Goal: Task Accomplishment & Management: Manage account settings

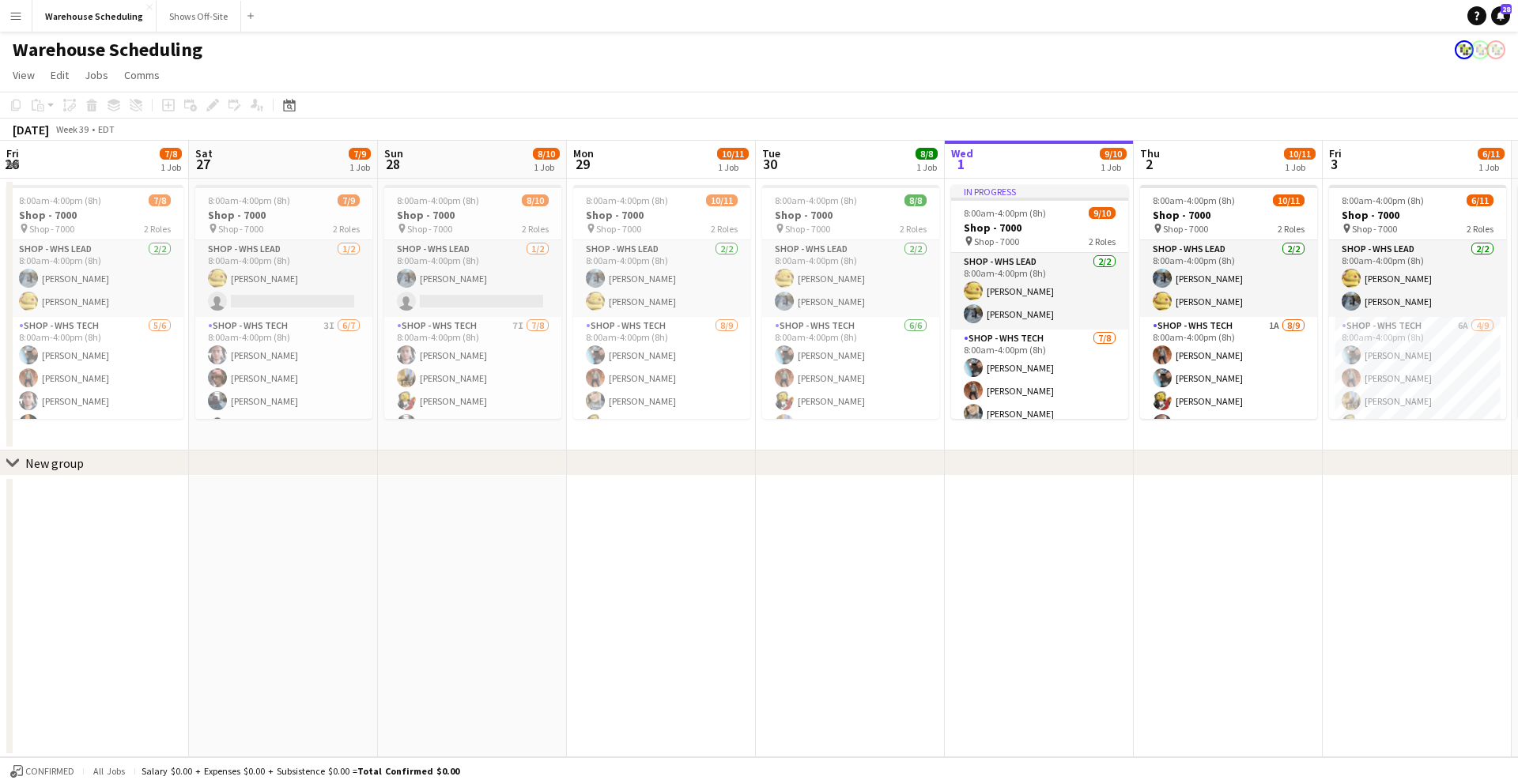
scroll to position [0, 456]
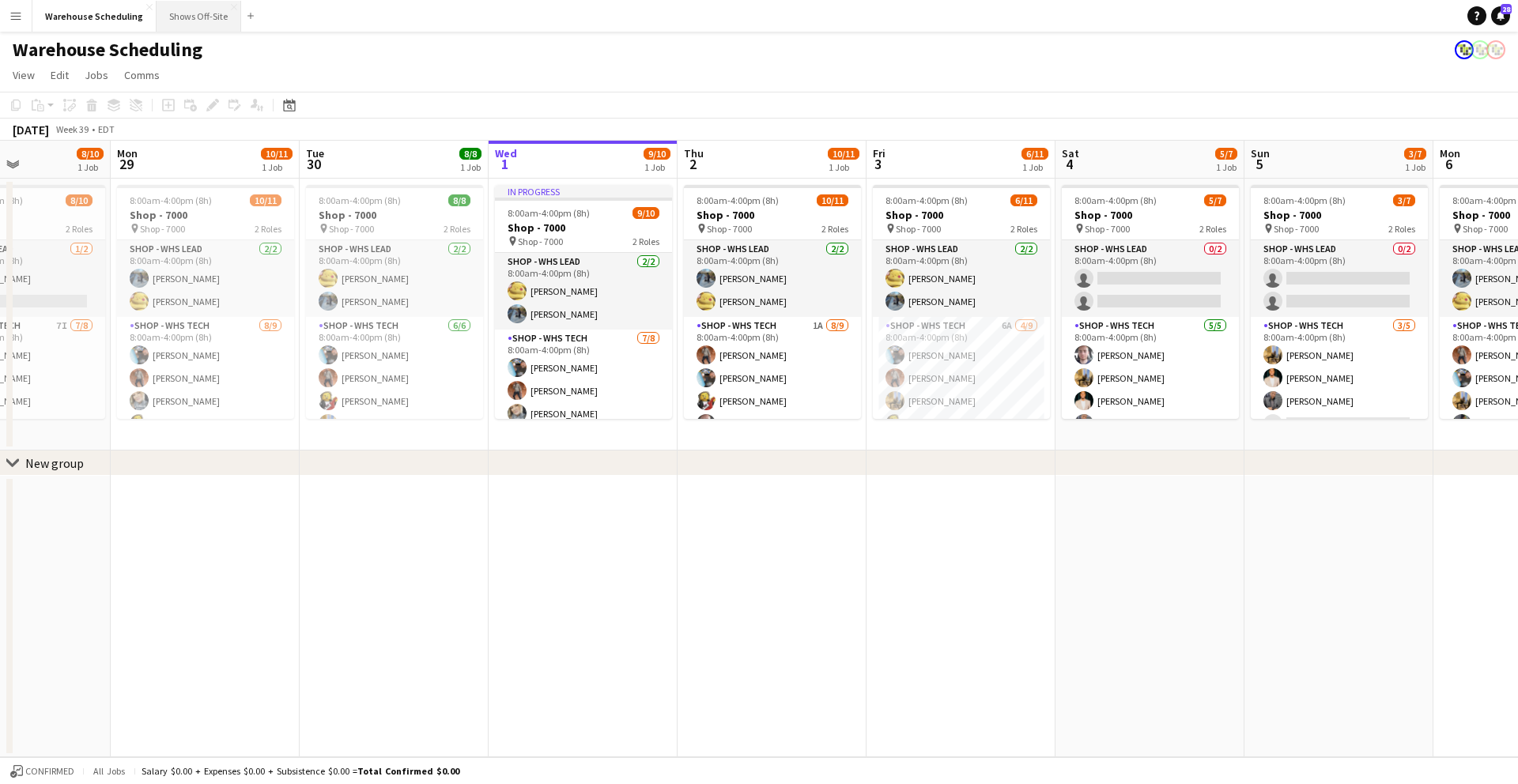
click at [201, 25] on button "Shows Off-Site Close" at bounding box center [199, 16] width 84 height 31
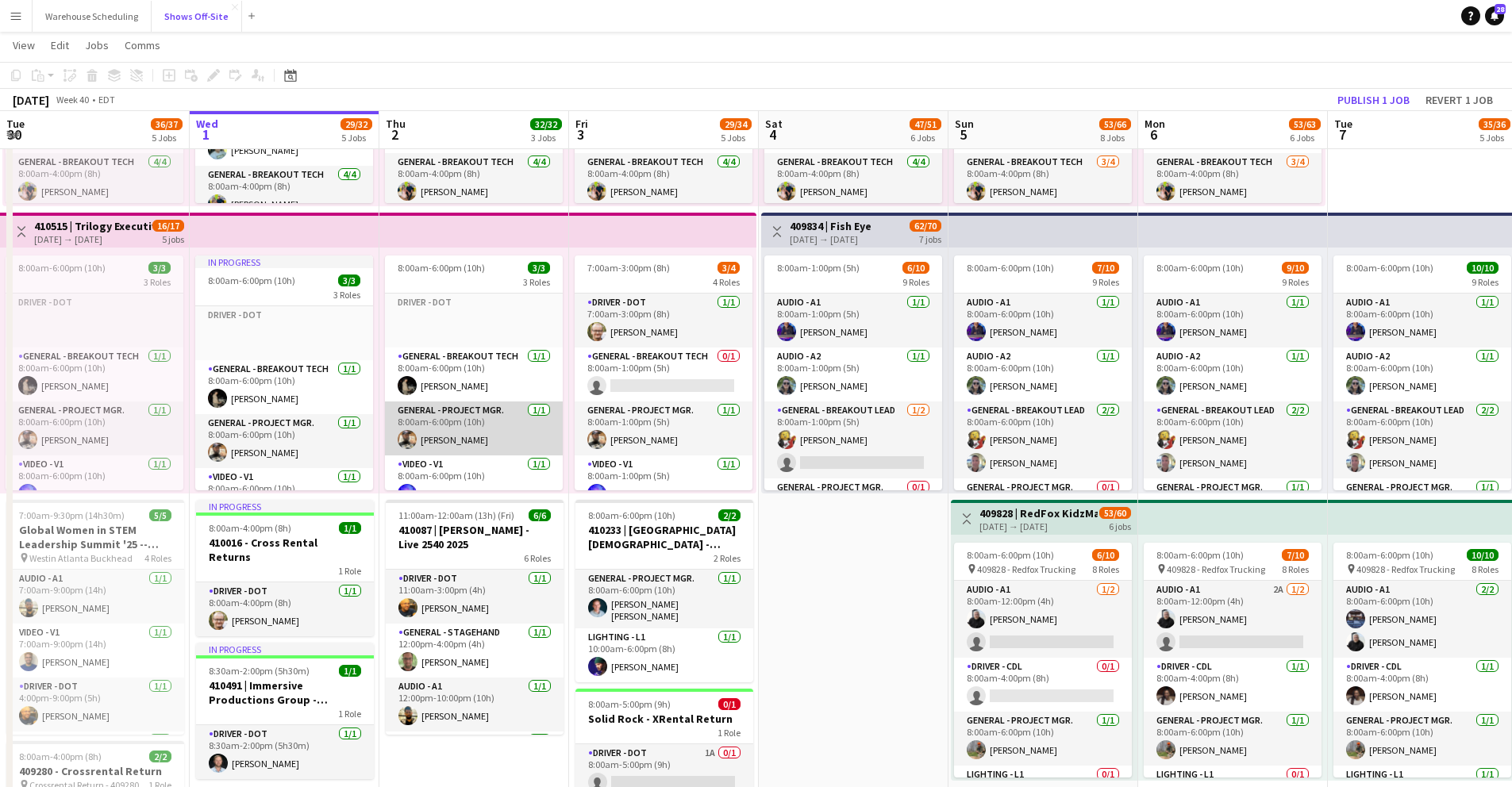
scroll to position [7, 0]
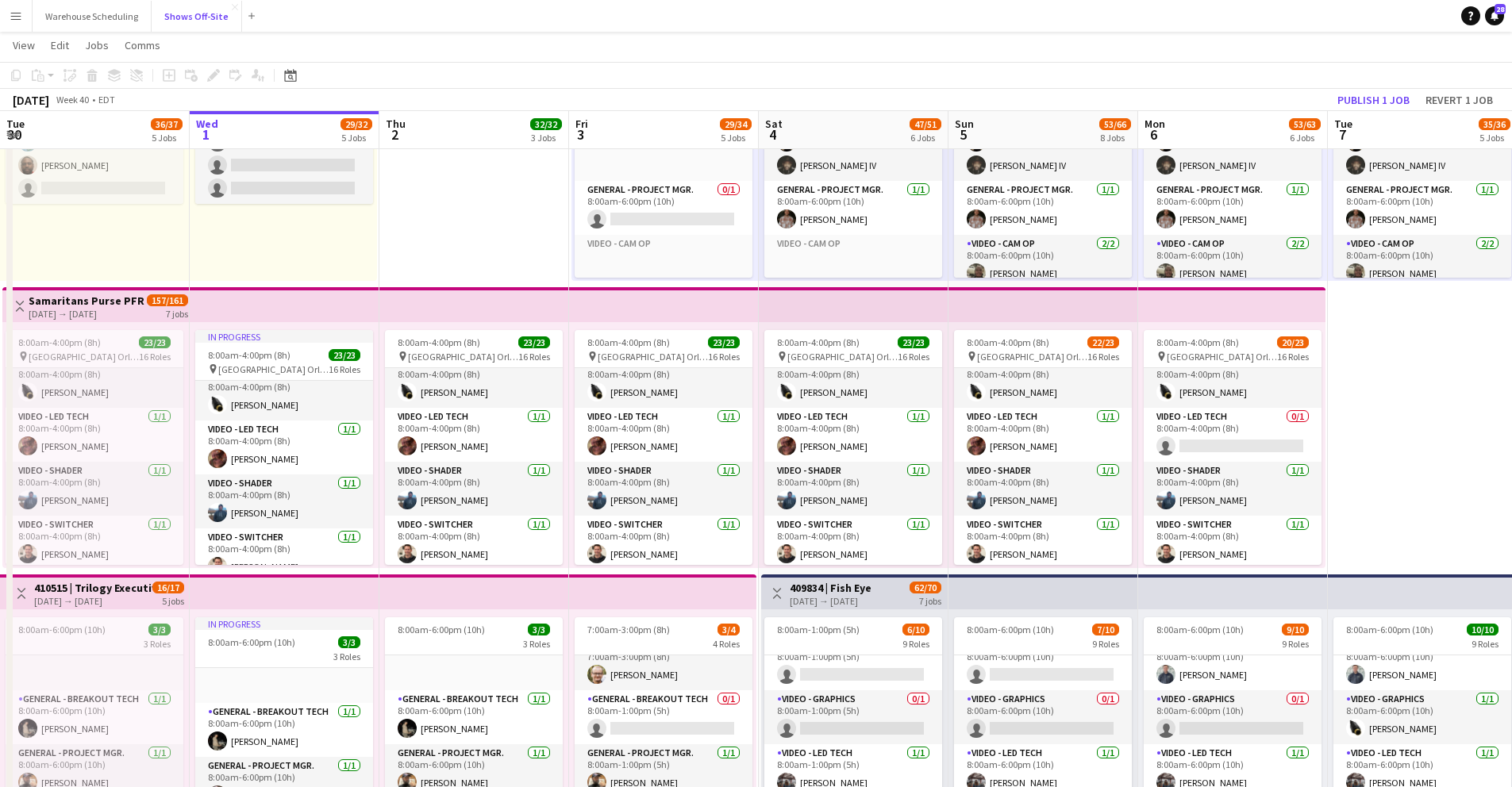
click at [151, 1] on button "Shows Off-Site Close" at bounding box center [197, 16] width 90 height 31
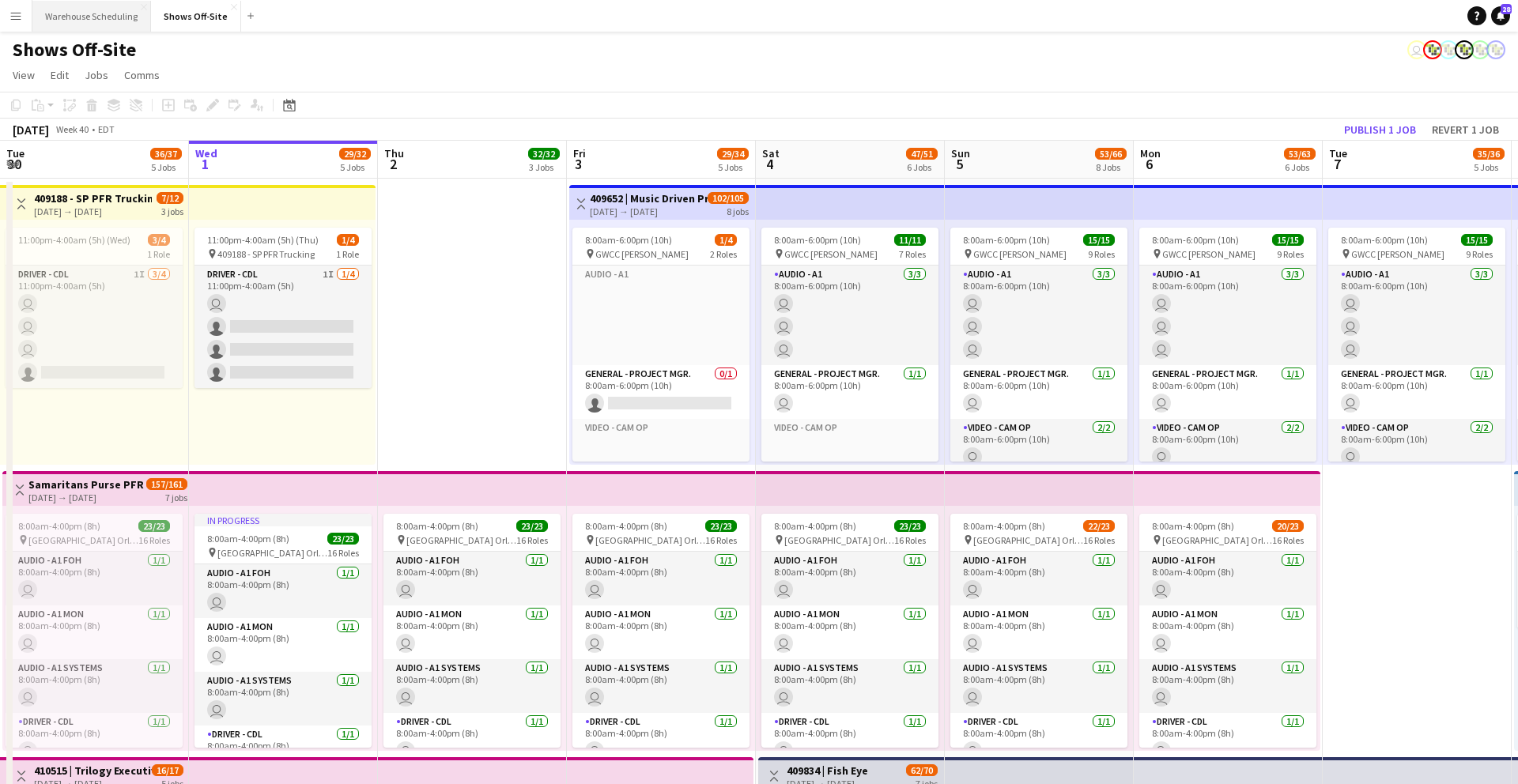
click at [83, 14] on button "Warehouse Scheduling Close" at bounding box center [92, 16] width 119 height 31
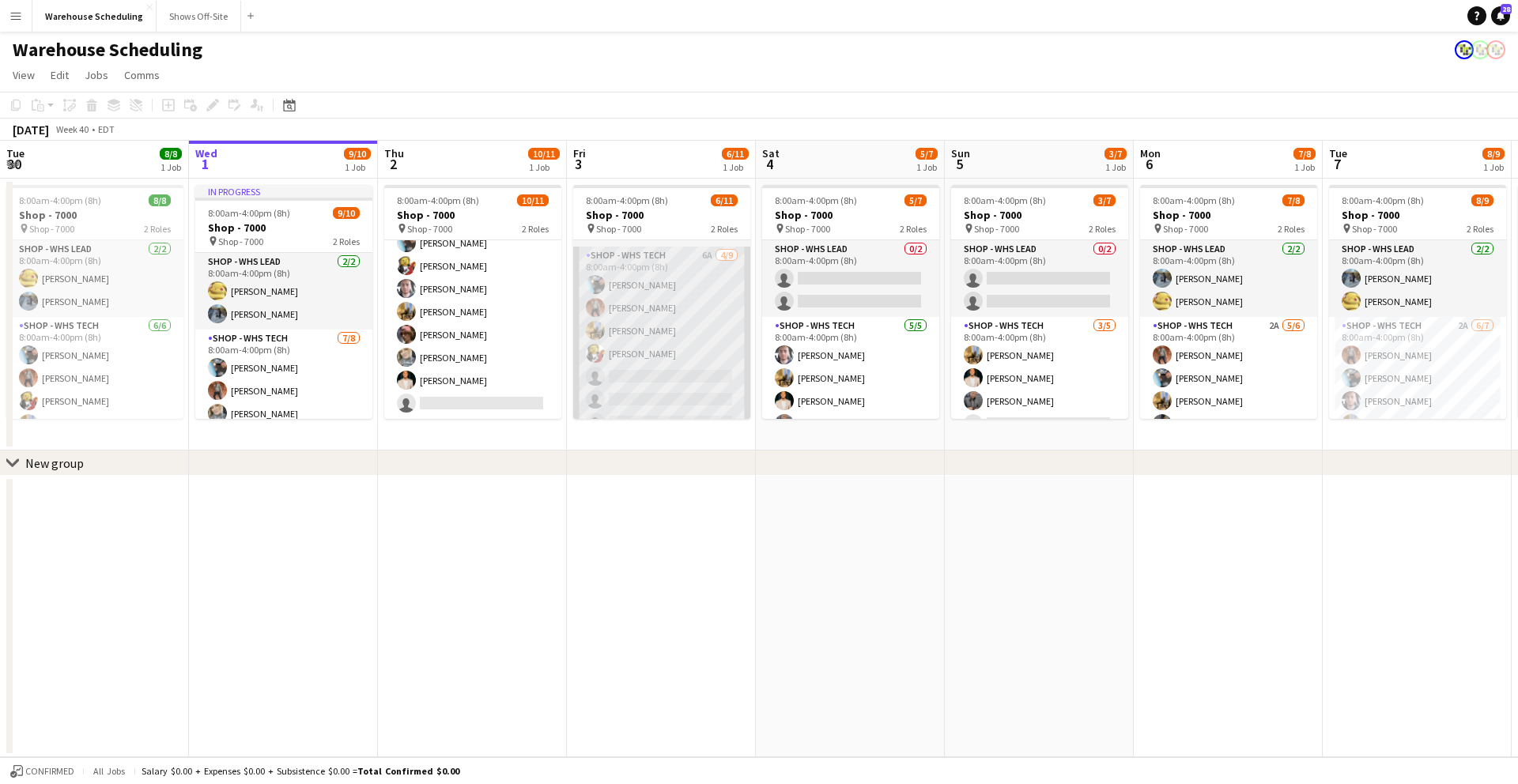
click at [677, 370] on app-card-role "Shop - WHS Tech 6A [DATE] 8:00am-4:00pm (8h) [PERSON_NAME] [PERSON_NAME] [PERSO…" at bounding box center [661, 366] width 177 height 237
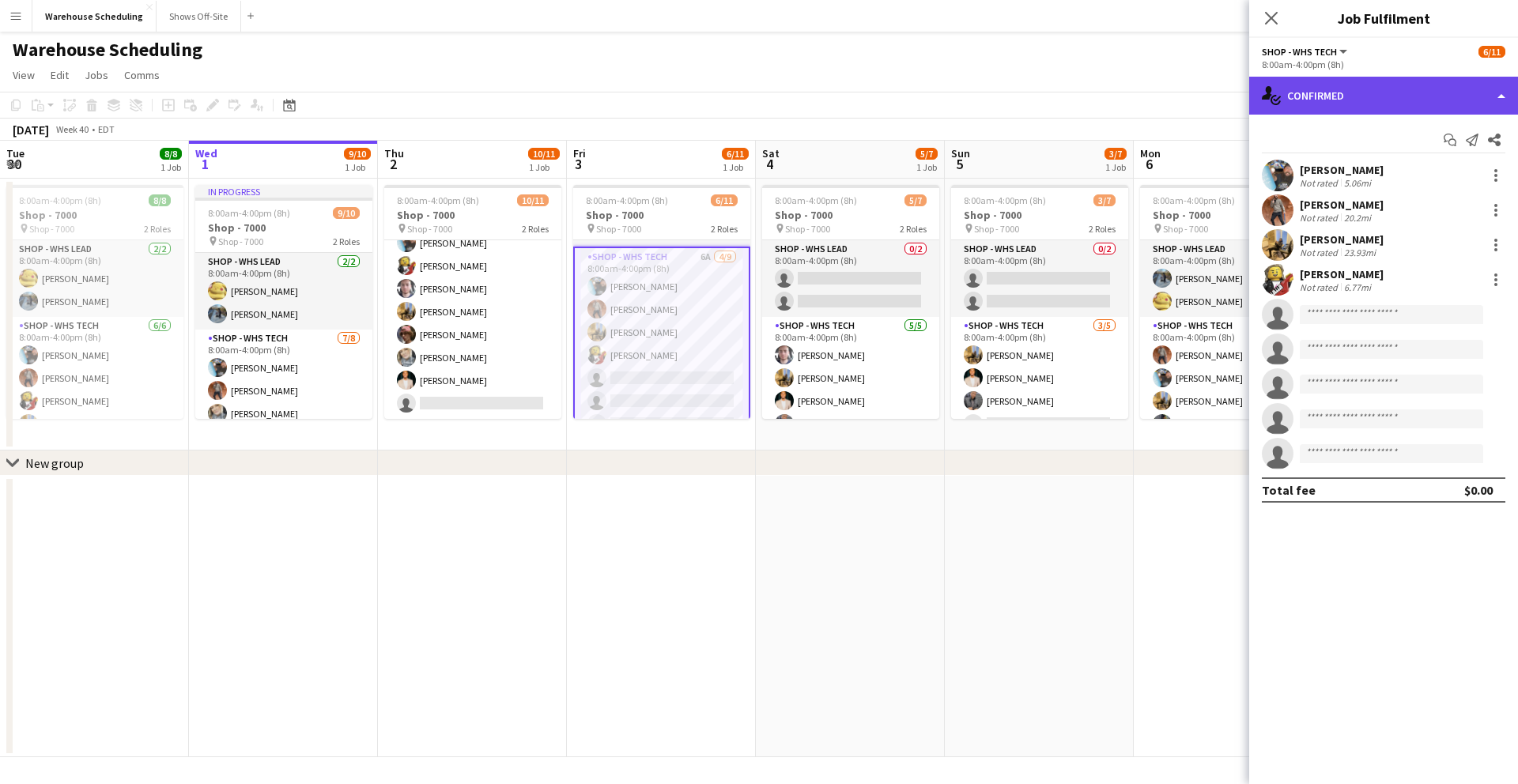
click at [1305, 93] on div "single-neutral-actions-check-2 Confirmed" at bounding box center [1383, 95] width 269 height 38
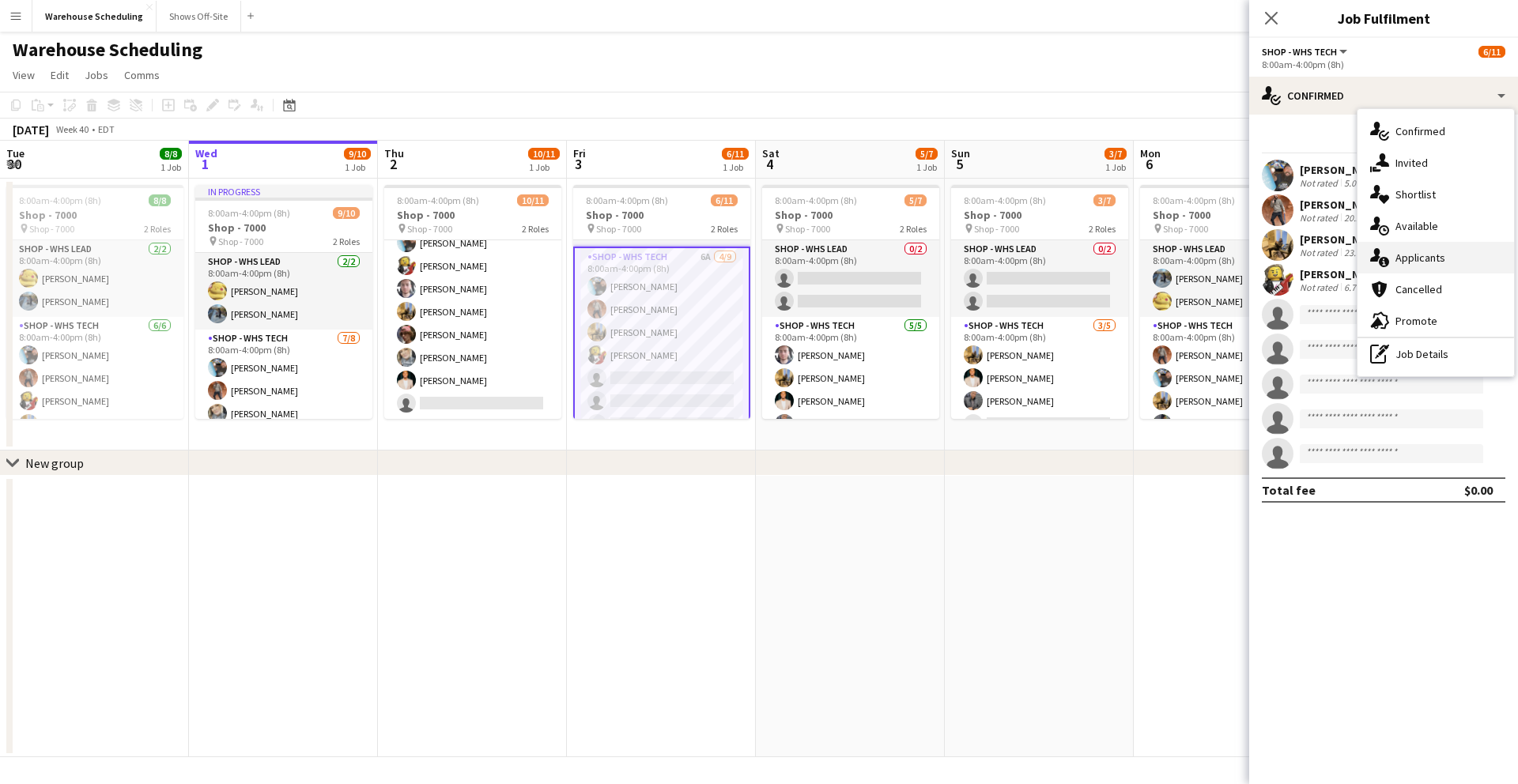
click at [1418, 260] on span "Applicants" at bounding box center [1420, 258] width 49 height 14
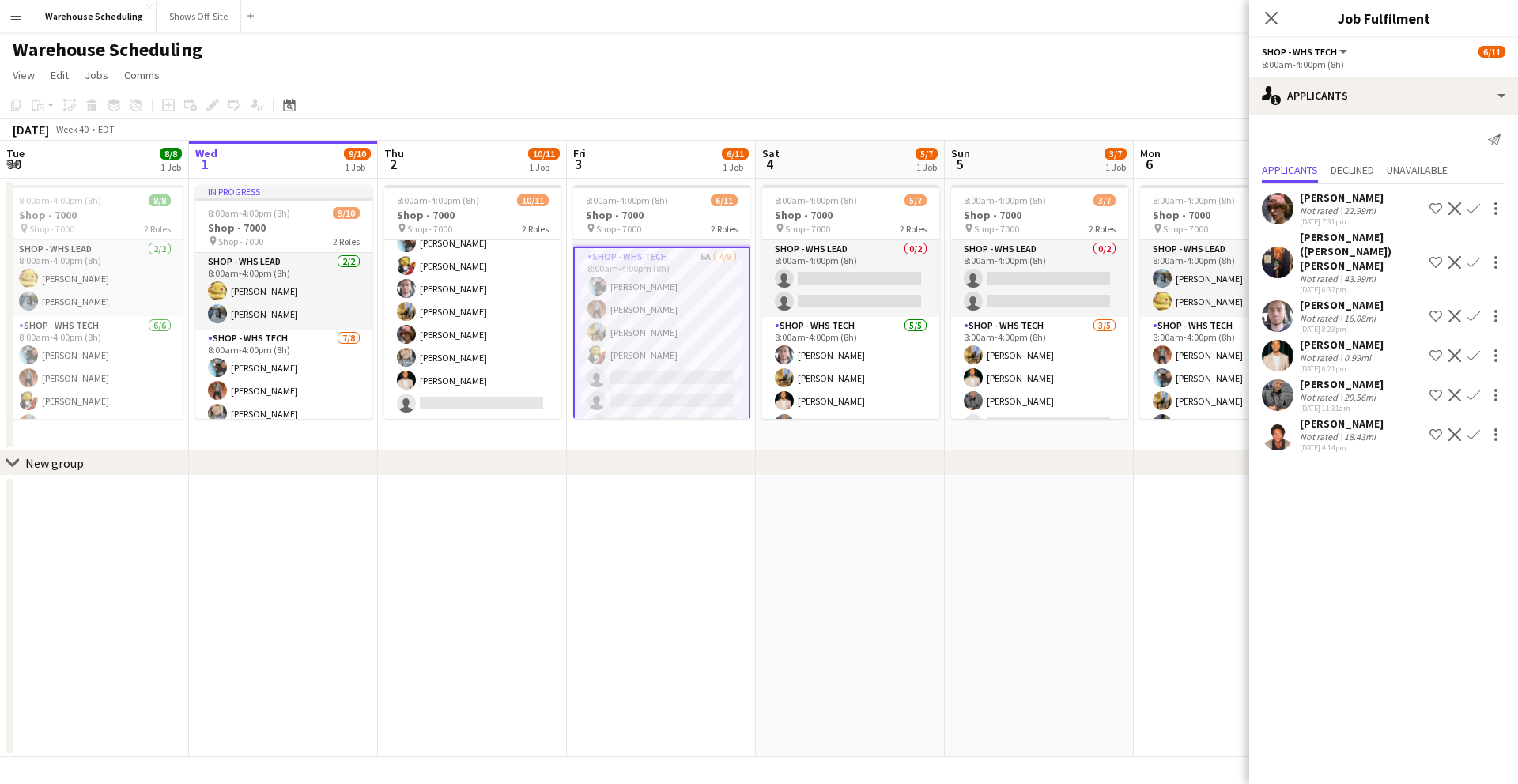
click at [1474, 206] on app-icon "Confirm" at bounding box center [1474, 208] width 13 height 13
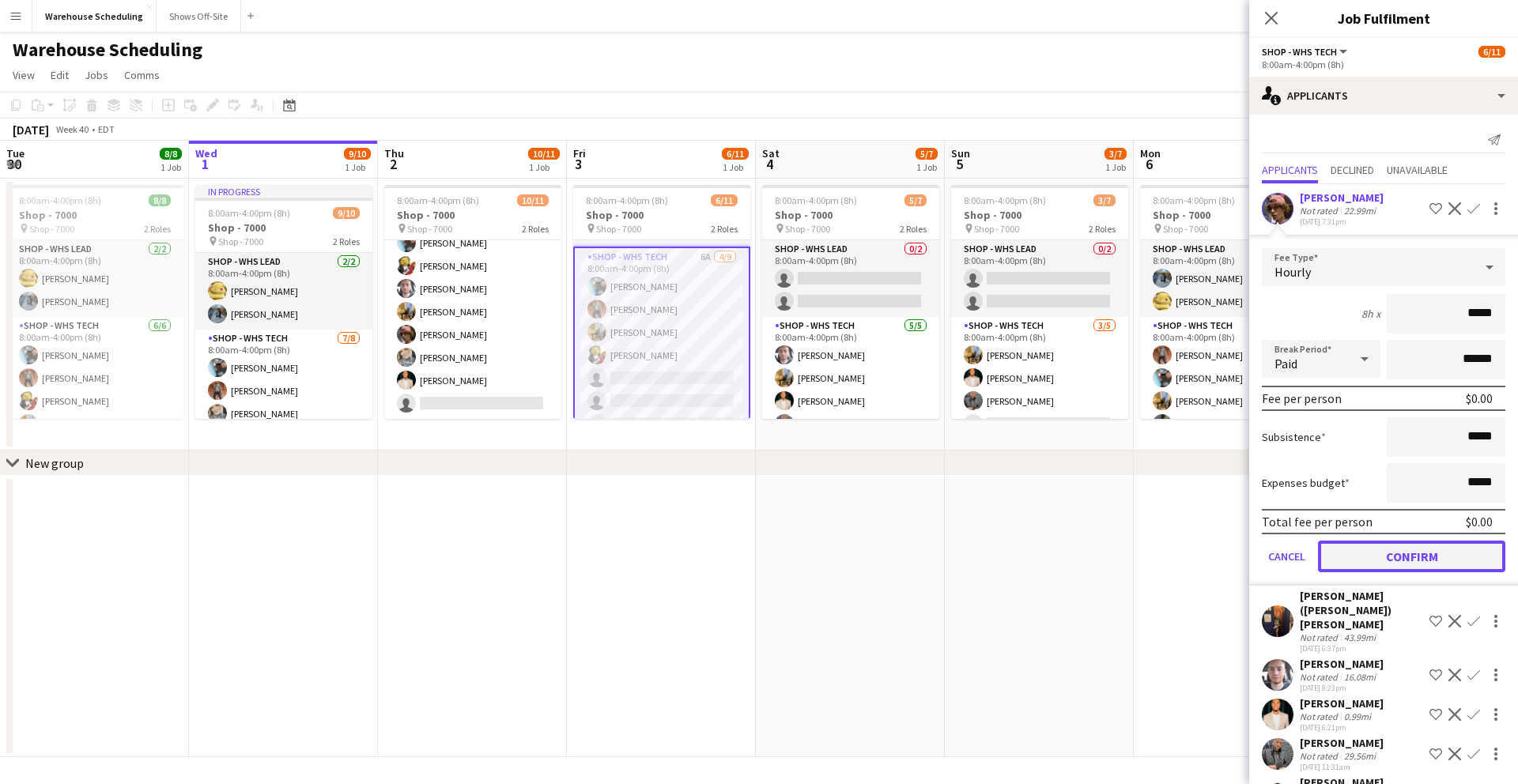
click at [1388, 549] on button "Confirm" at bounding box center [1411, 556] width 188 height 31
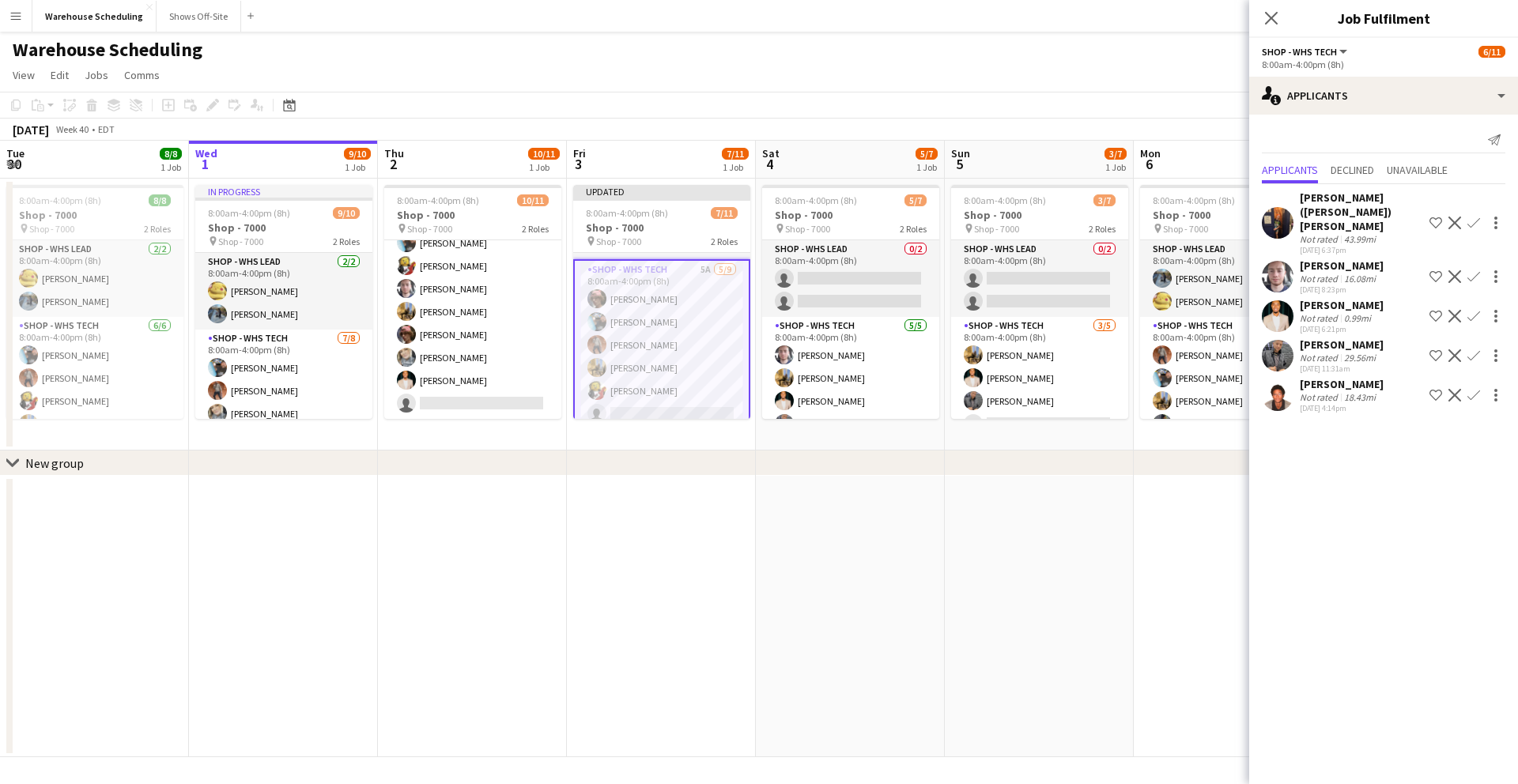
click at [1478, 349] on app-icon "Confirm" at bounding box center [1474, 356] width 13 height 13
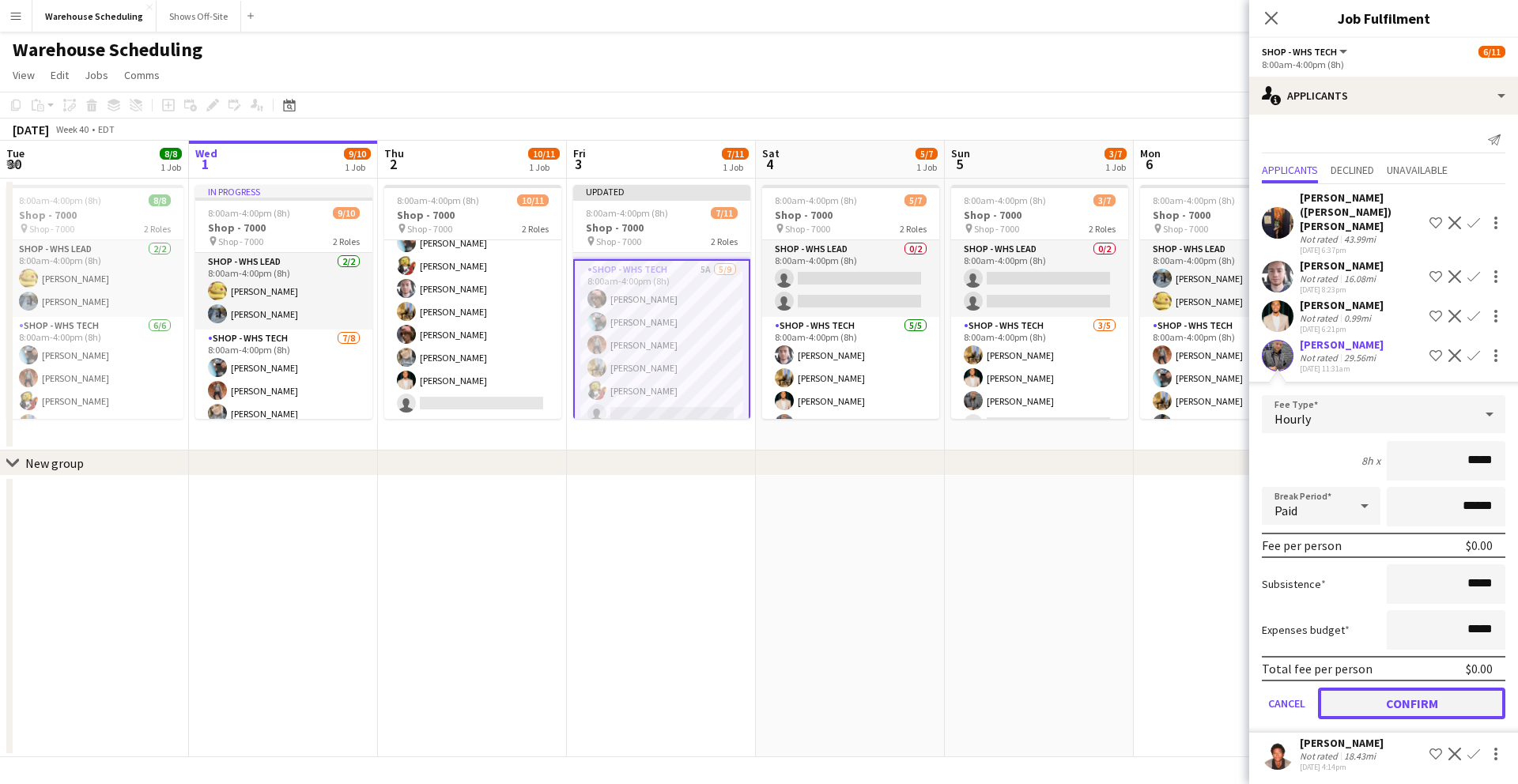
click at [1402, 688] on button "Confirm" at bounding box center [1411, 703] width 188 height 31
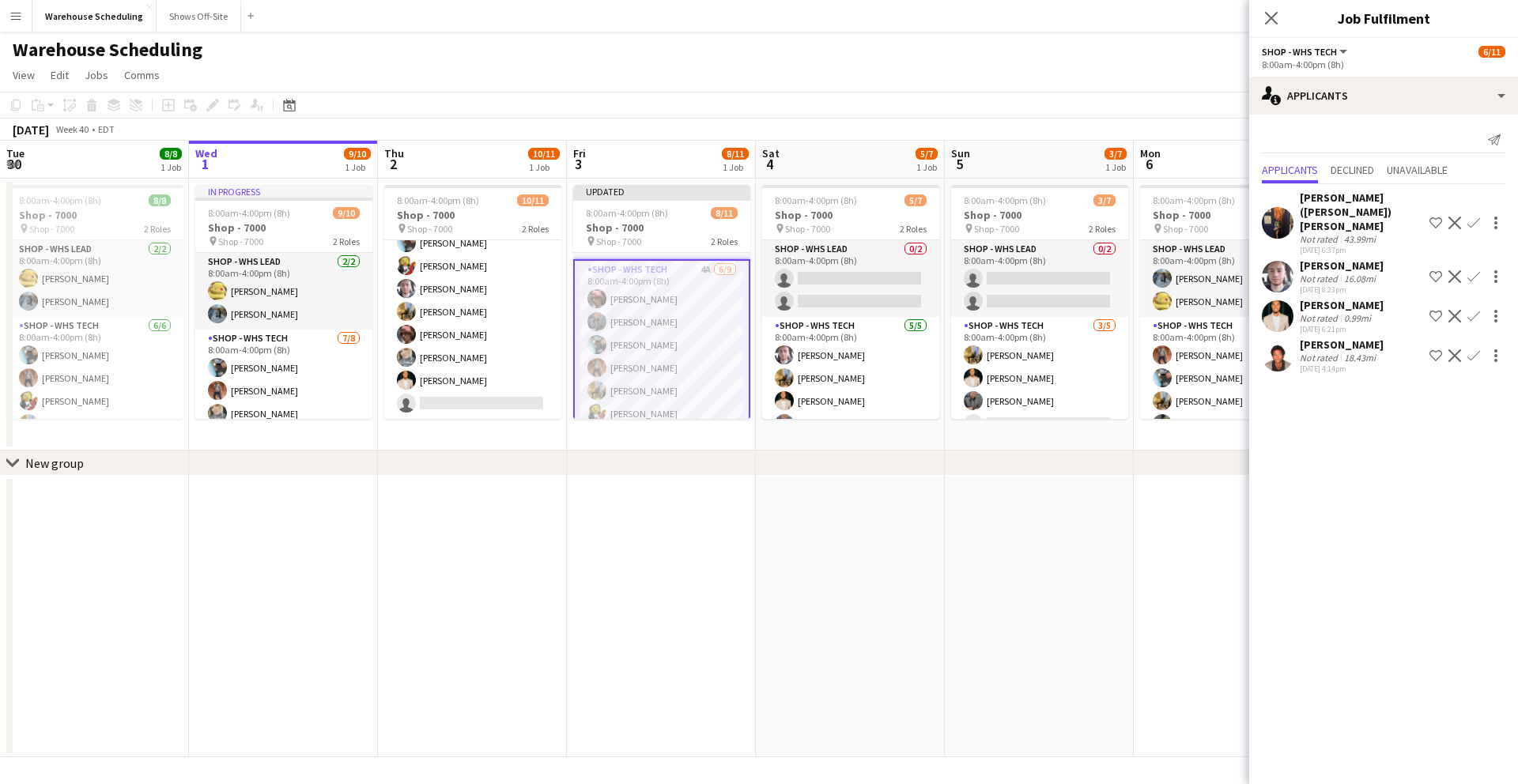
click at [1478, 349] on app-icon "Confirm" at bounding box center [1474, 356] width 13 height 13
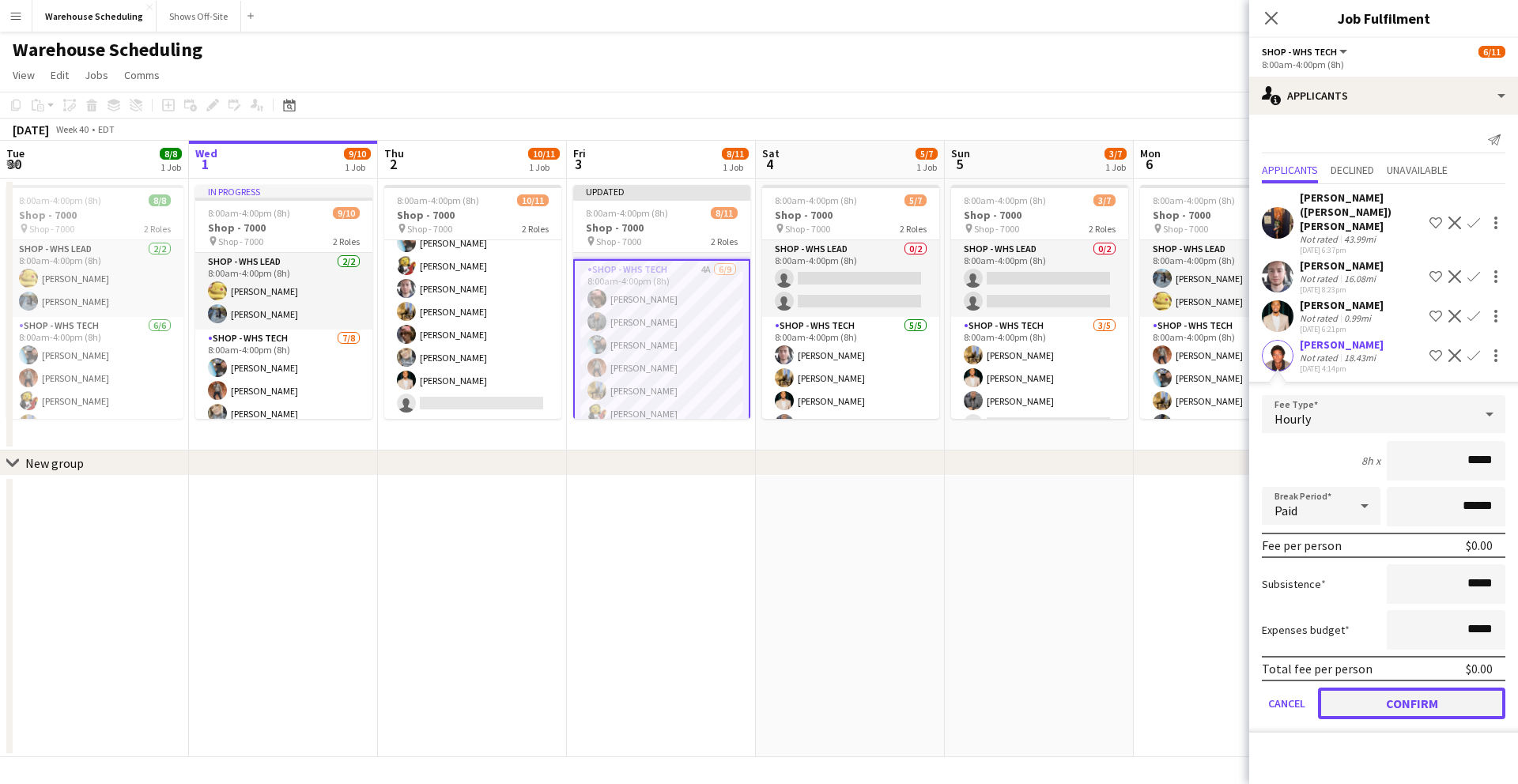
click at [1403, 688] on button "Confirm" at bounding box center [1411, 703] width 188 height 31
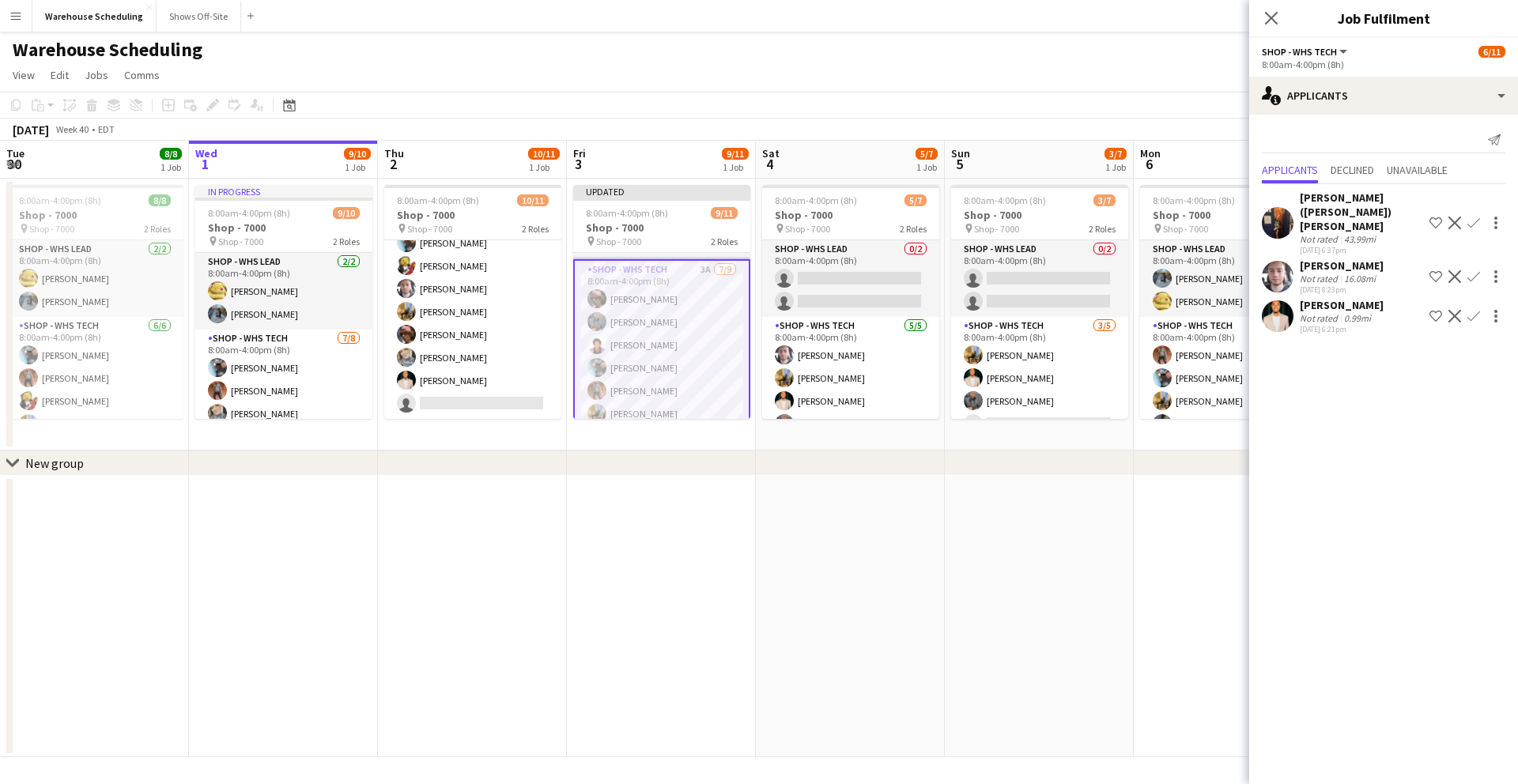
click at [1475, 268] on button "Confirm" at bounding box center [1473, 277] width 19 height 19
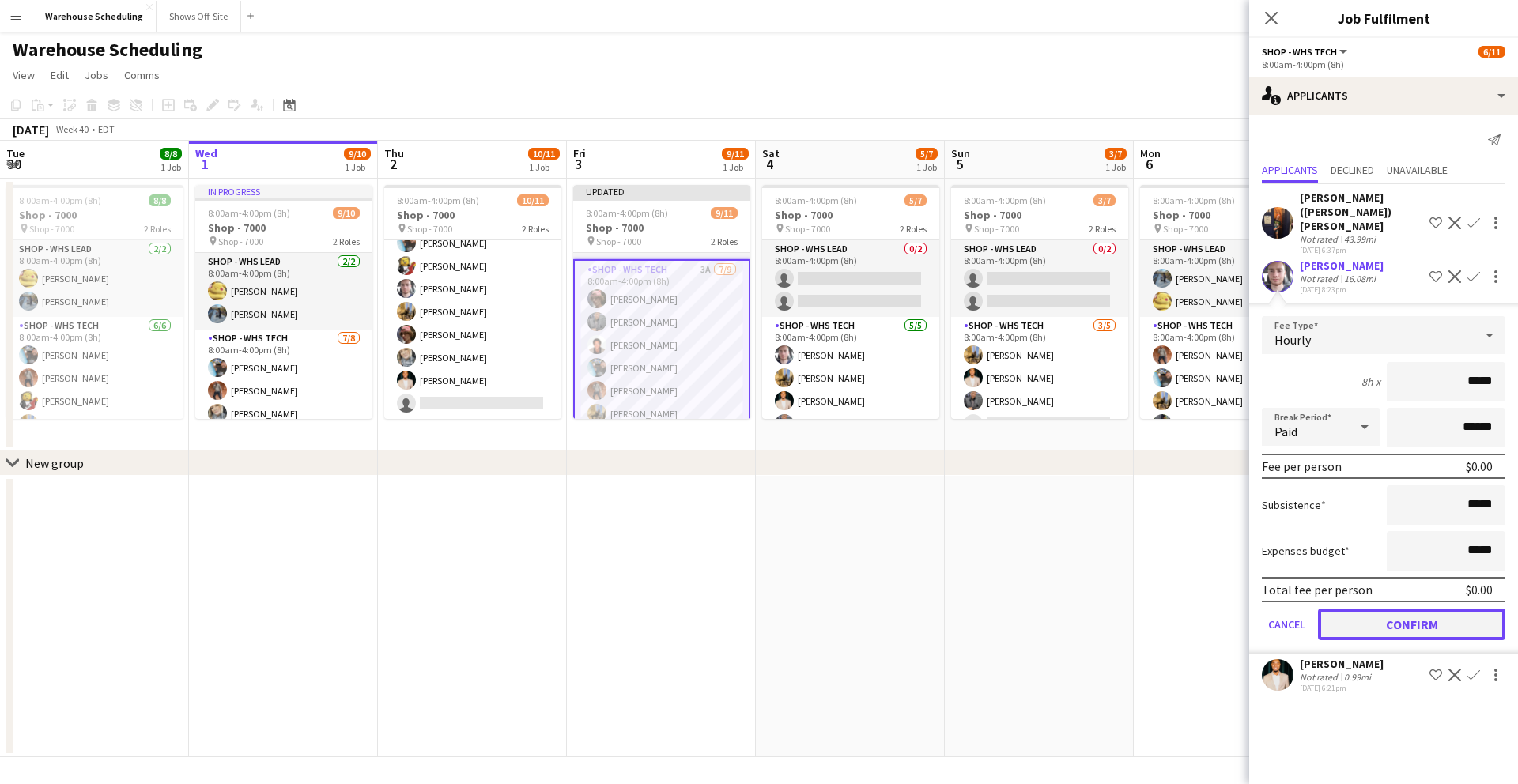
click at [1418, 609] on button "Confirm" at bounding box center [1411, 624] width 188 height 31
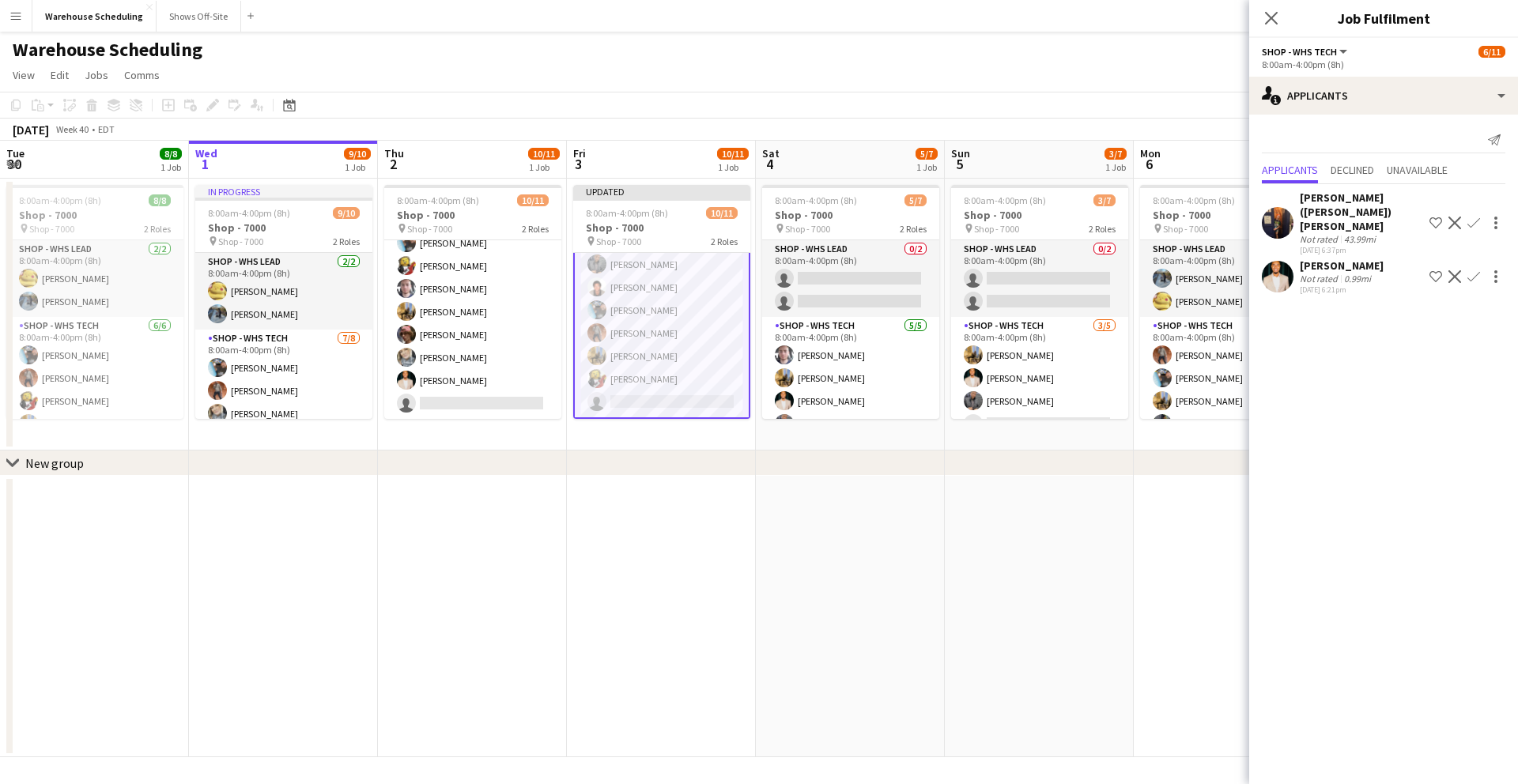
click at [1479, 270] on app-icon "Confirm" at bounding box center [1474, 277] width 13 height 13
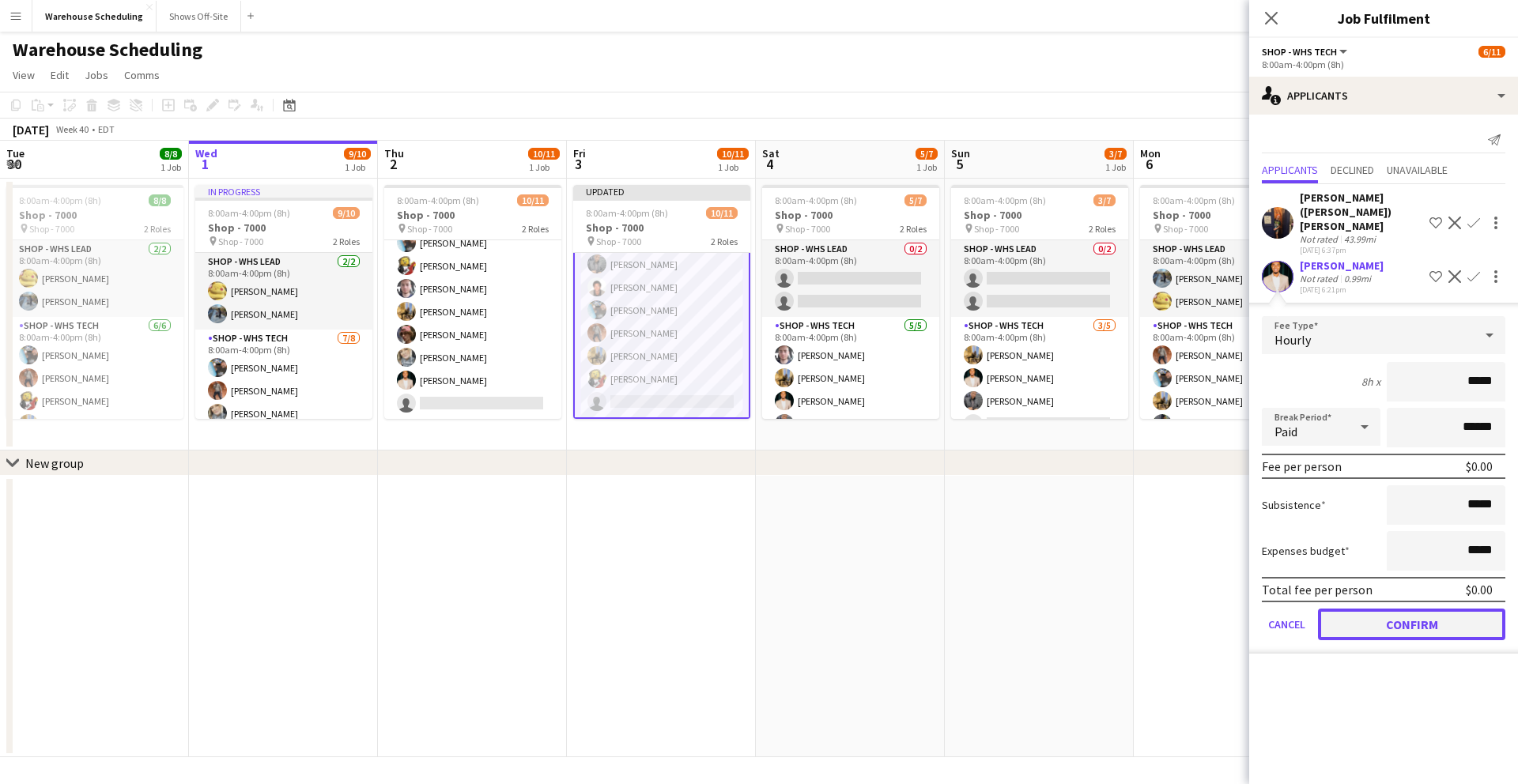
click at [1415, 609] on button "Confirm" at bounding box center [1411, 624] width 188 height 31
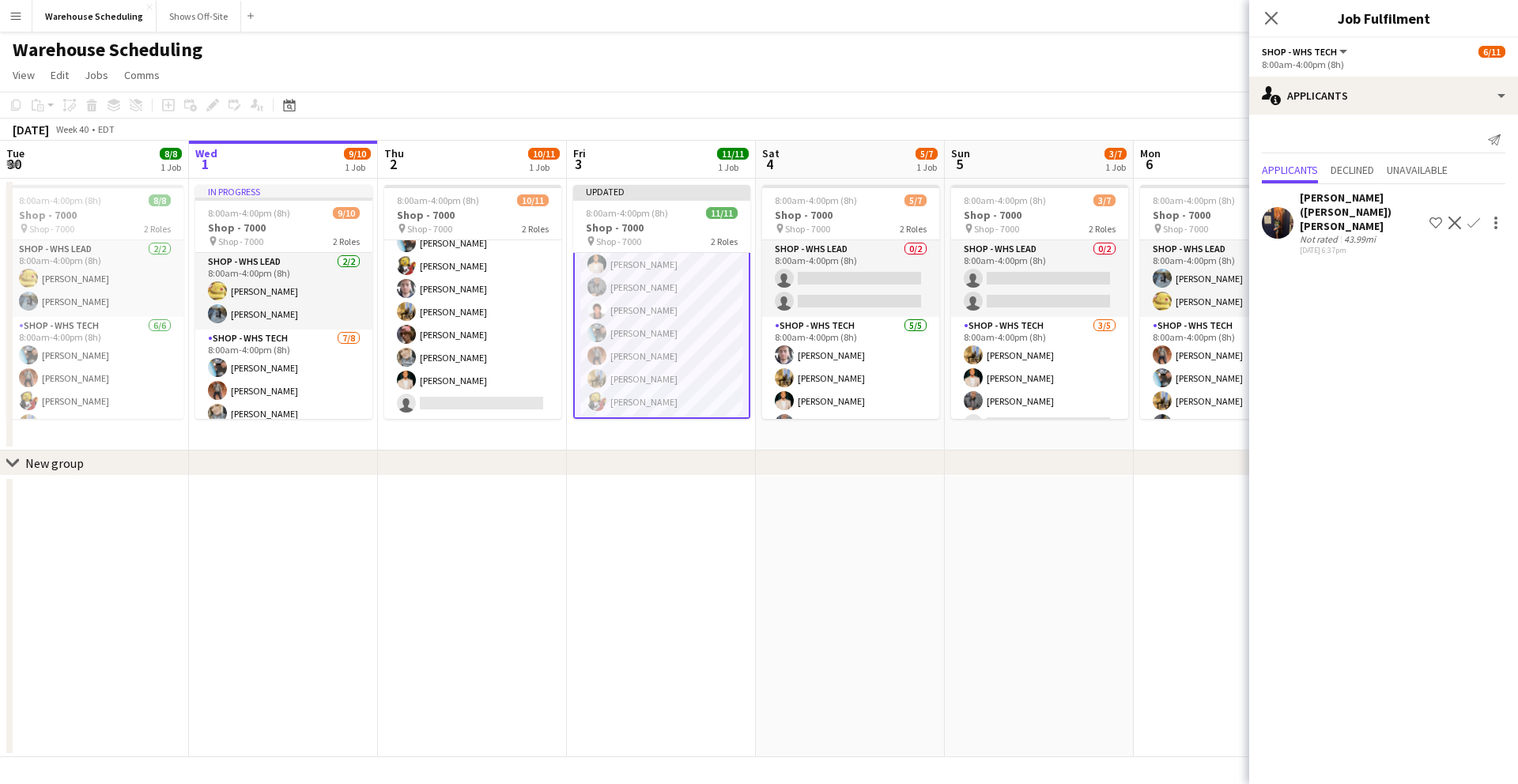
click at [1284, 207] on app-user-avatar at bounding box center [1277, 223] width 31 height 31
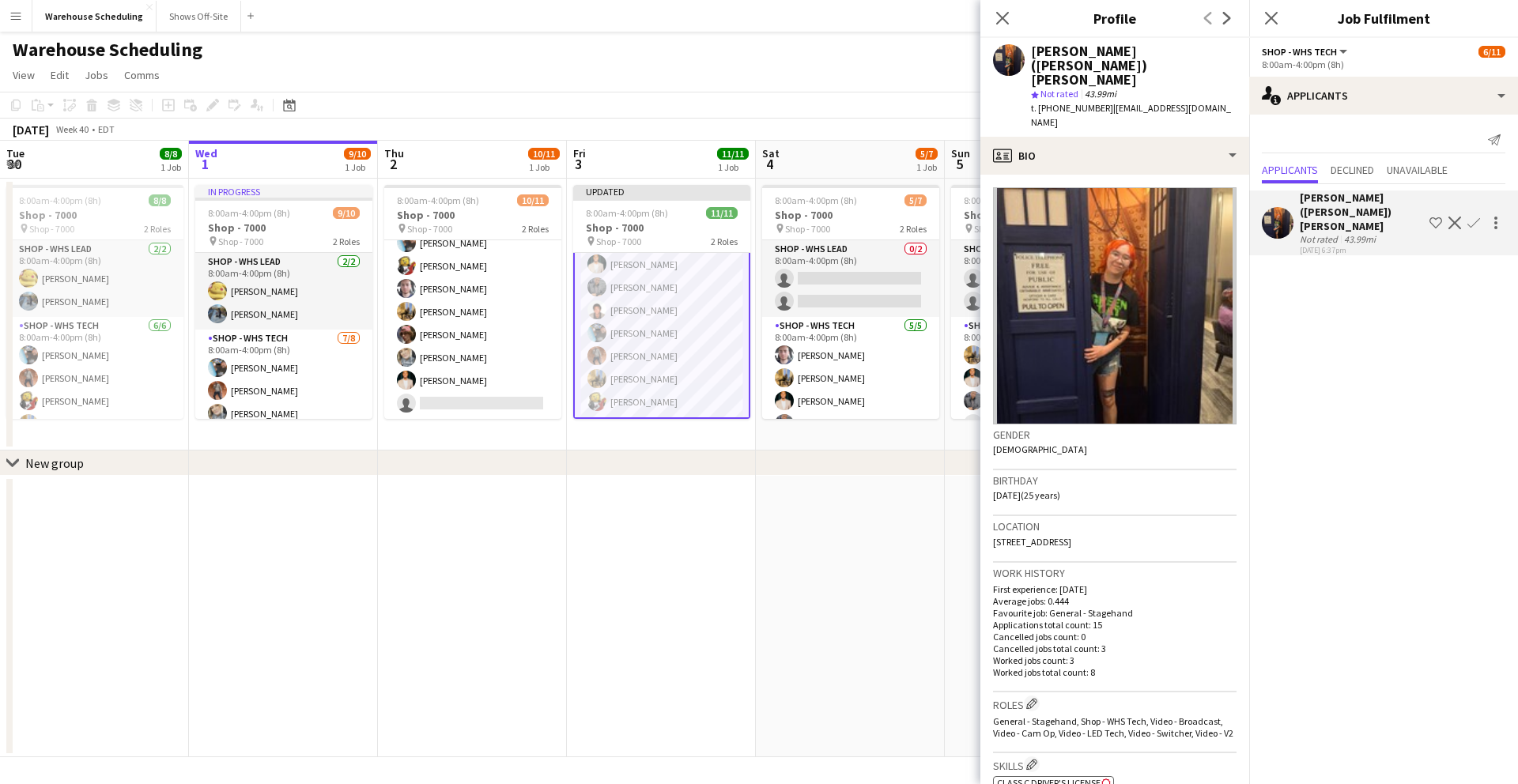
drag, startPoint x: 1007, startPoint y: 13, endPoint x: 1093, endPoint y: 27, distance: 87.1
click at [1007, 14] on icon at bounding box center [1002, 18] width 13 height 13
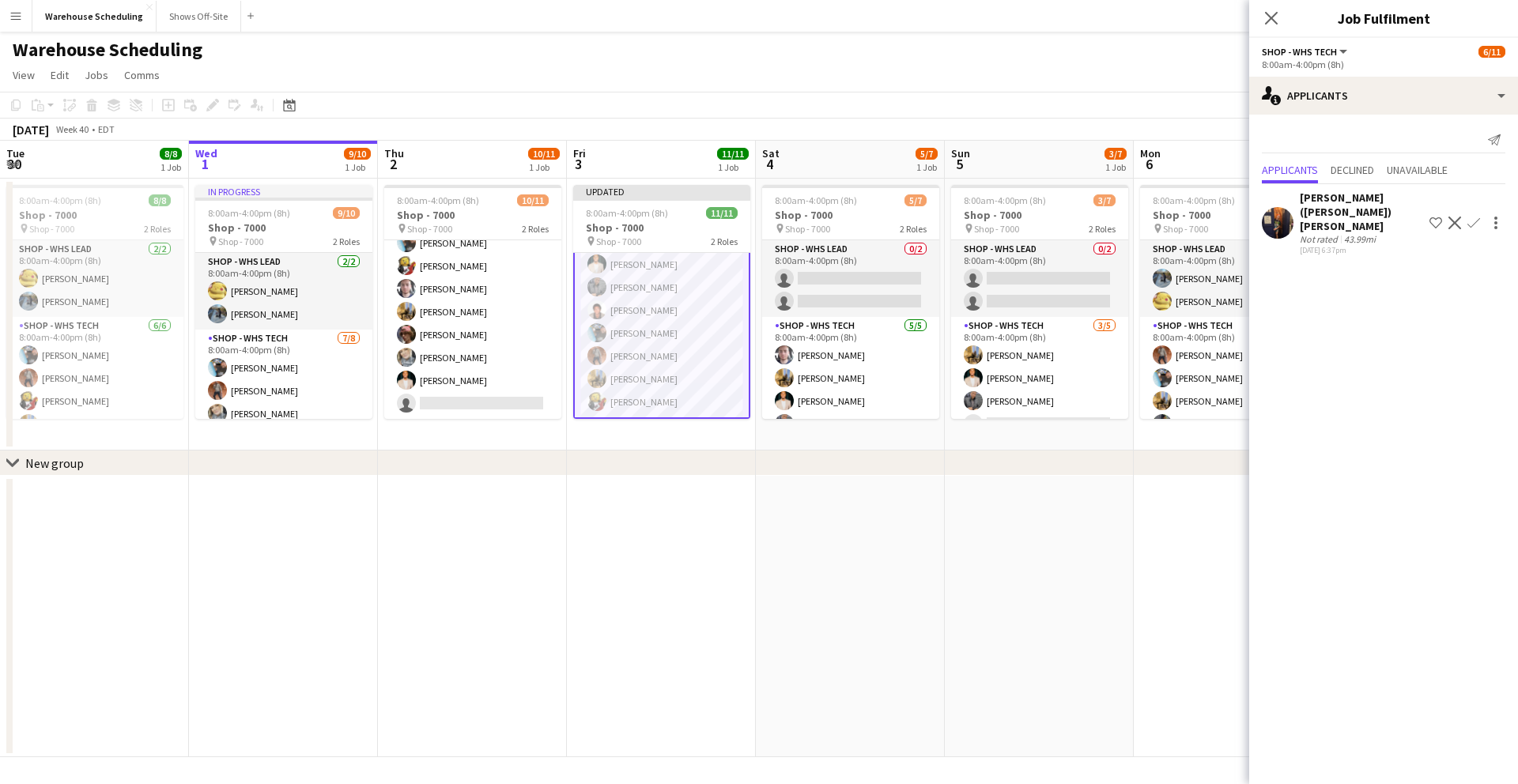
click at [1275, 16] on icon "Close pop-in" at bounding box center [1271, 18] width 13 height 13
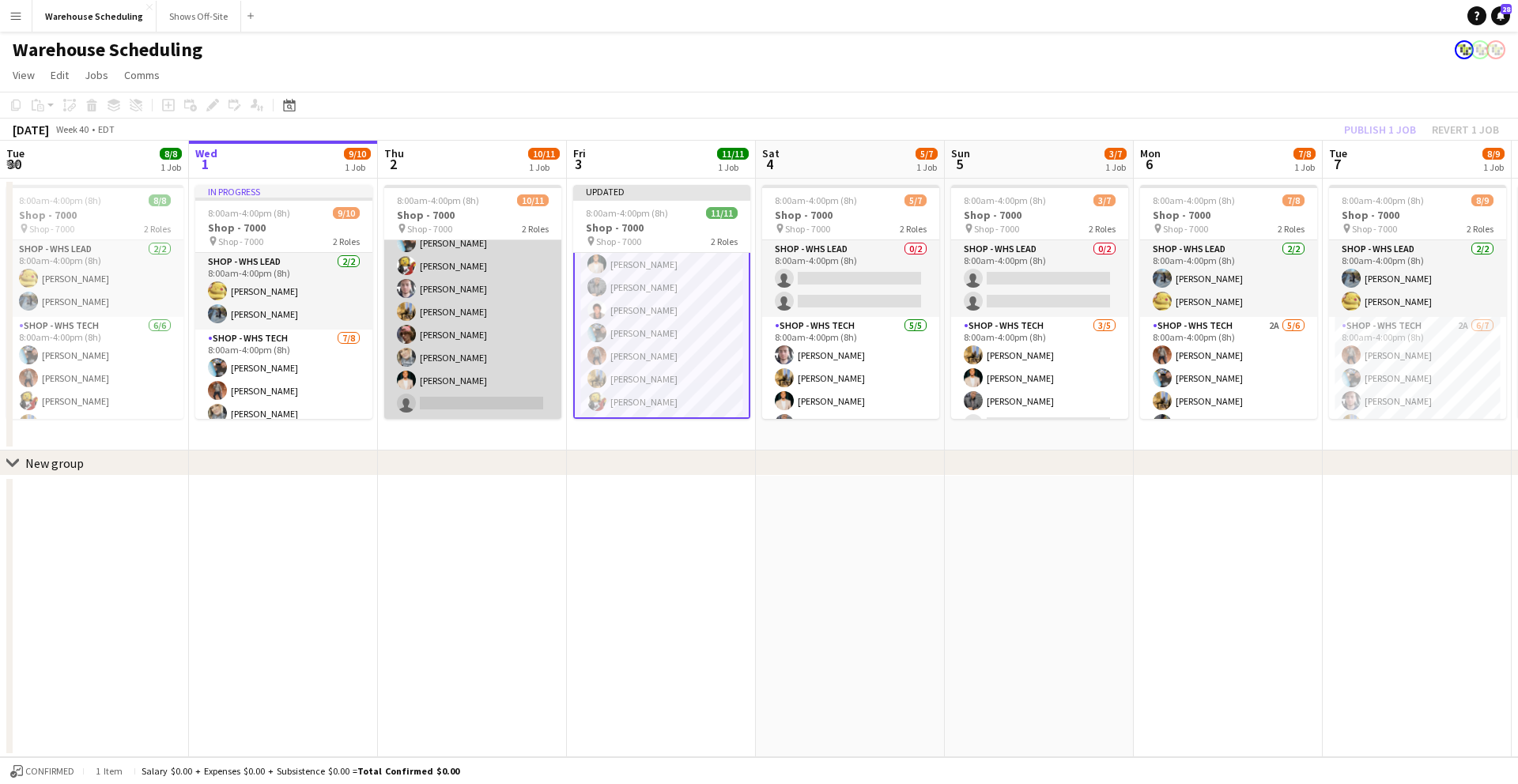
click at [470, 402] on app-card-role "Shop - WHS Tech 1A [DATE] 8:00am-4:00pm (8h) [PERSON_NAME] [PERSON_NAME] [PERSO…" at bounding box center [472, 300] width 177 height 237
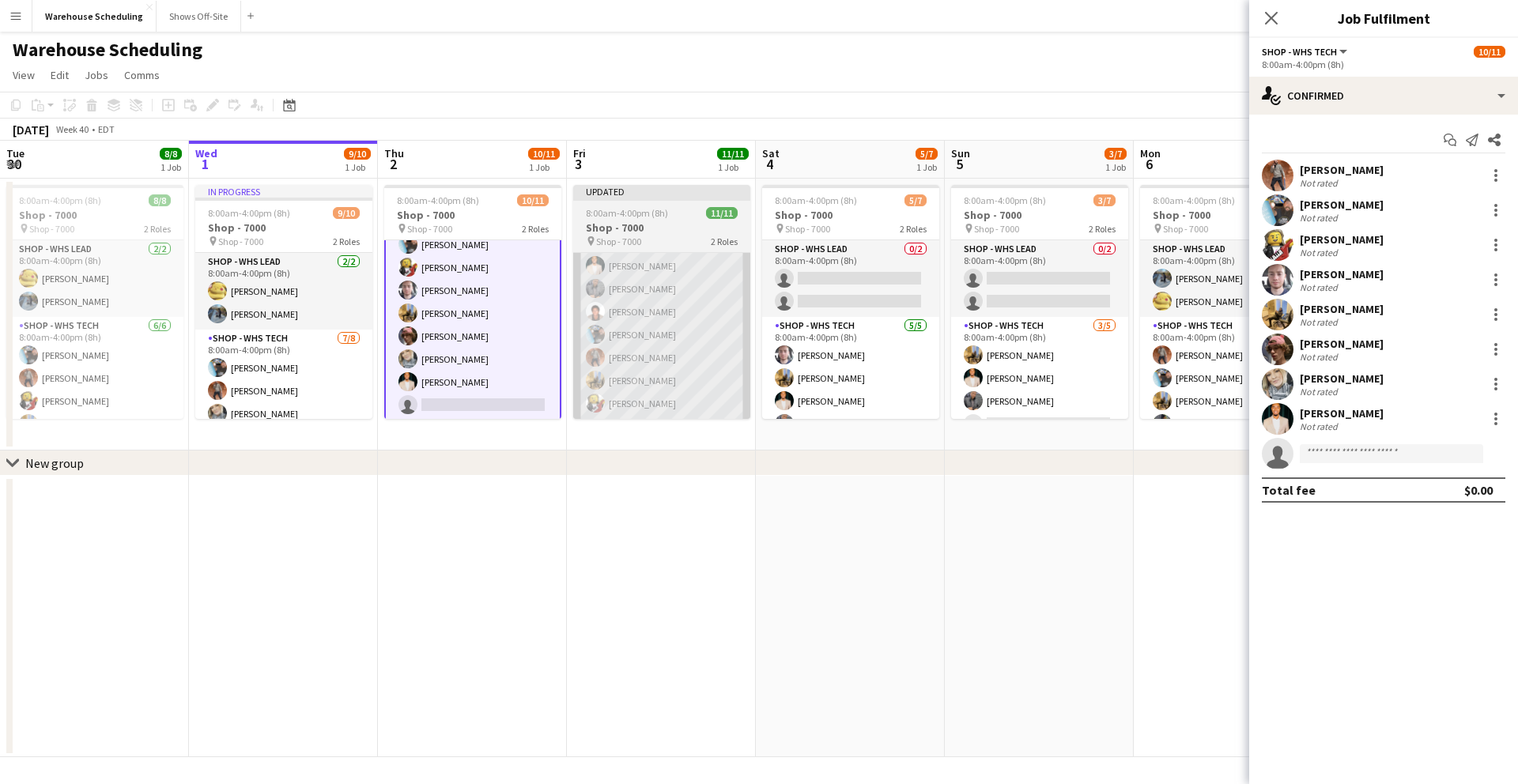
scroll to position [137, 0]
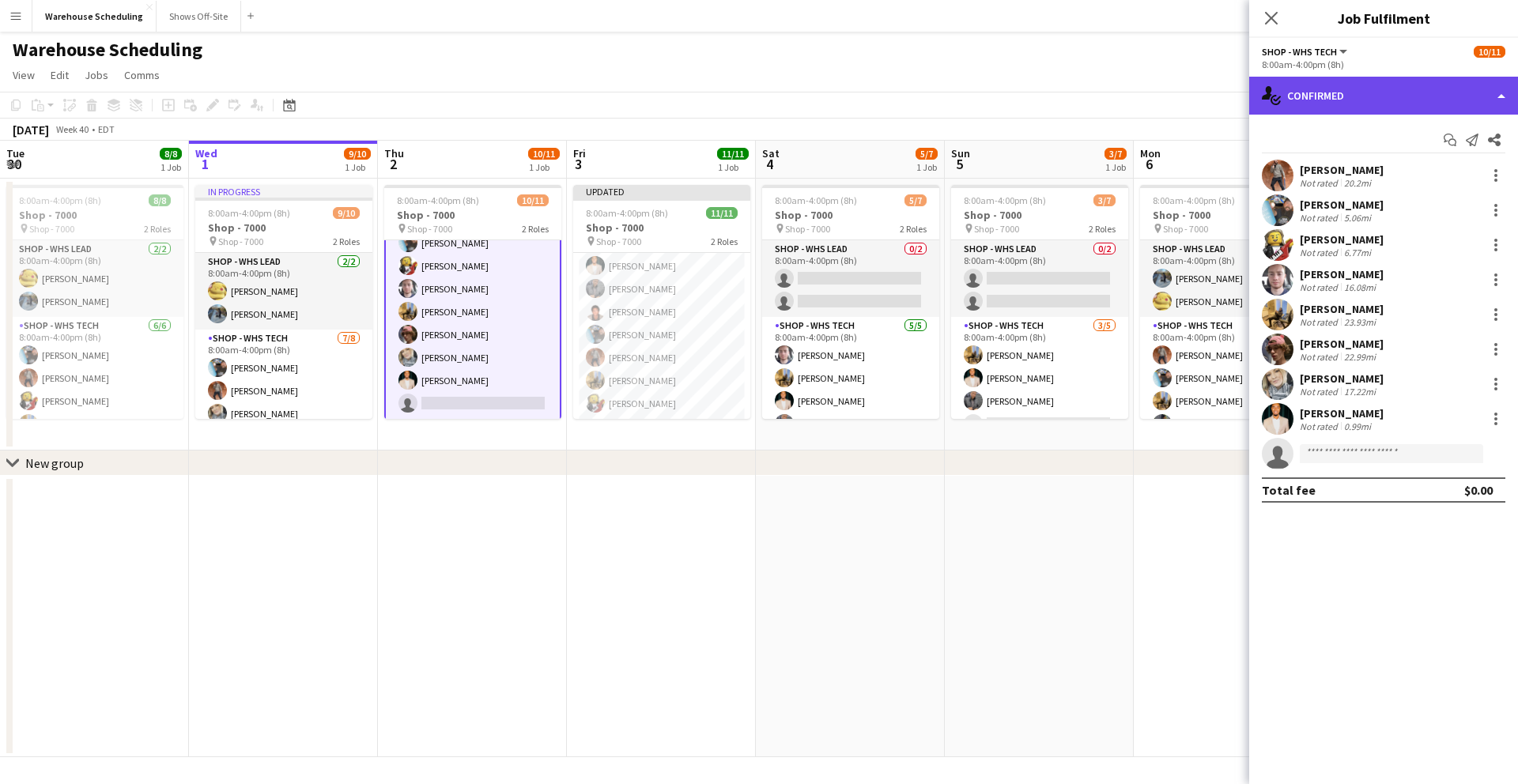
click at [1327, 98] on div "single-neutral-actions-check-2 Confirmed" at bounding box center [1383, 95] width 269 height 38
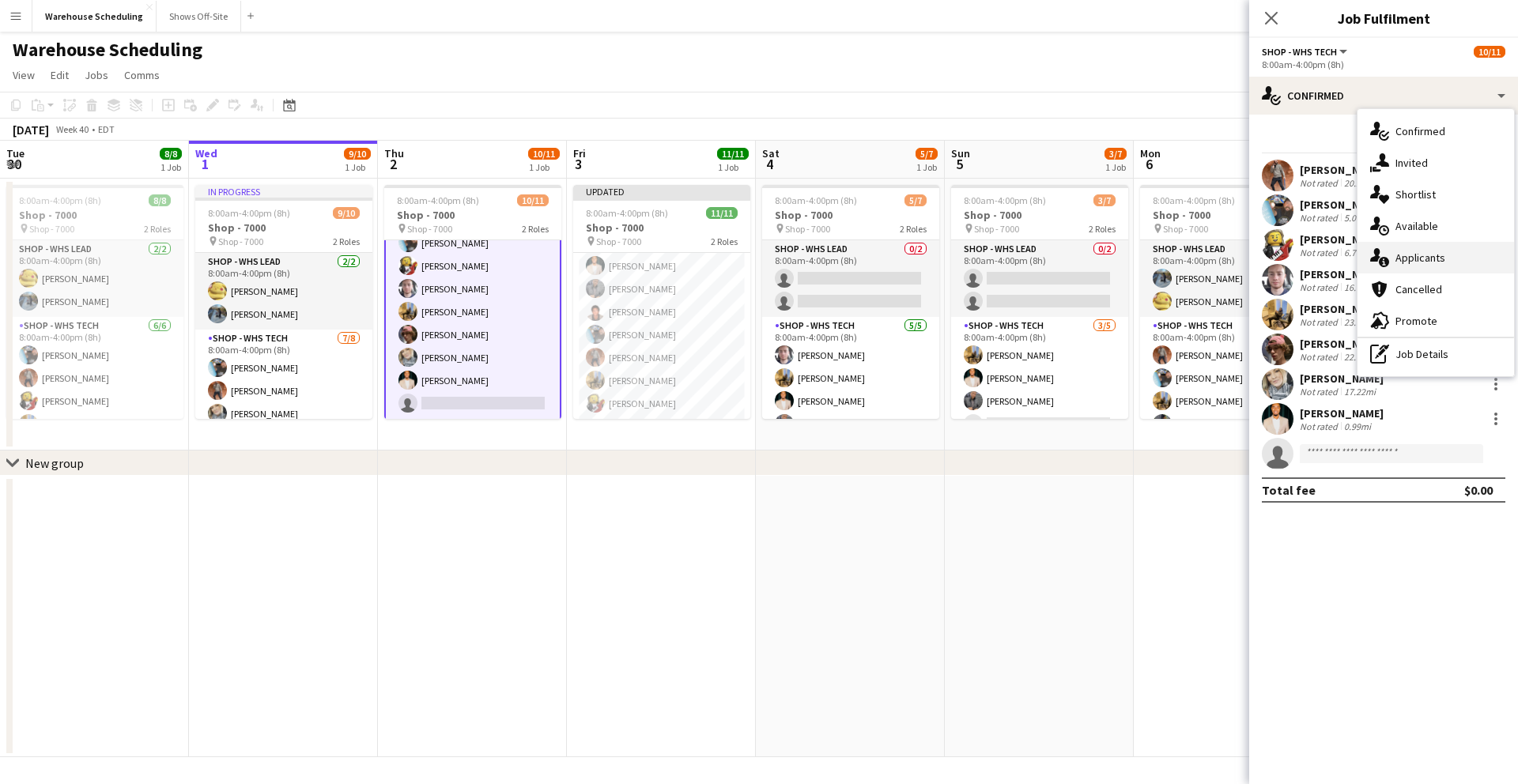
click at [1425, 251] on span "Applicants" at bounding box center [1420, 258] width 49 height 14
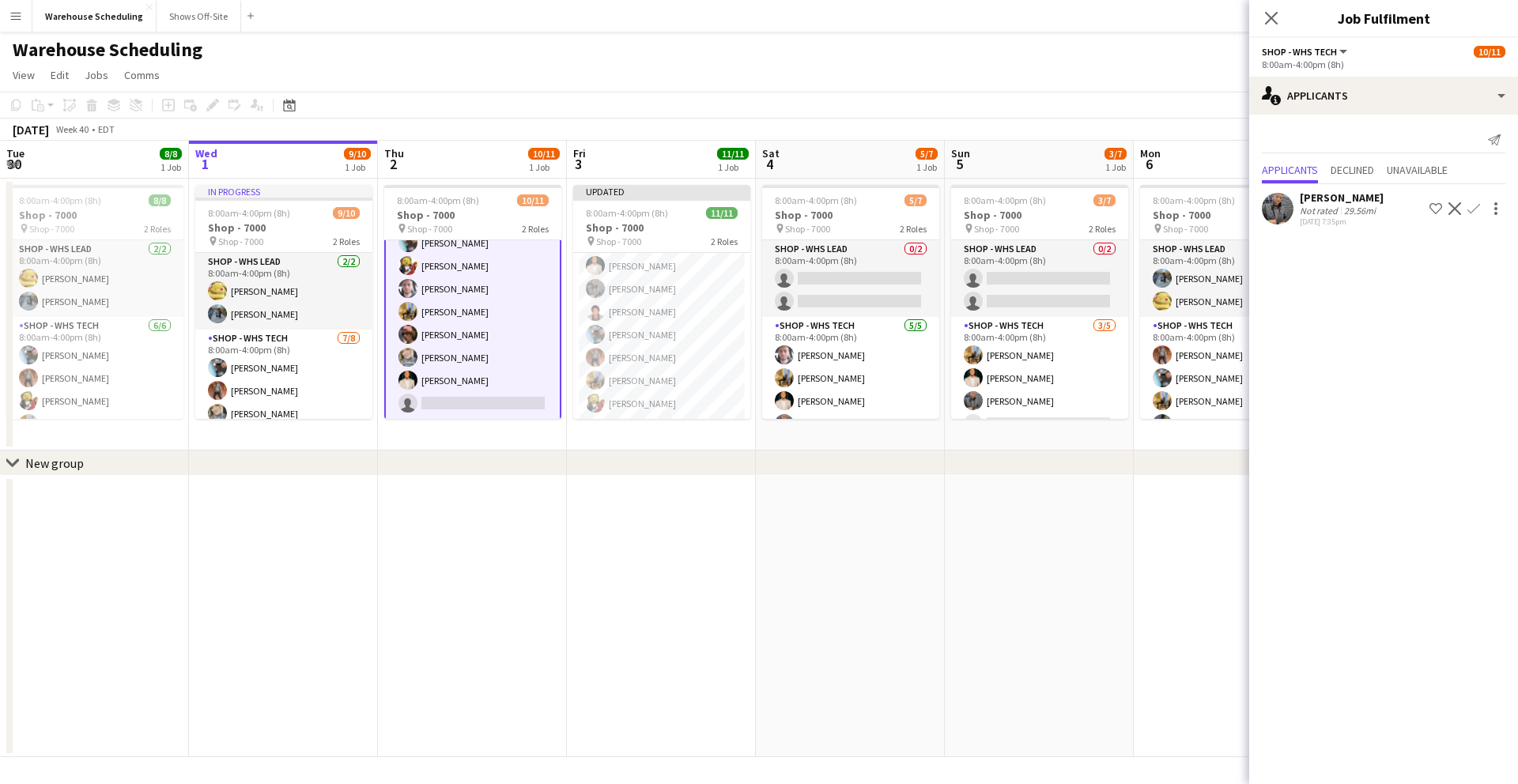
click at [1482, 216] on button "Confirm" at bounding box center [1473, 208] width 19 height 19
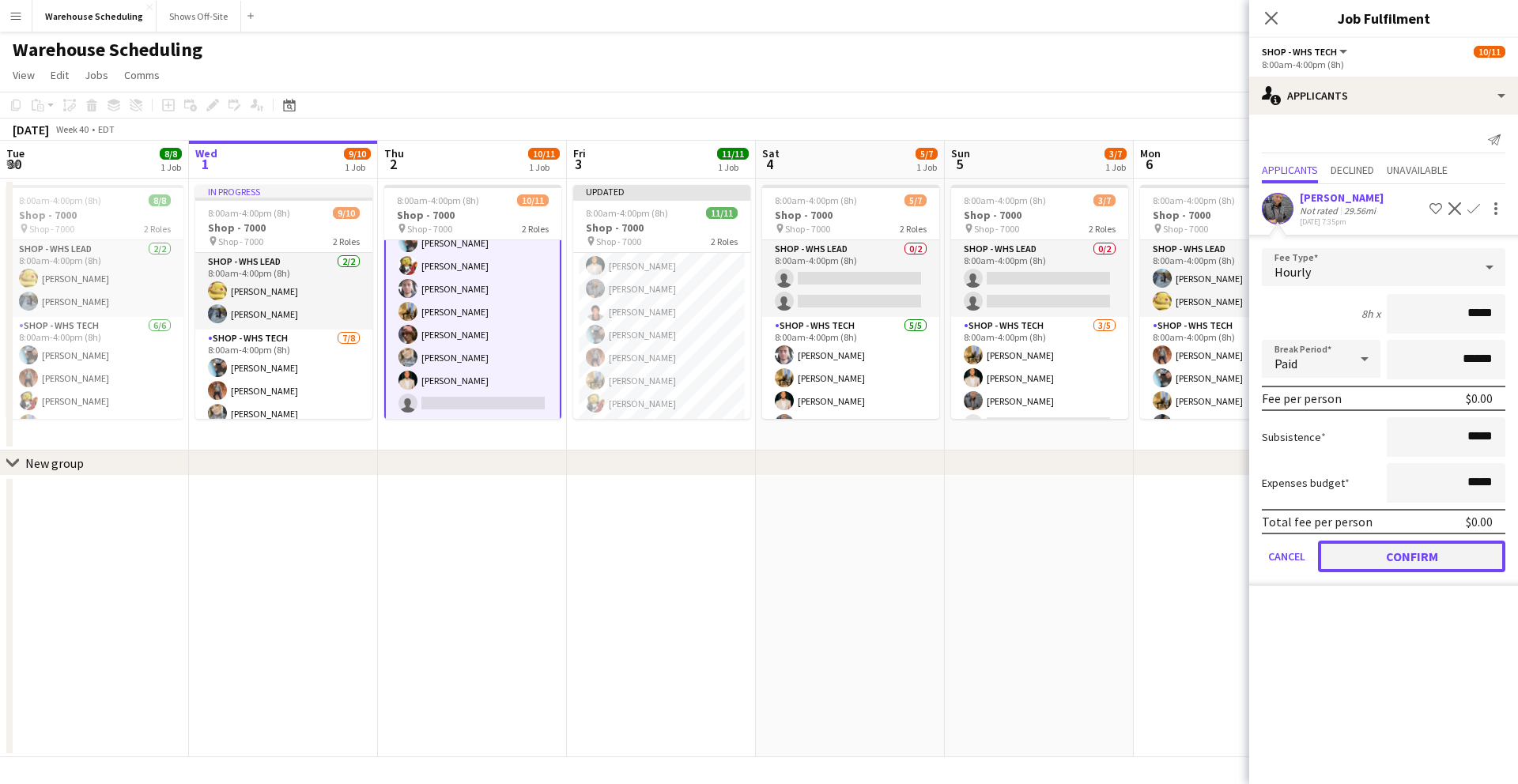
click at [1407, 568] on button "Confirm" at bounding box center [1411, 556] width 188 height 31
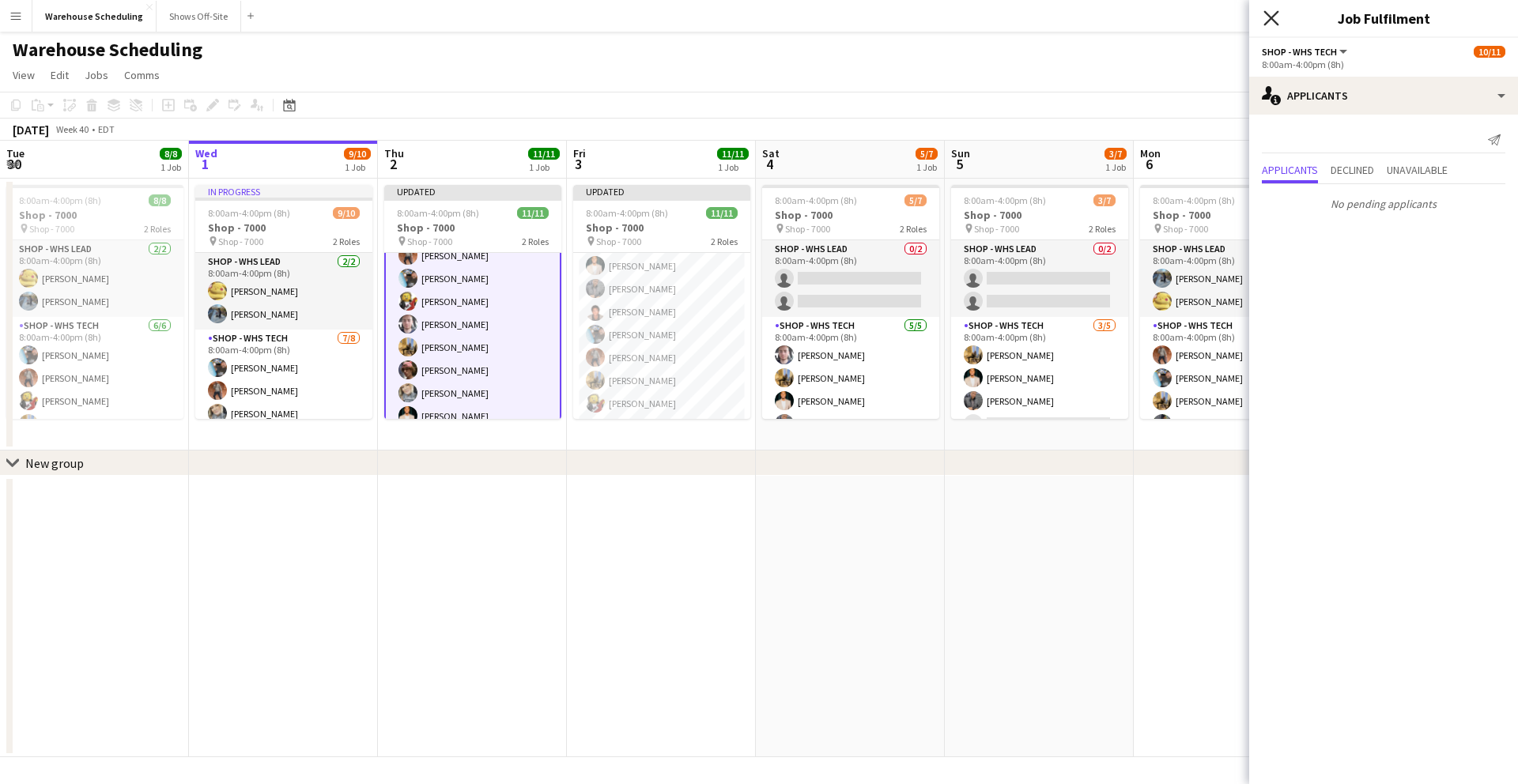
click at [1270, 17] on icon at bounding box center [1271, 17] width 15 height 15
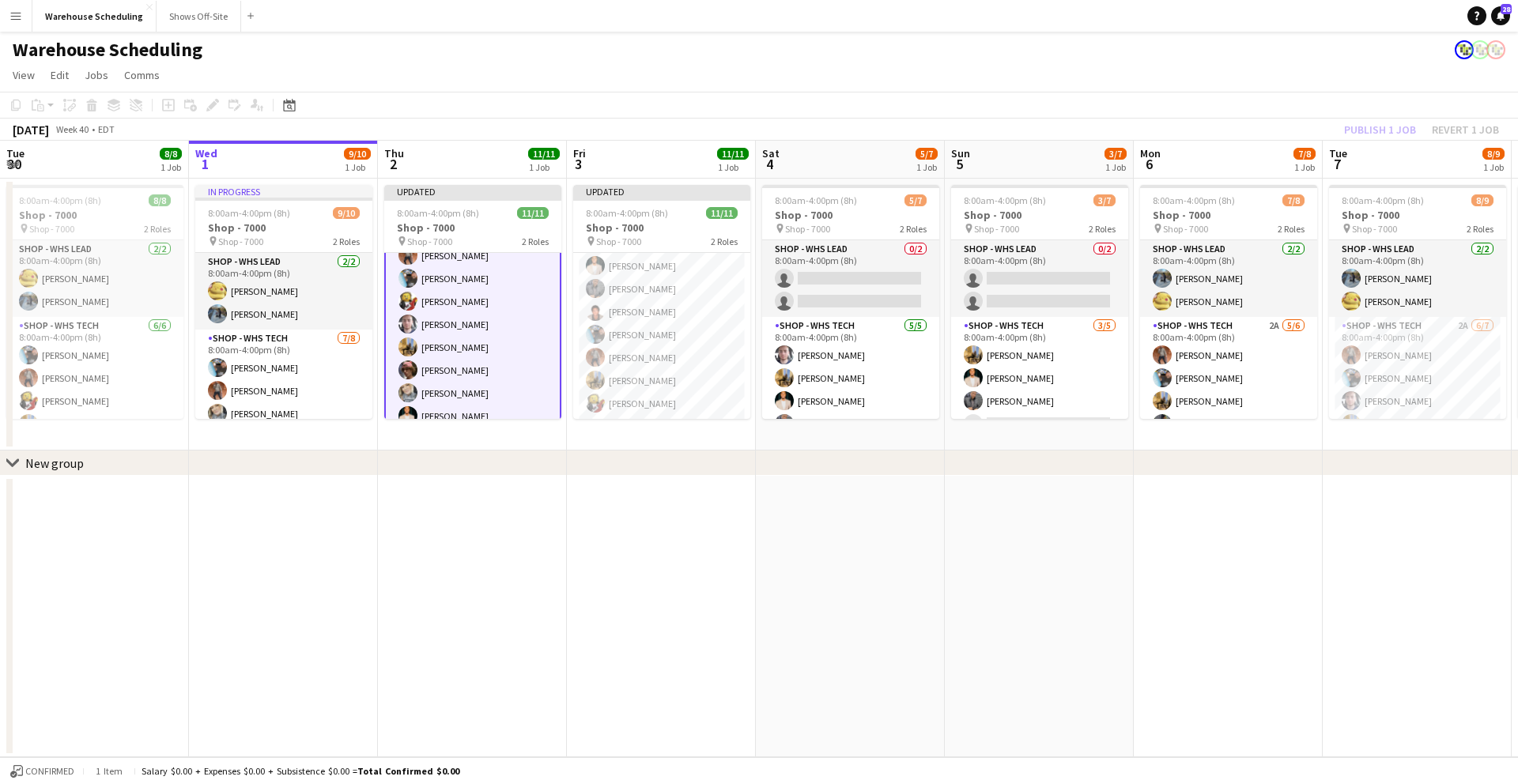
drag, startPoint x: 1233, startPoint y: 84, endPoint x: 1293, endPoint y: 106, distance: 63.9
click at [1233, 85] on app-page-menu "View Day view expanded Day view collapsed Month view Date picker Jump to [DATE]…" at bounding box center [759, 76] width 1518 height 30
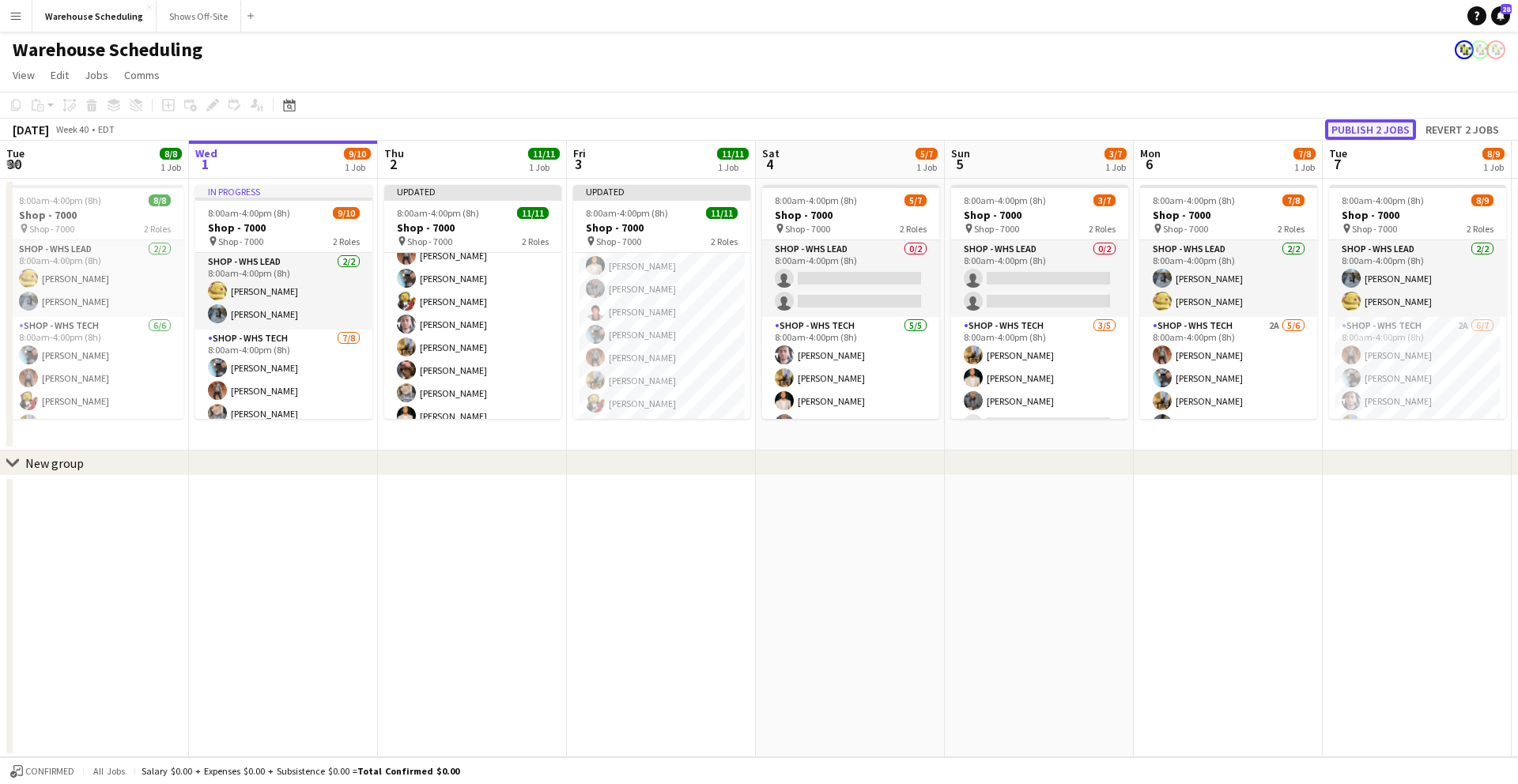
click at [1356, 128] on button "Publish 2 jobs" at bounding box center [1370, 129] width 91 height 21
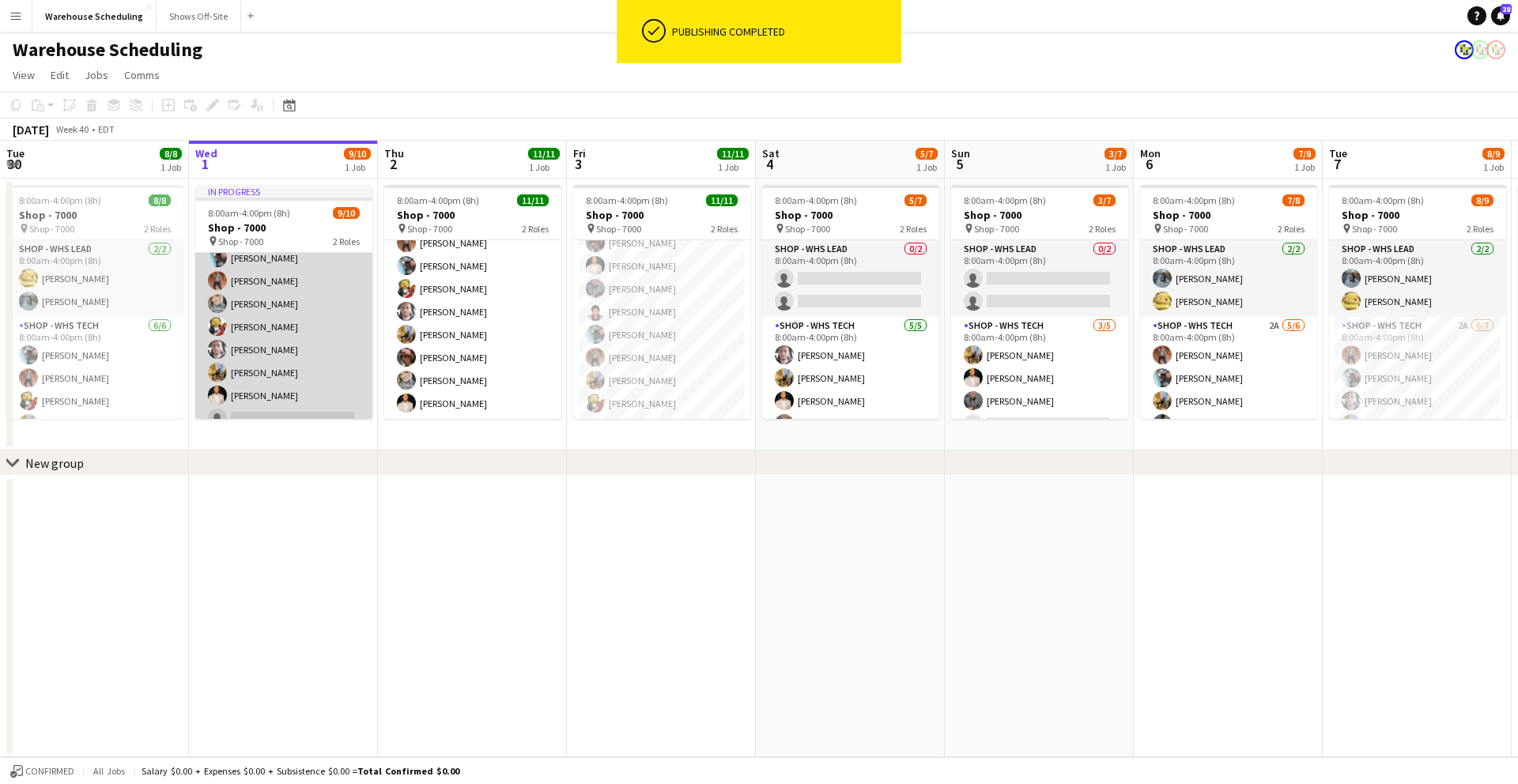
scroll to position [125, 0]
click at [280, 404] on app-card-role "Shop - WHS Tech [DATE] 8:00am-4:00pm (8h) [PERSON_NAME] [PERSON_NAME] [PERSON_N…" at bounding box center [283, 312] width 177 height 215
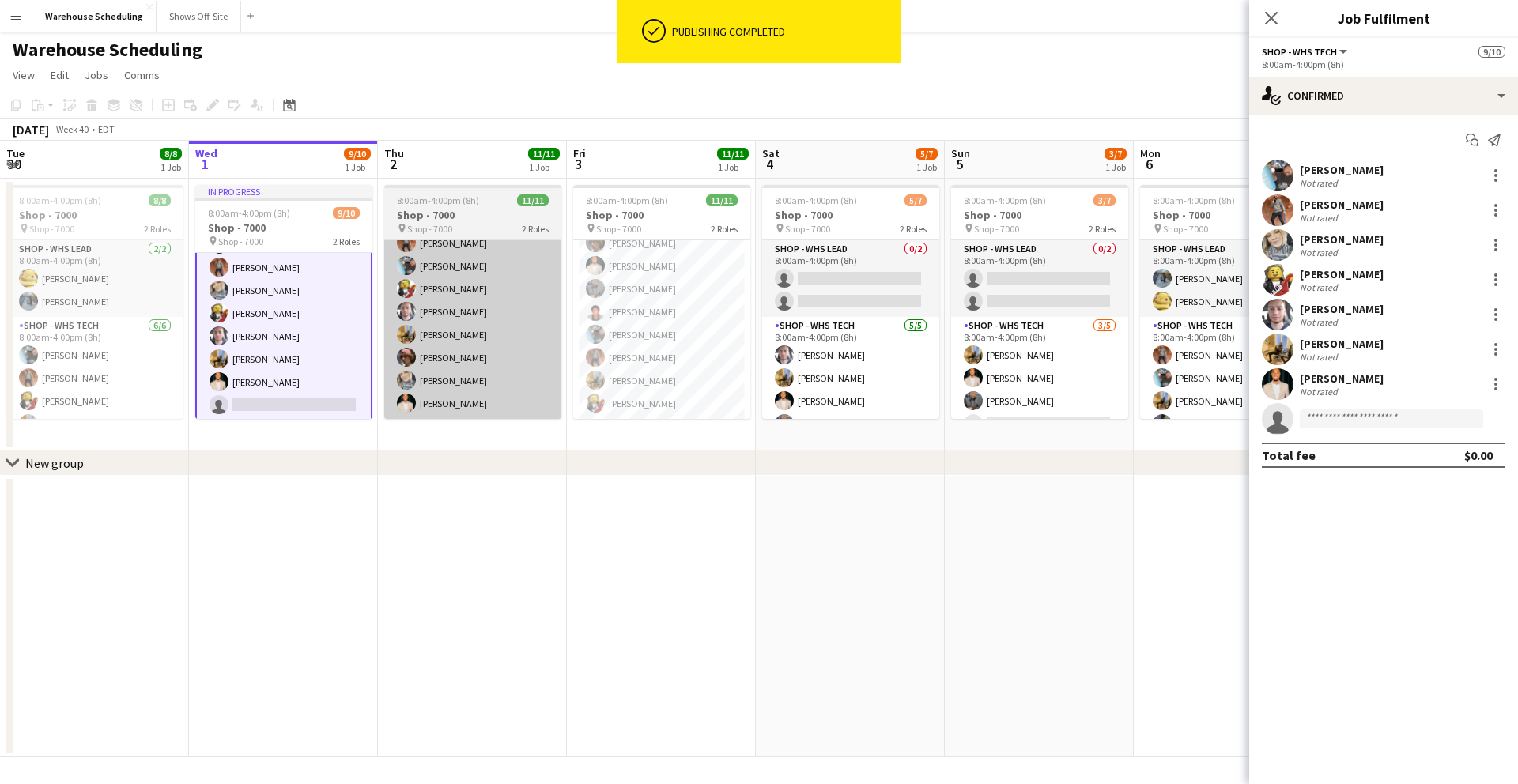
scroll to position [127, 0]
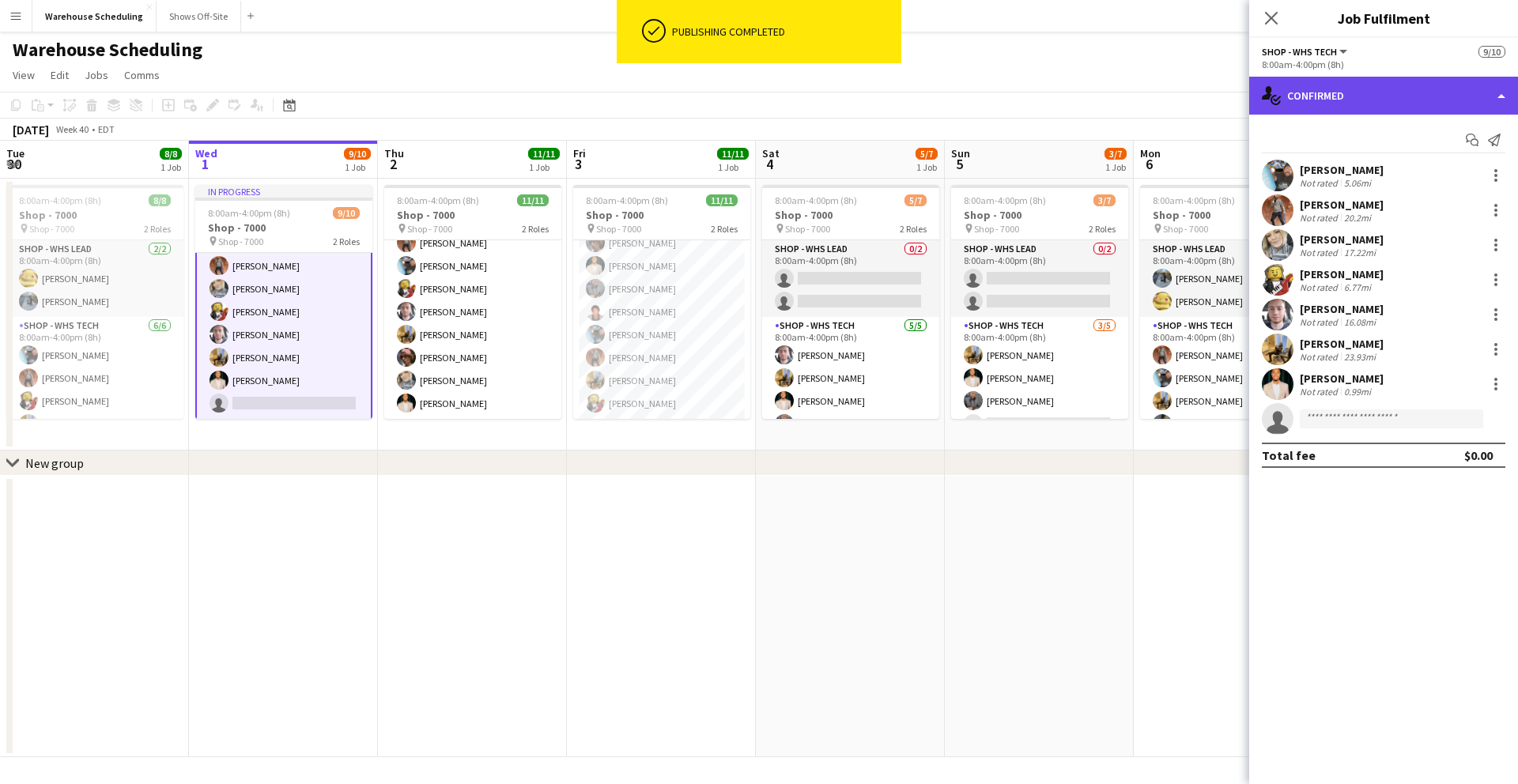
click at [1381, 98] on div "single-neutral-actions-check-2 Confirmed" at bounding box center [1383, 95] width 269 height 38
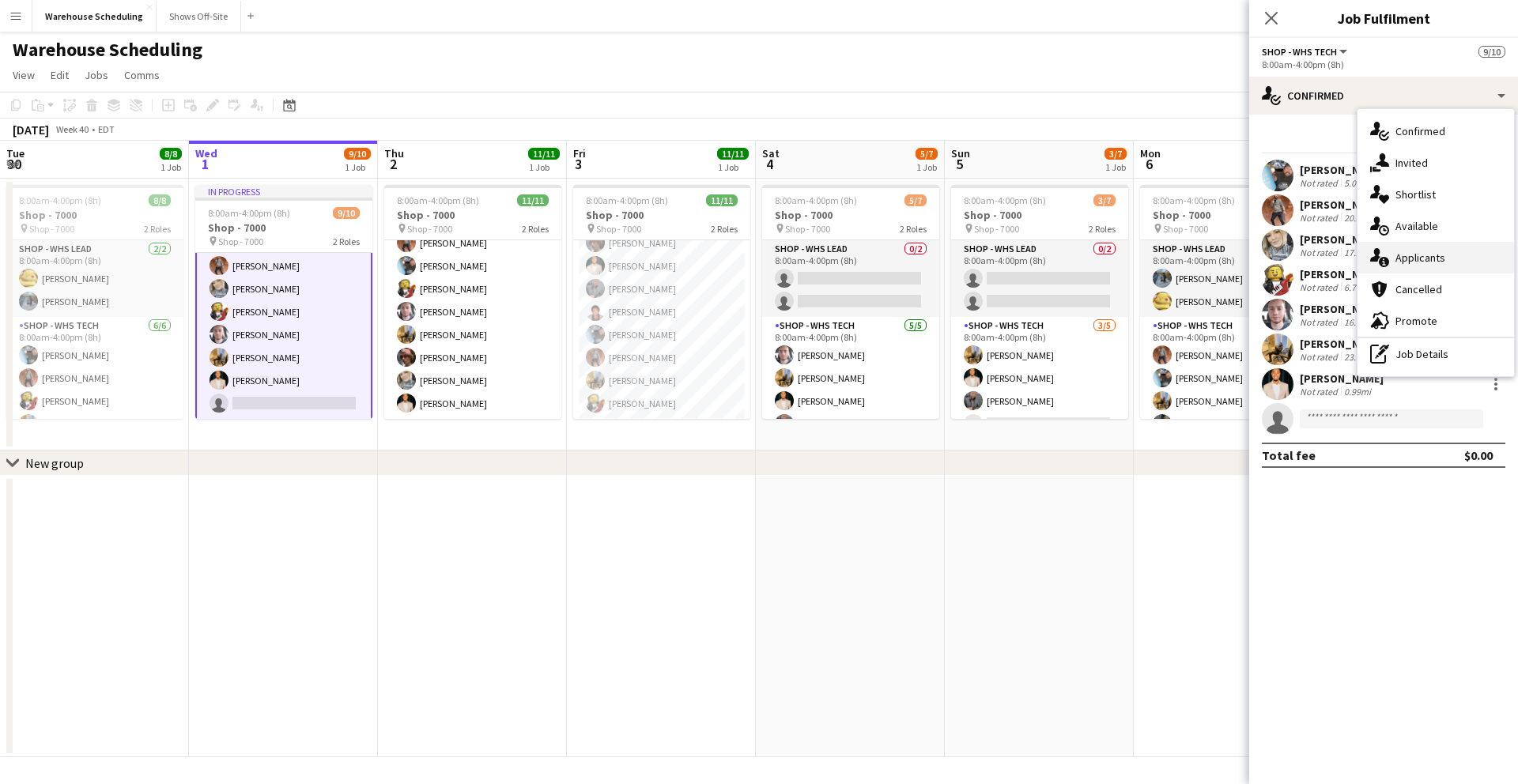
click at [1425, 268] on div "single-neutral-actions-information Applicants" at bounding box center [1435, 257] width 156 height 31
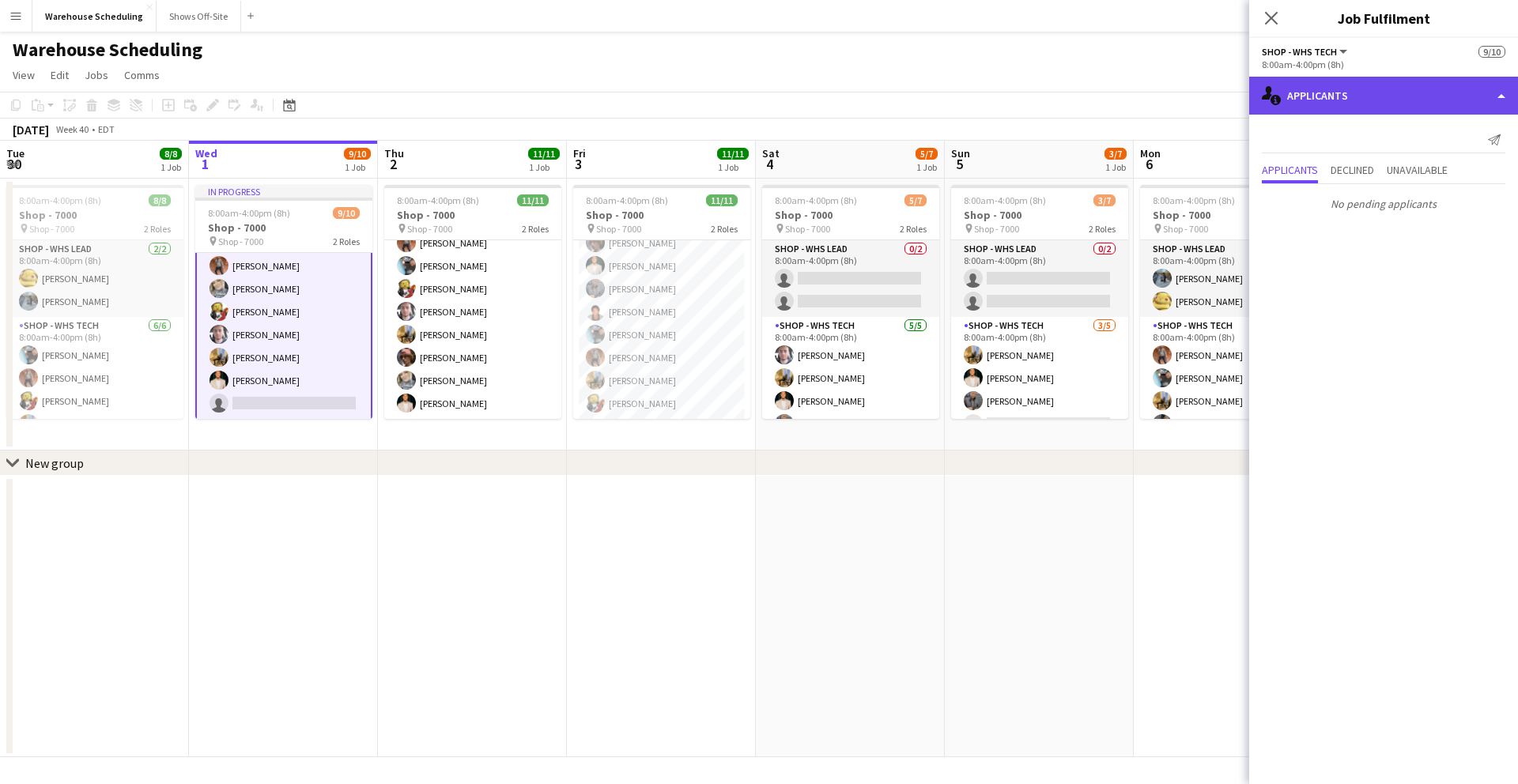
click at [1320, 93] on div "single-neutral-actions-information Applicants" at bounding box center [1383, 95] width 269 height 38
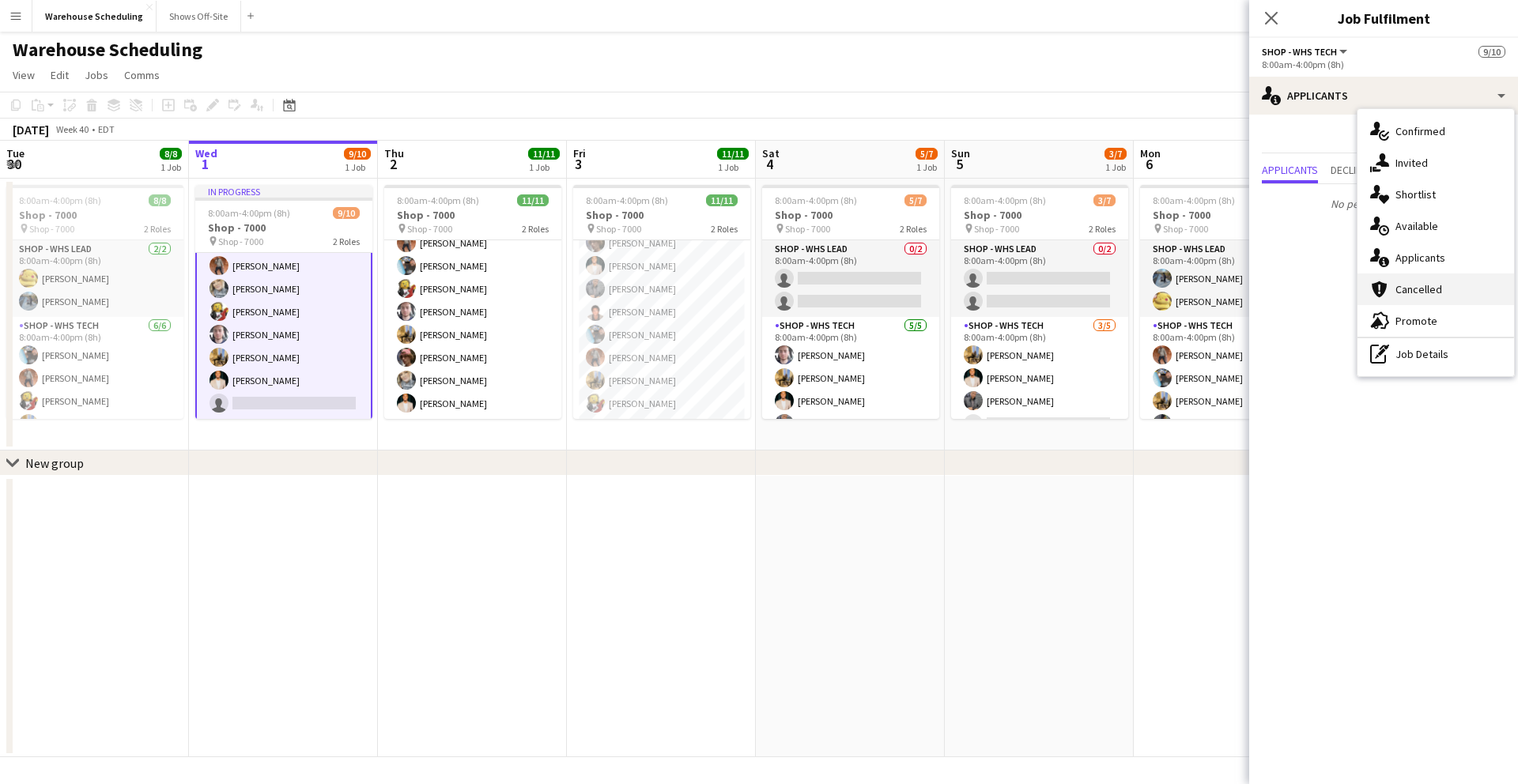
click at [1430, 285] on span "Cancelled" at bounding box center [1419, 289] width 47 height 14
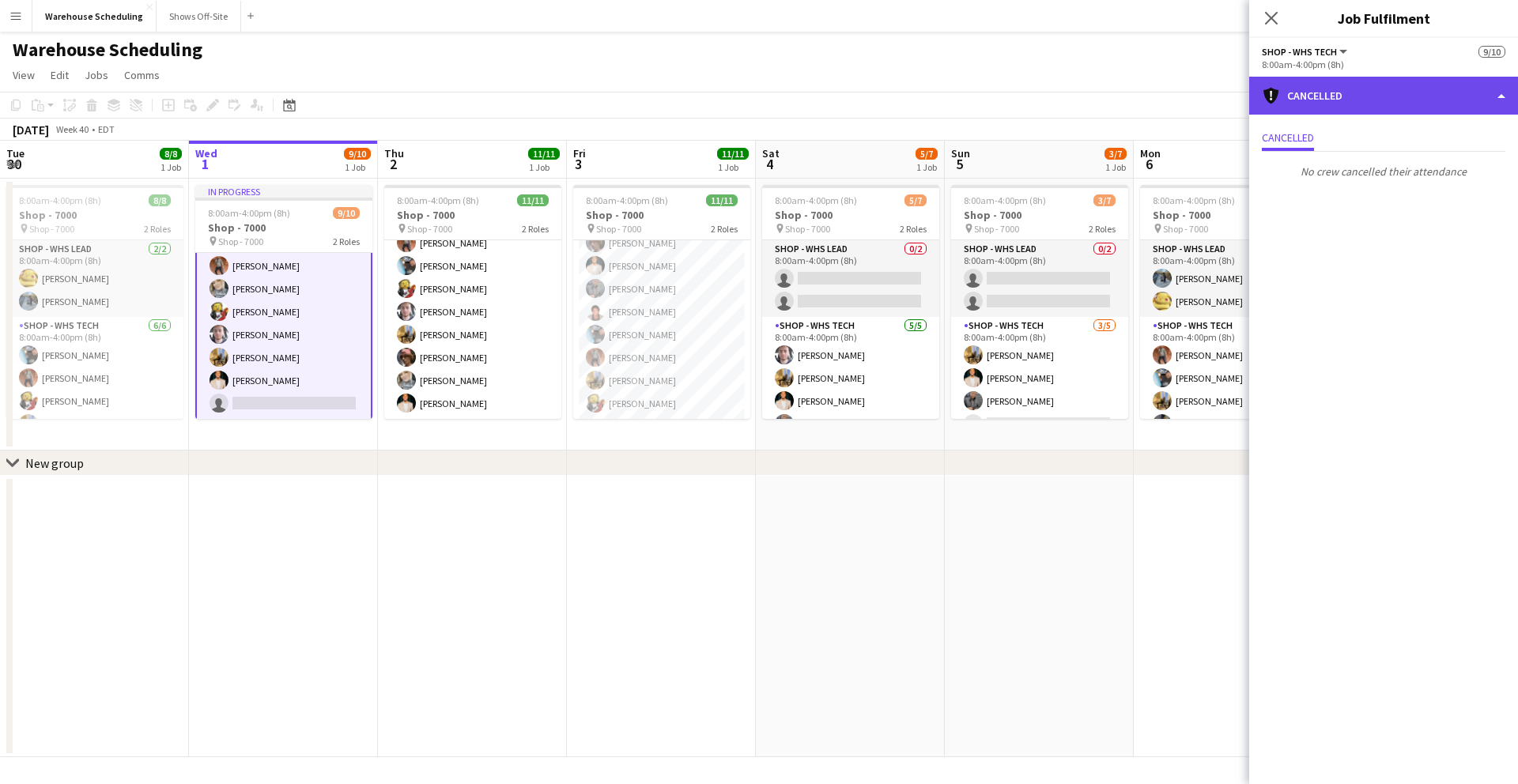
click at [1323, 98] on div "cancellation Cancelled" at bounding box center [1383, 95] width 269 height 38
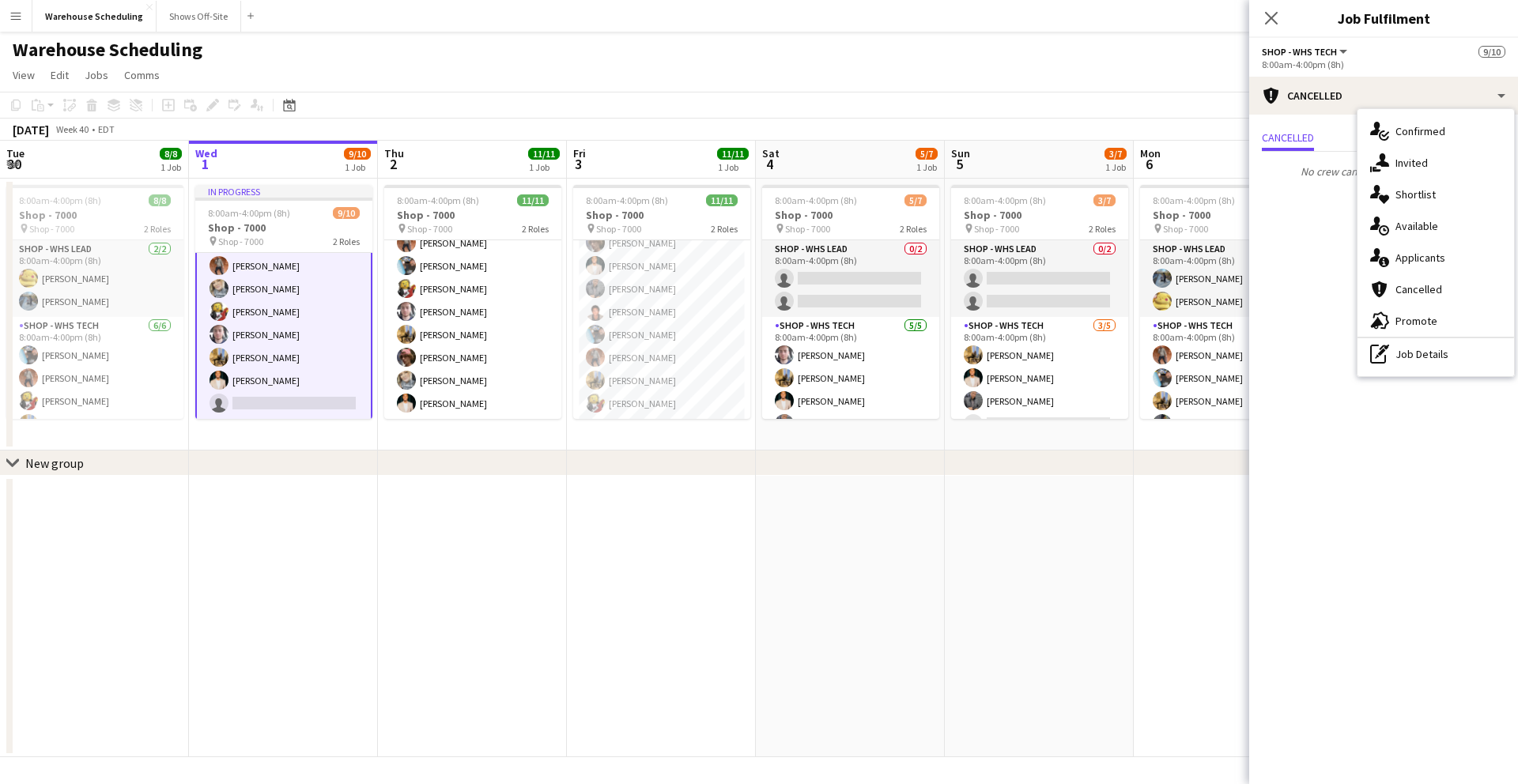
drag, startPoint x: 1275, startPoint y: 15, endPoint x: 1108, endPoint y: 30, distance: 167.7
click at [1275, 15] on icon at bounding box center [1271, 18] width 13 height 13
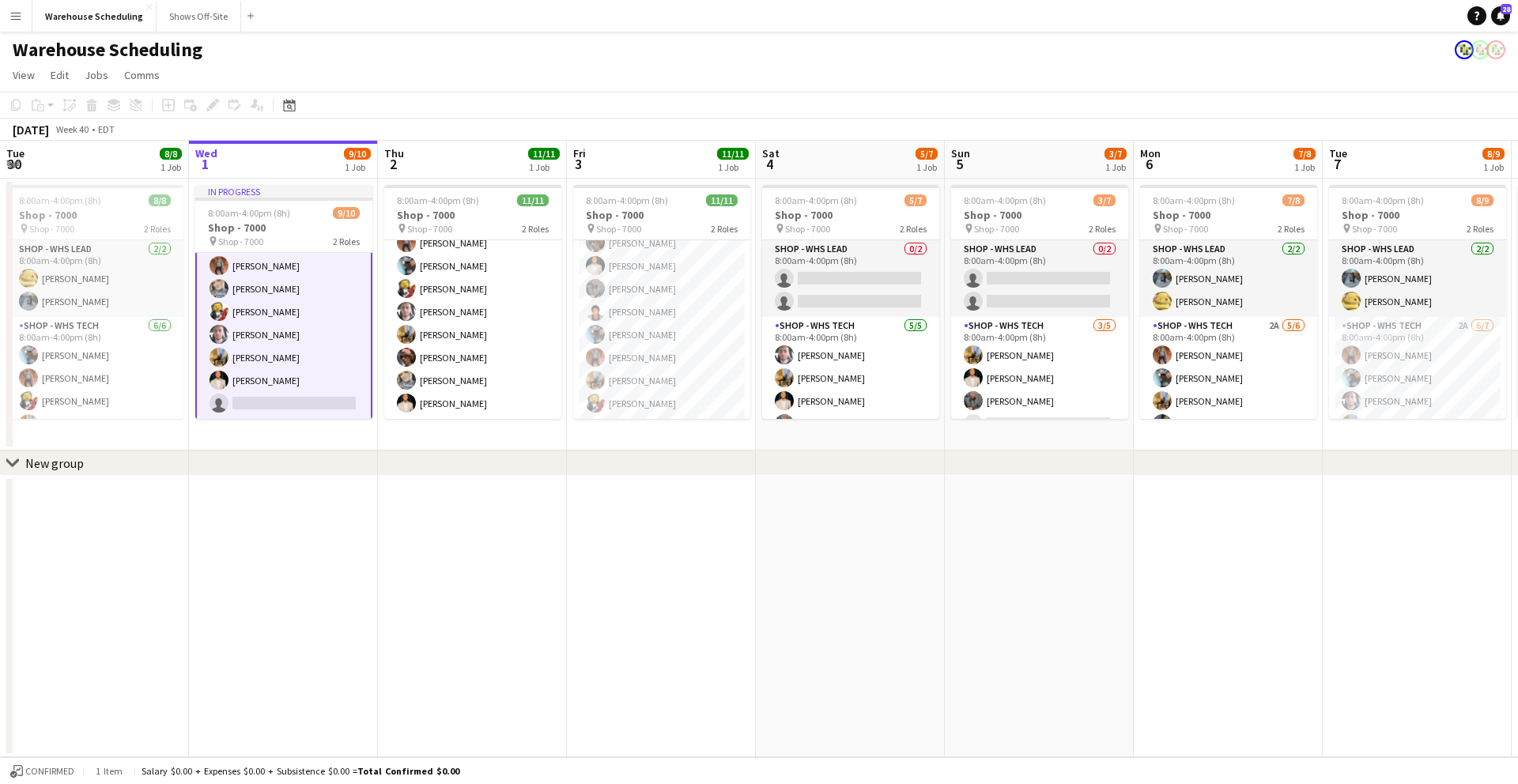
click at [969, 31] on div "Warehouse Scheduling" at bounding box center [759, 46] width 1518 height 30
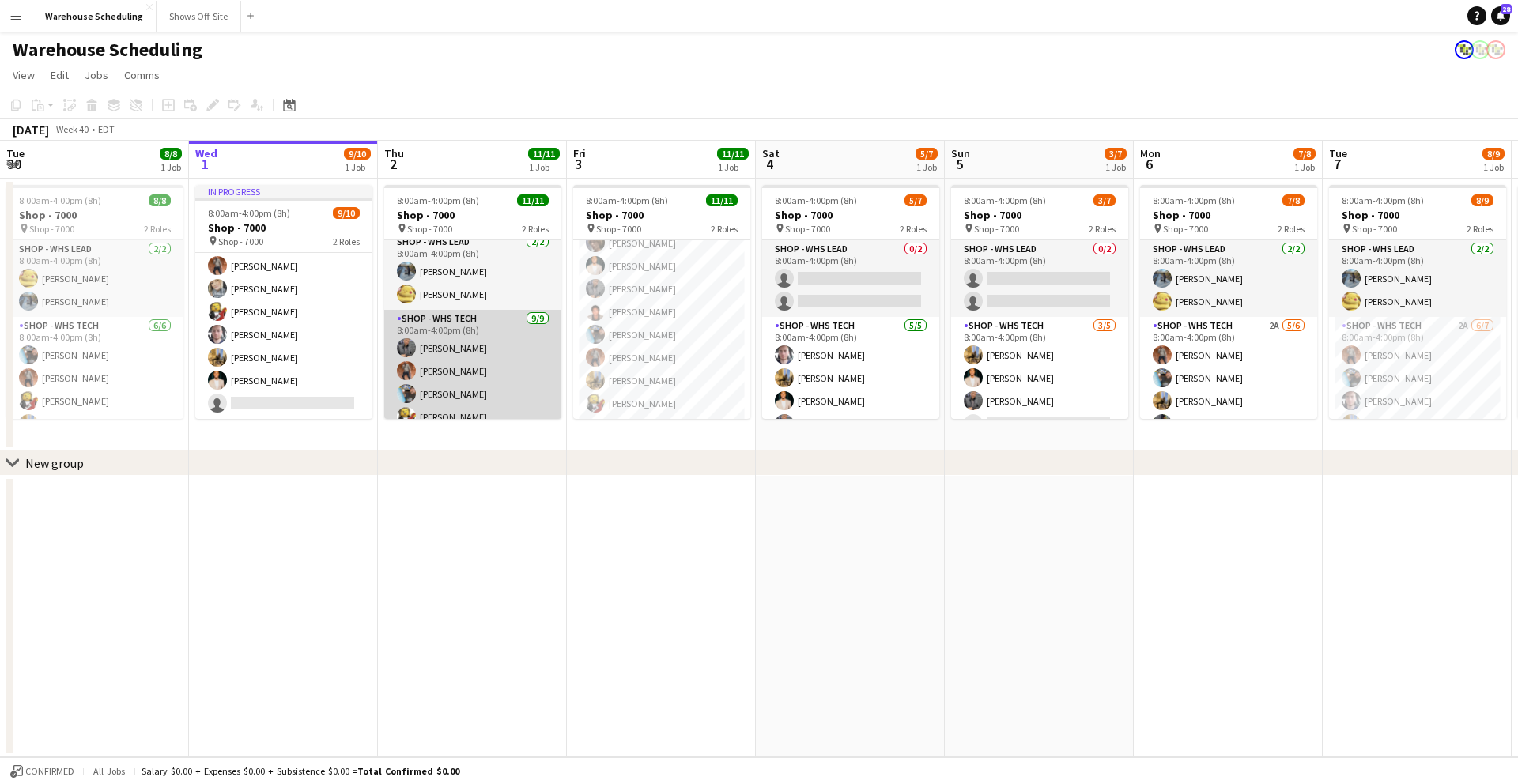
scroll to position [0, 0]
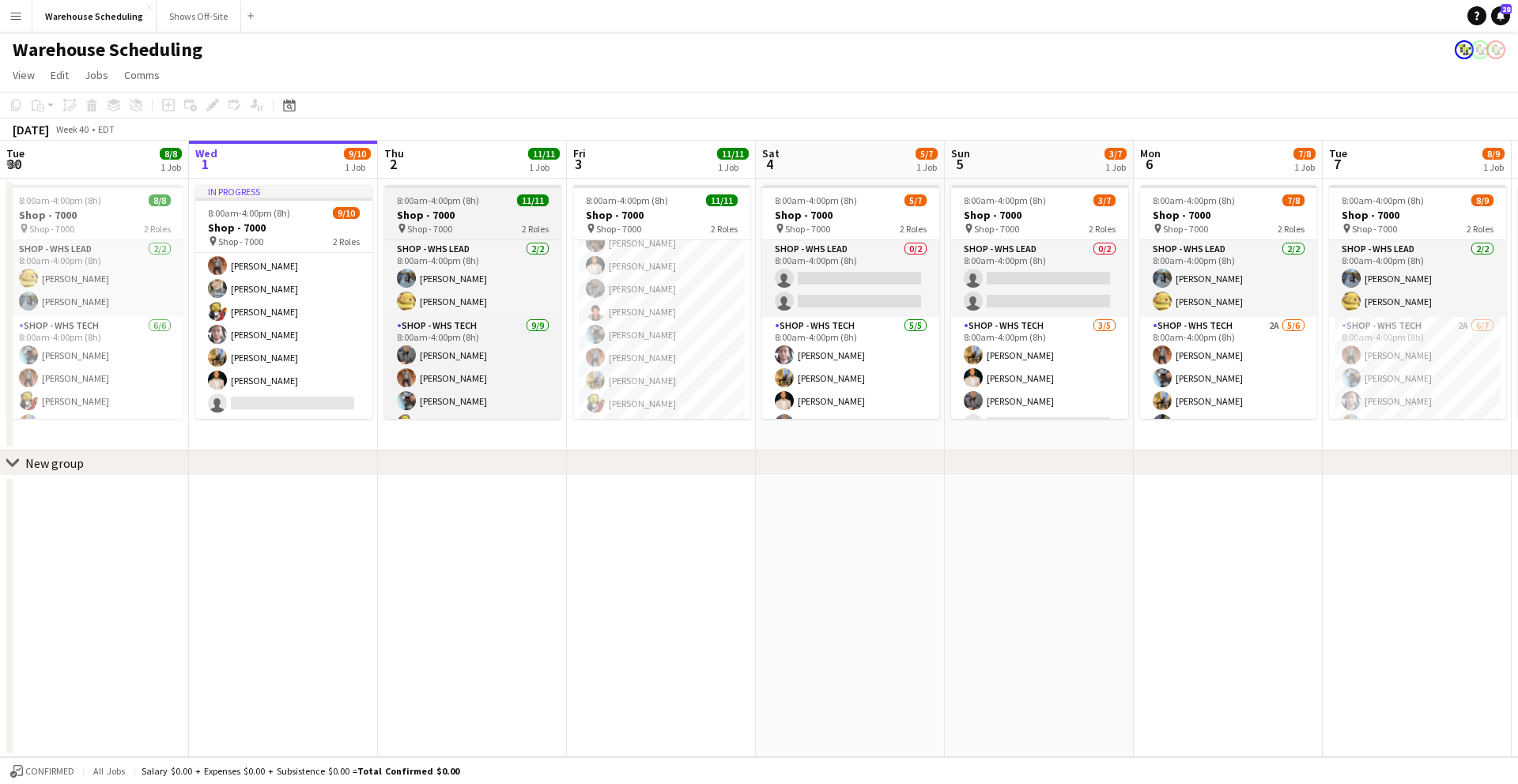
click at [474, 222] on div "pin Shop - 7000 2 Roles" at bounding box center [472, 228] width 177 height 13
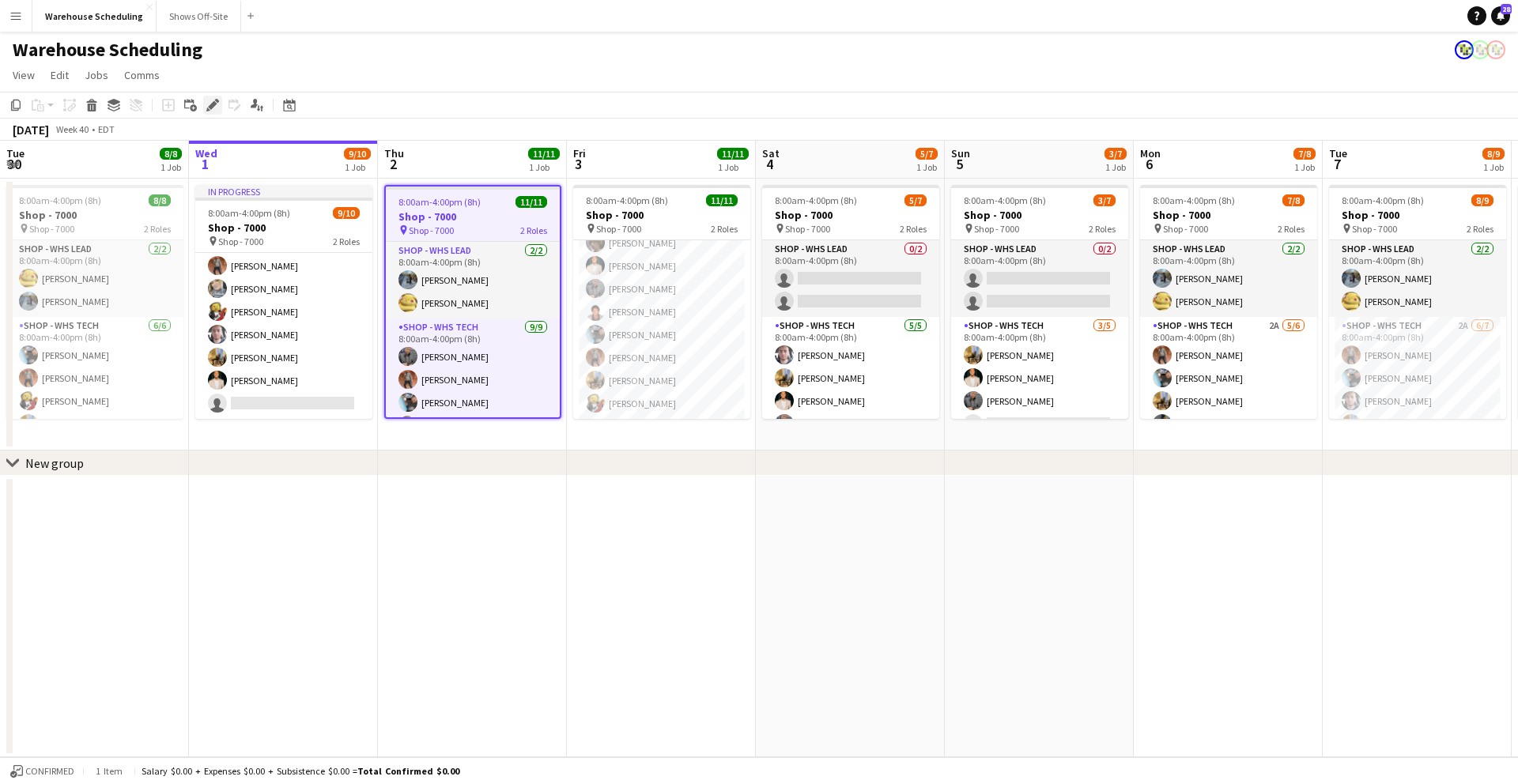
click at [216, 101] on icon at bounding box center [216, 101] width 4 height 4
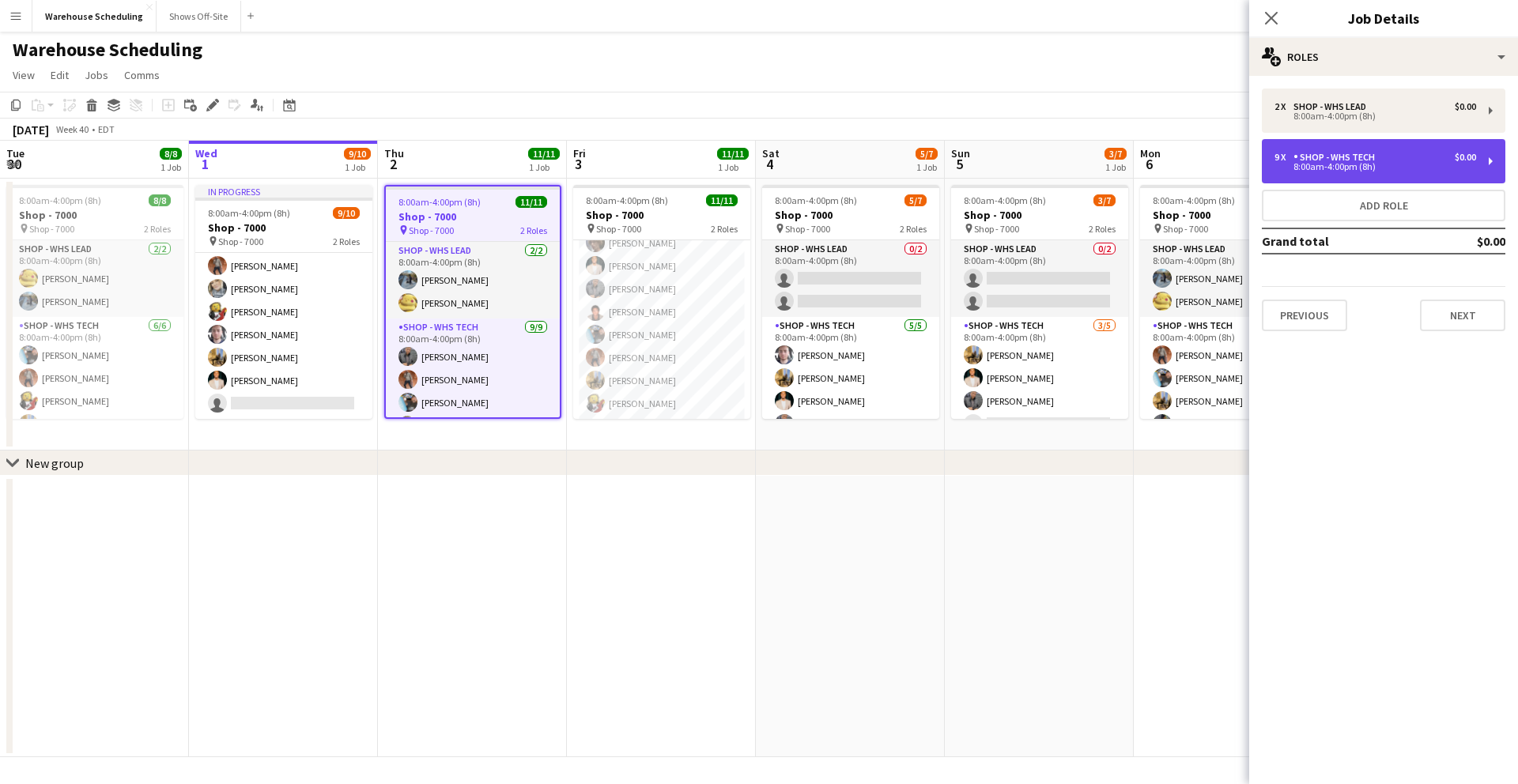
drag, startPoint x: 1385, startPoint y: 155, endPoint x: 1376, endPoint y: 156, distance: 9.1
click at [1383, 155] on div "9 x Shop - WHS Tech $0.00" at bounding box center [1375, 157] width 201 height 11
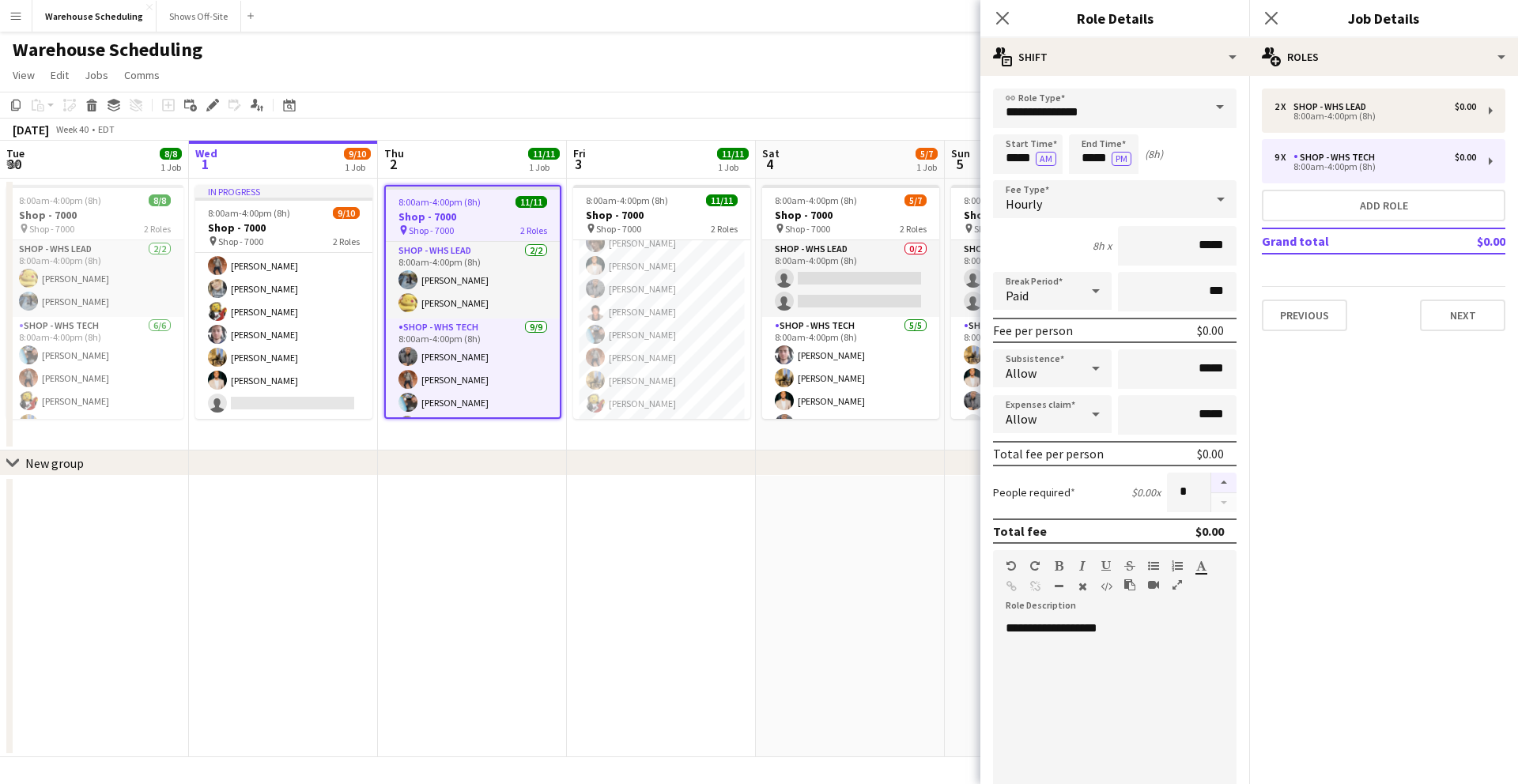
click at [1211, 479] on button "button" at bounding box center [1223, 482] width 25 height 21
type input "**"
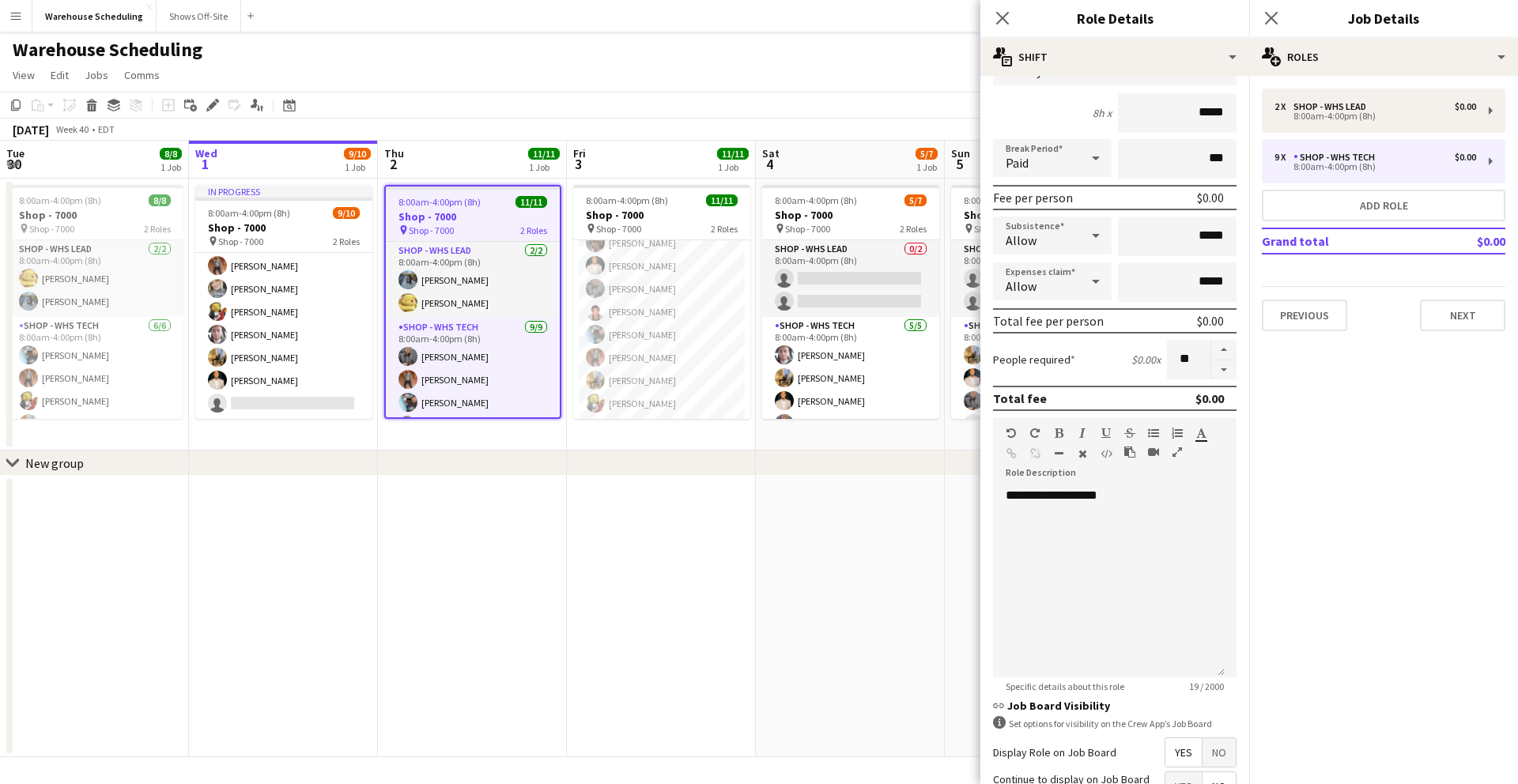
scroll to position [287, 0]
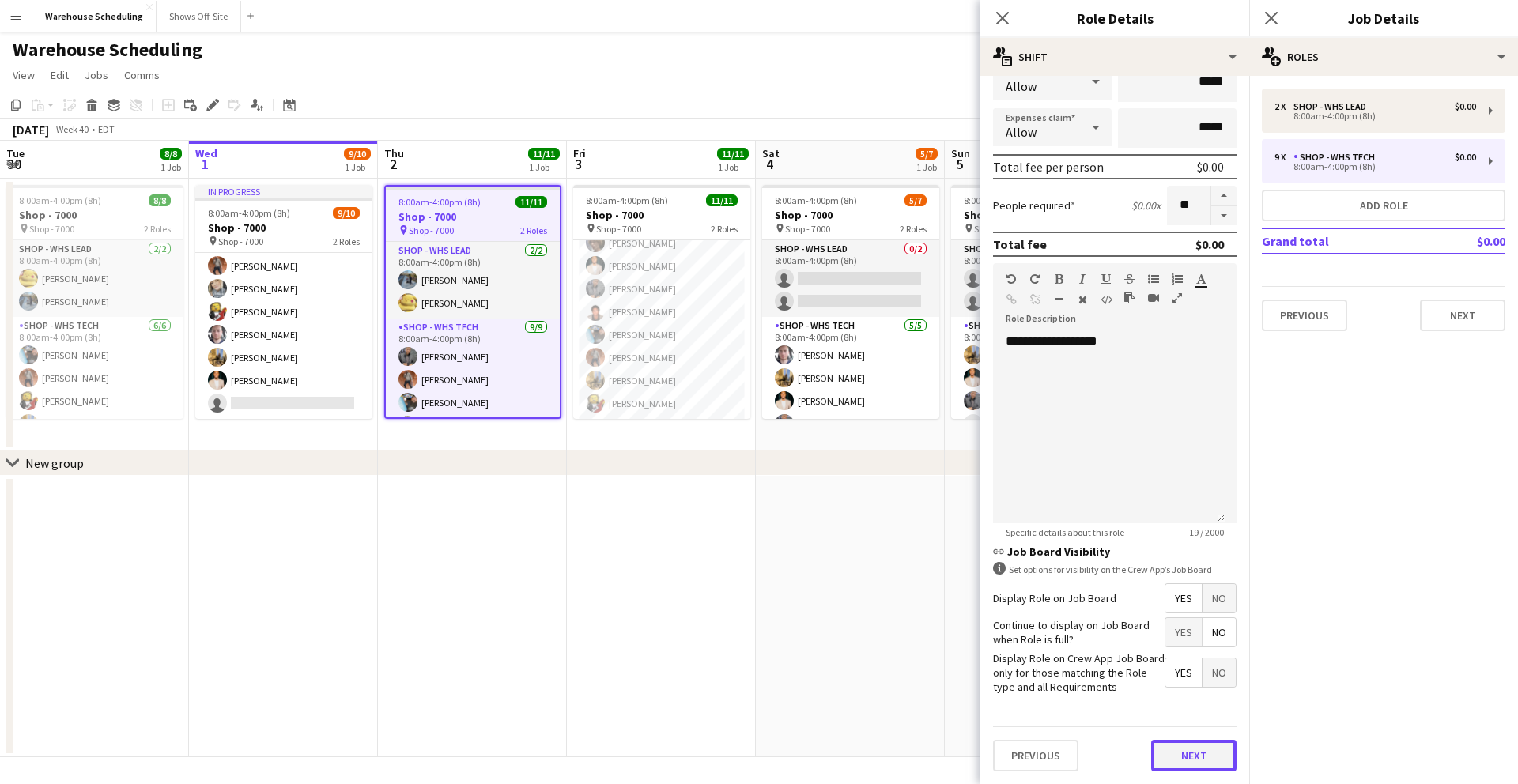
click at [1178, 753] on button "Next" at bounding box center [1194, 755] width 85 height 31
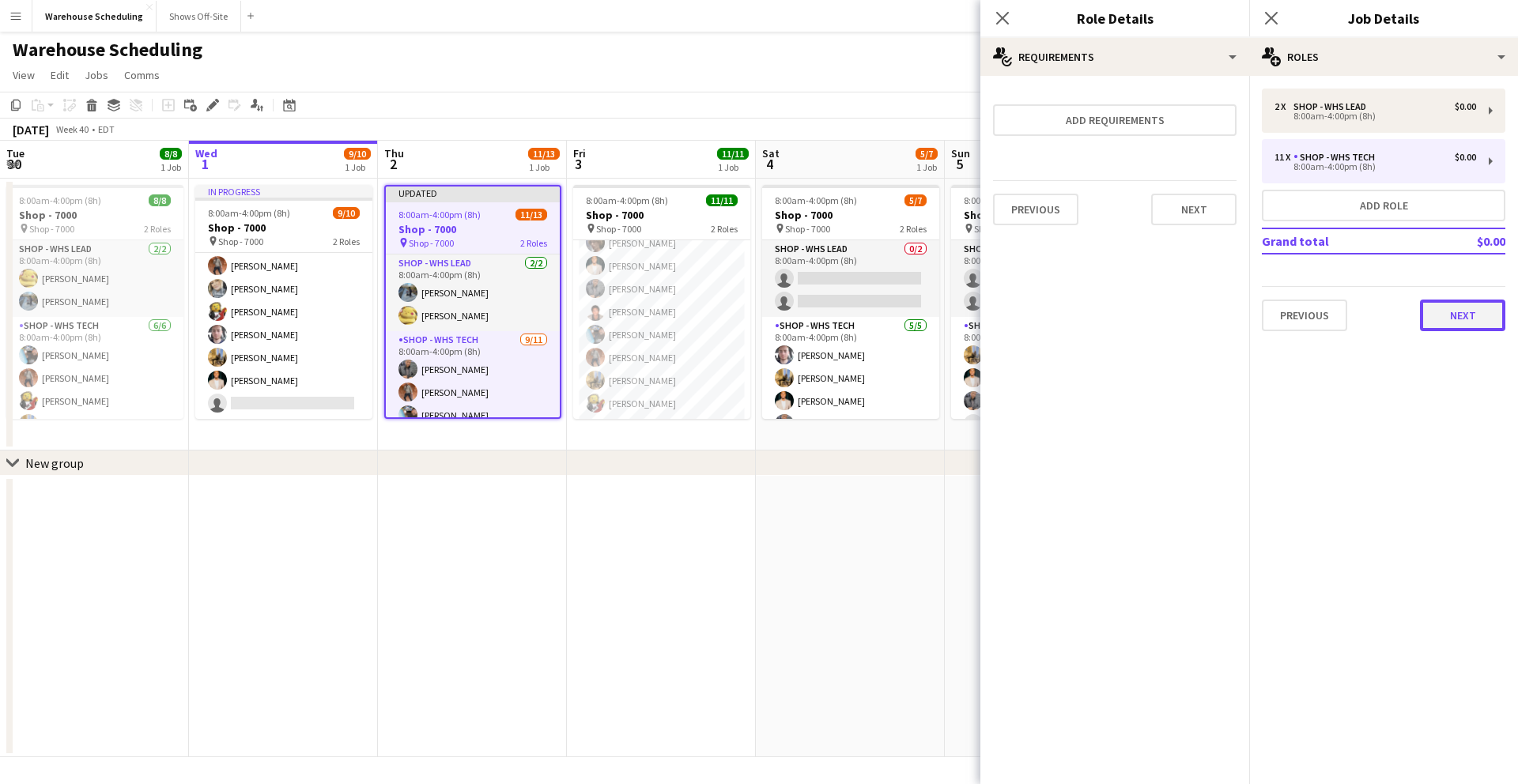
click at [1457, 320] on button "Next" at bounding box center [1462, 315] width 85 height 31
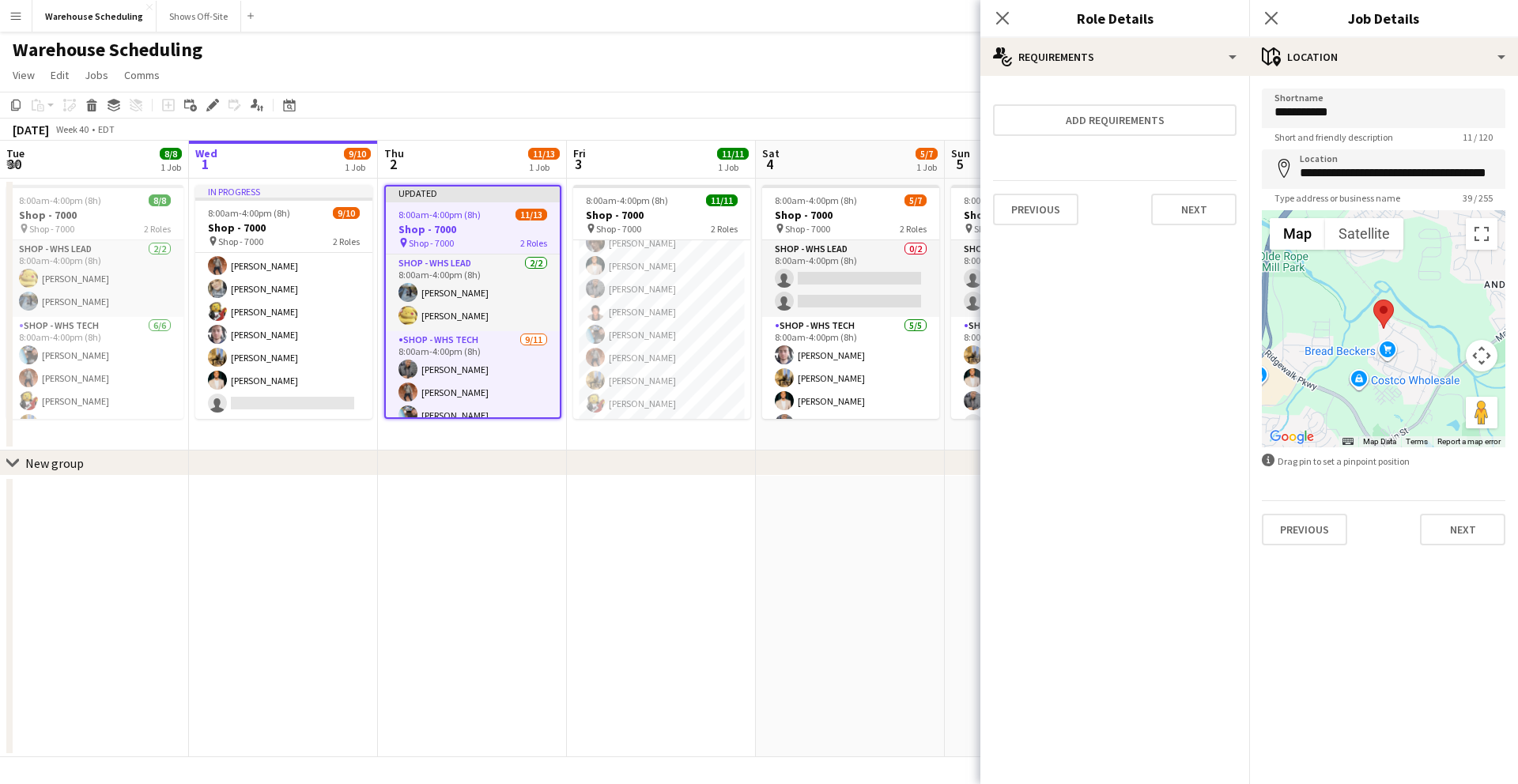
click at [980, 22] on div "Close pop-in" at bounding box center [1002, 18] width 44 height 36
click at [993, 19] on app-icon "Close pop-in" at bounding box center [1003, 19] width 23 height 23
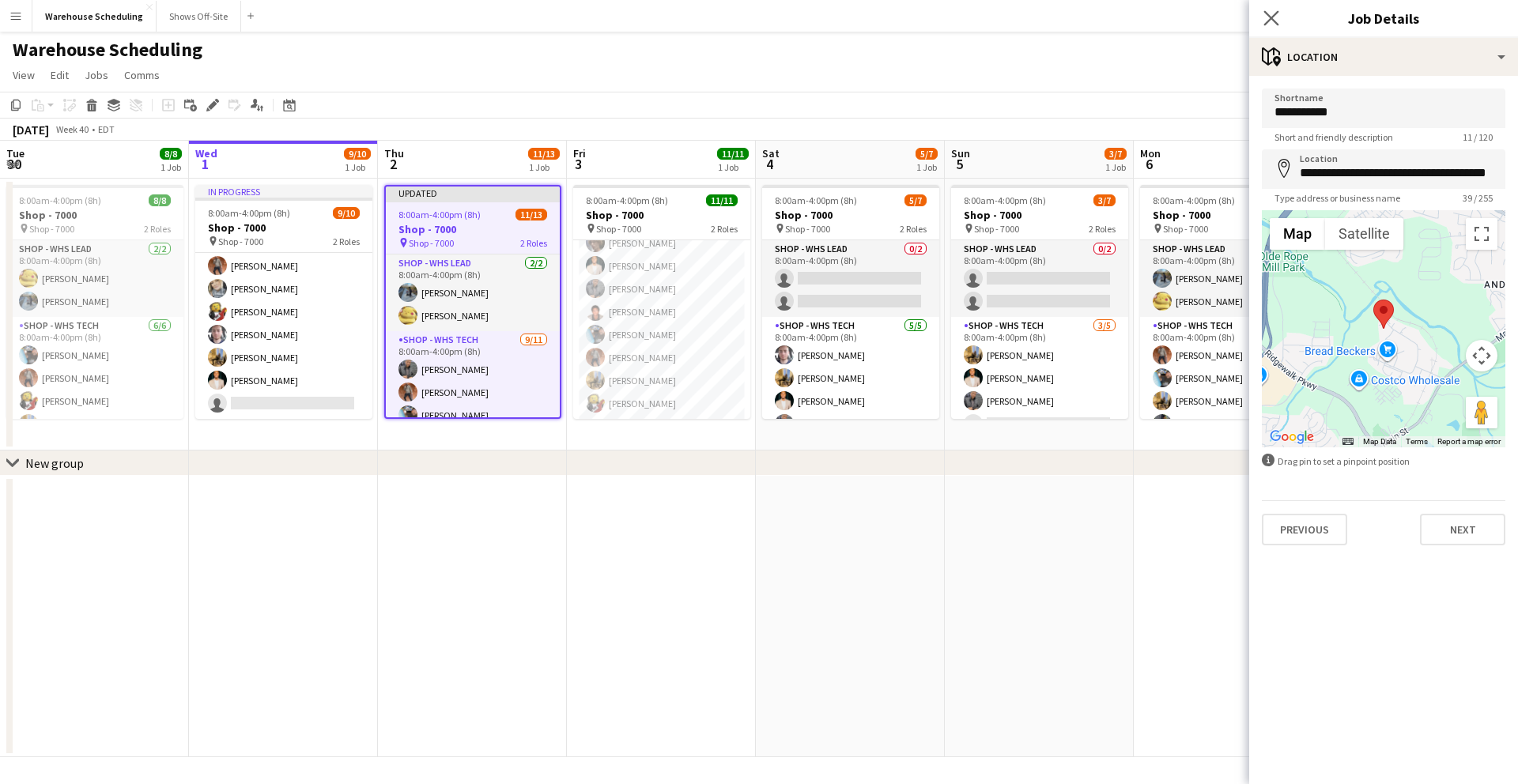
drag, startPoint x: 1279, startPoint y: 15, endPoint x: 1162, endPoint y: 73, distance: 130.6
click at [1279, 15] on app-icon "Close pop-in" at bounding box center [1271, 18] width 19 height 19
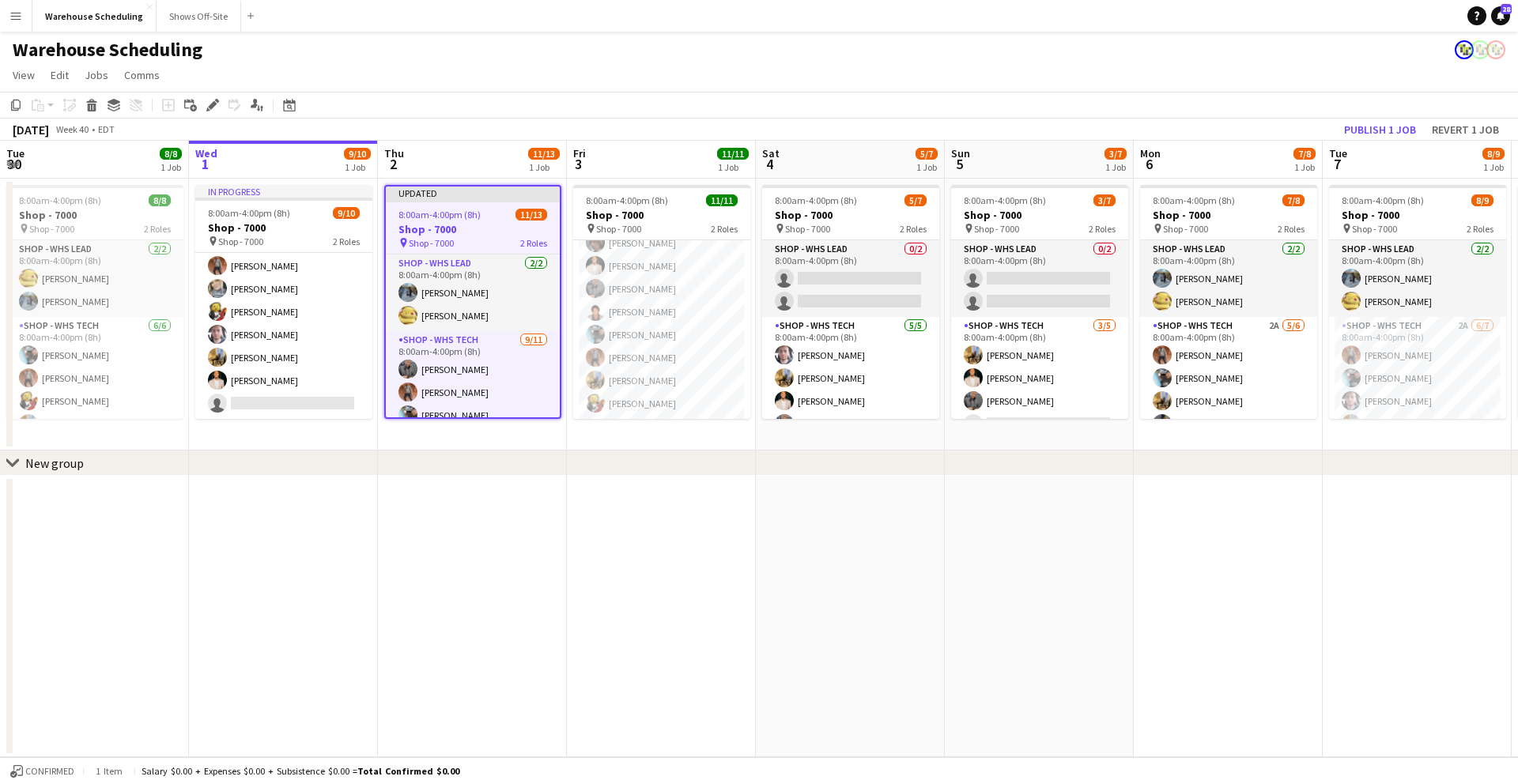
drag, startPoint x: 1125, startPoint y: 92, endPoint x: 1229, endPoint y: 114, distance: 106.3
click at [1125, 92] on app-toolbar "Copy Paste Paste Command V Paste with crew Command Shift V Paste linked Job [GE…" at bounding box center [759, 105] width 1518 height 27
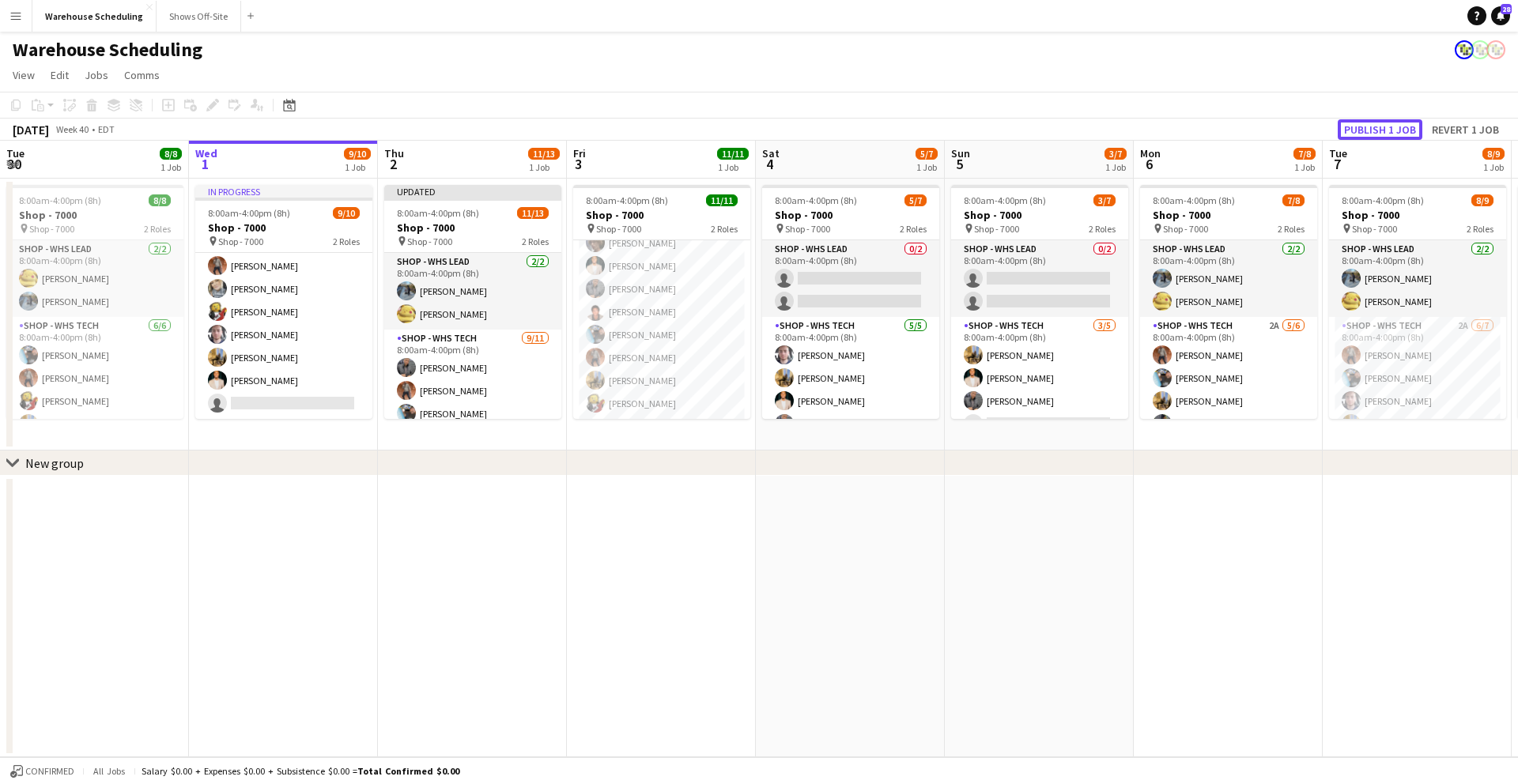
drag, startPoint x: 1364, startPoint y: 128, endPoint x: 1308, endPoint y: 131, distance: 56.1
click at [1364, 128] on button "Publish 1 job" at bounding box center [1380, 129] width 84 height 21
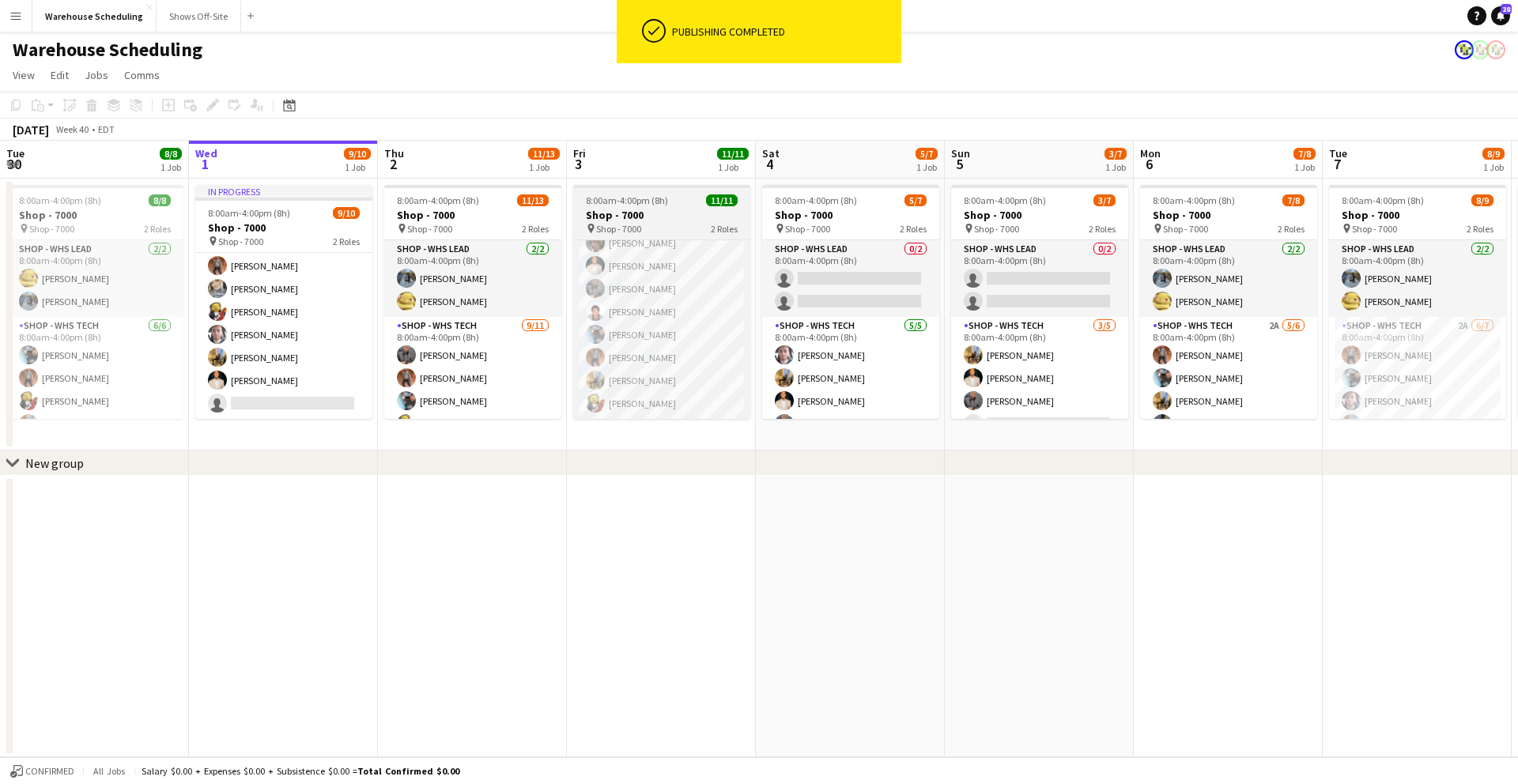
click at [658, 209] on h3 "Shop - 7000" at bounding box center [661, 215] width 177 height 14
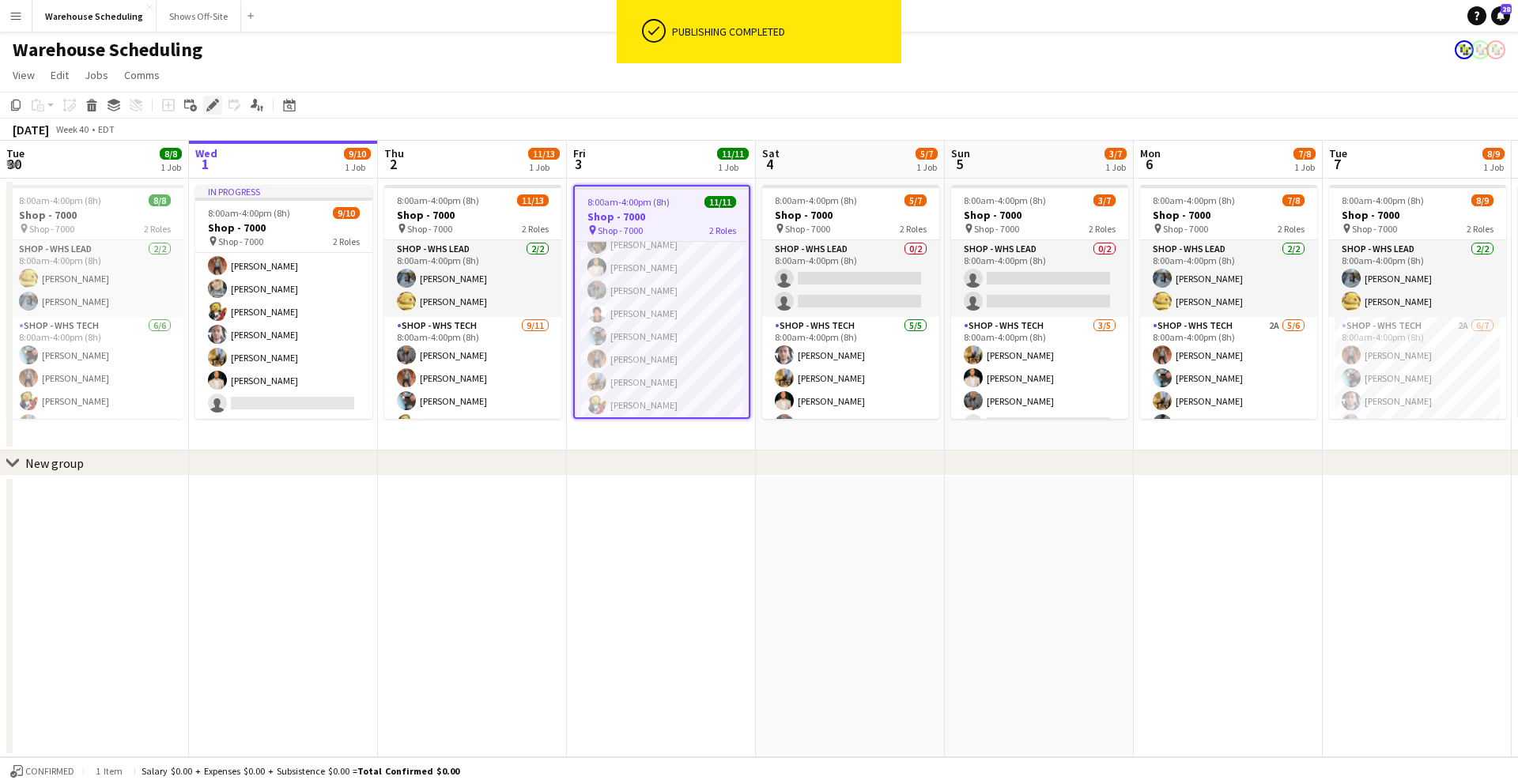
click at [210, 103] on icon at bounding box center [212, 106] width 9 height 9
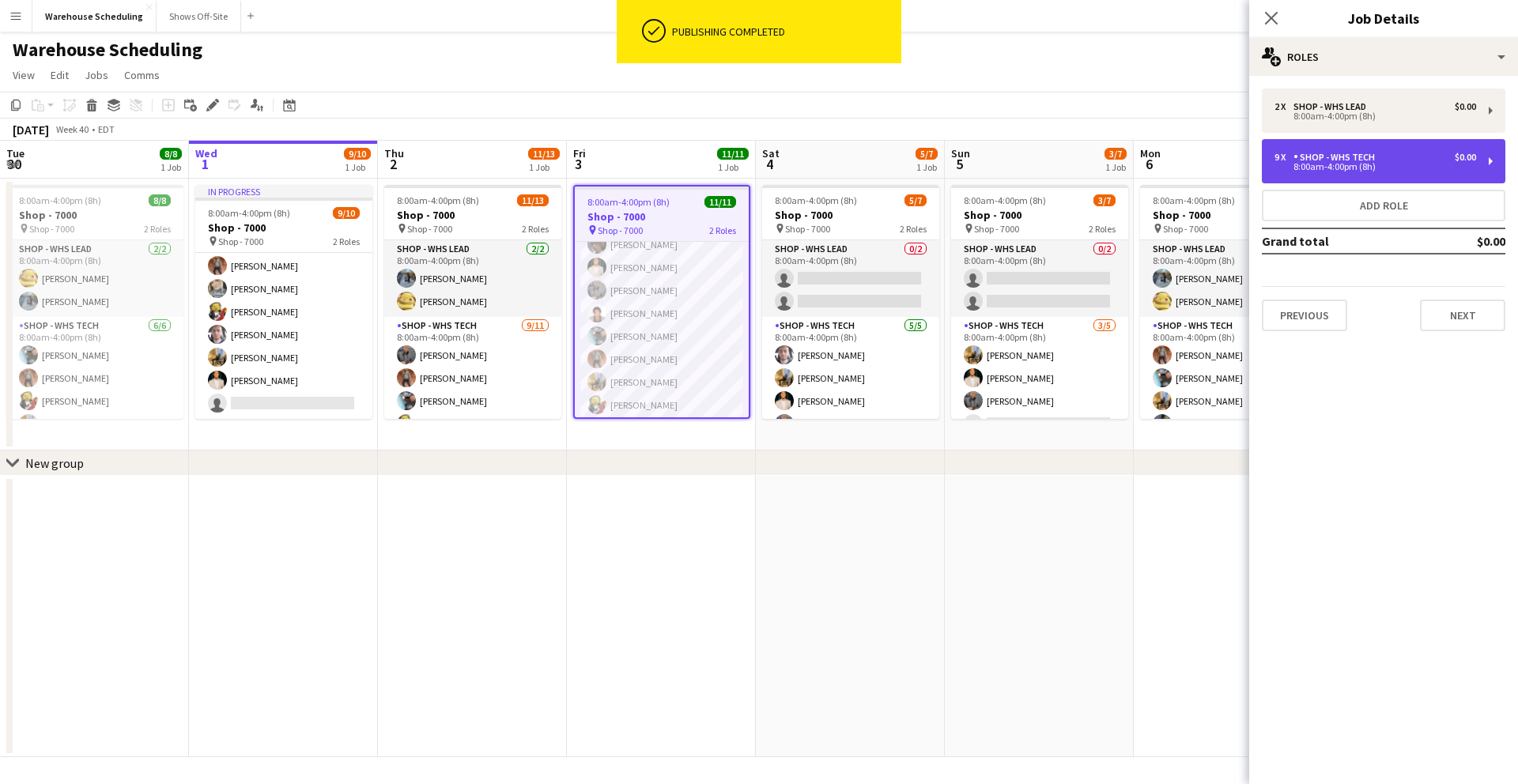
click at [1330, 157] on div "Shop - WHS Tech" at bounding box center [1337, 157] width 88 height 11
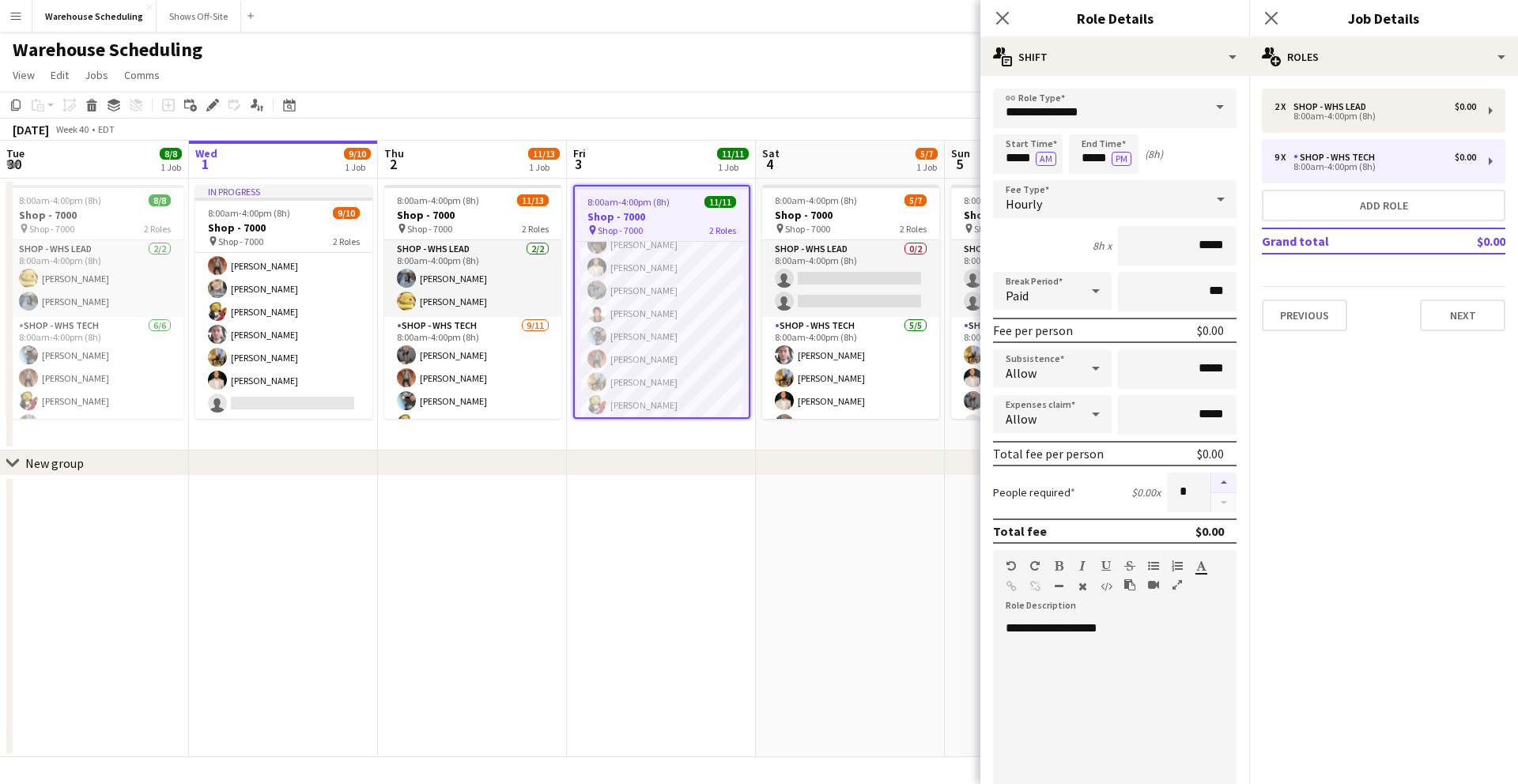
click at [1213, 488] on button "button" at bounding box center [1223, 482] width 25 height 21
type input "**"
click at [1429, 314] on button "Next" at bounding box center [1462, 315] width 85 height 31
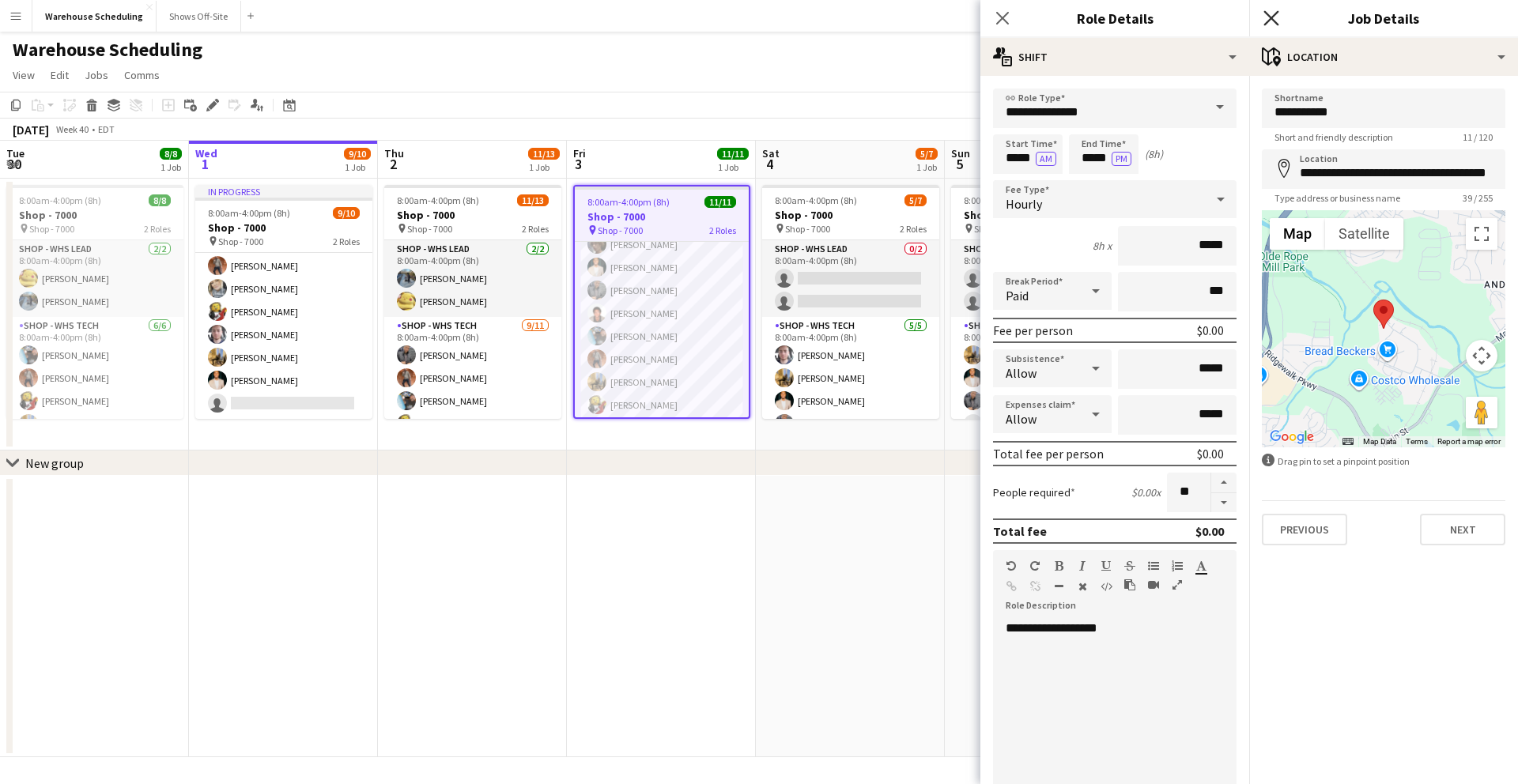
click at [1269, 15] on icon at bounding box center [1271, 17] width 15 height 15
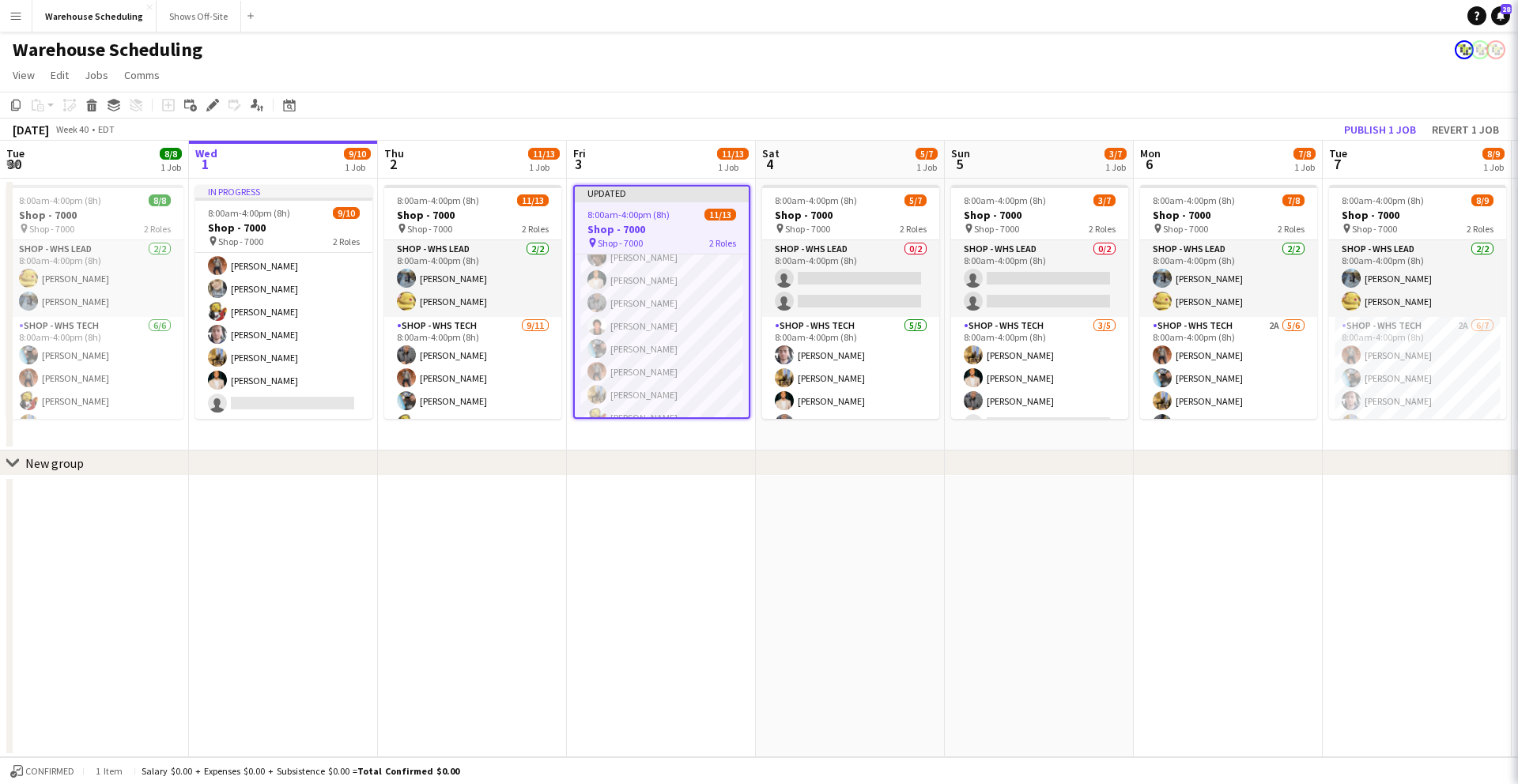
click at [1204, 64] on app-page-menu "View Day view expanded Day view collapsed Month view Date picker Jump to [DATE]…" at bounding box center [759, 76] width 1518 height 30
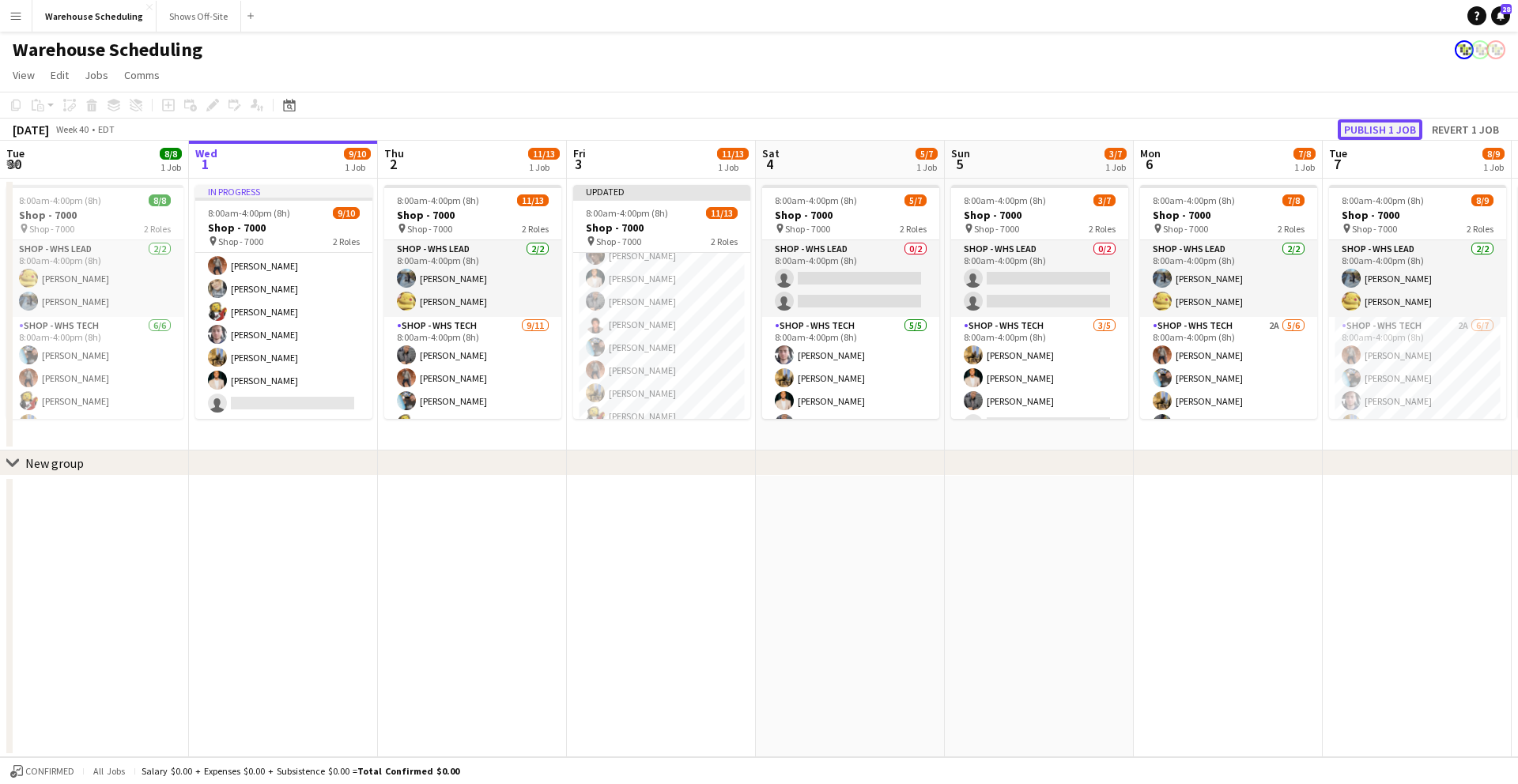
click at [1395, 129] on button "Publish 1 job" at bounding box center [1380, 129] width 84 height 21
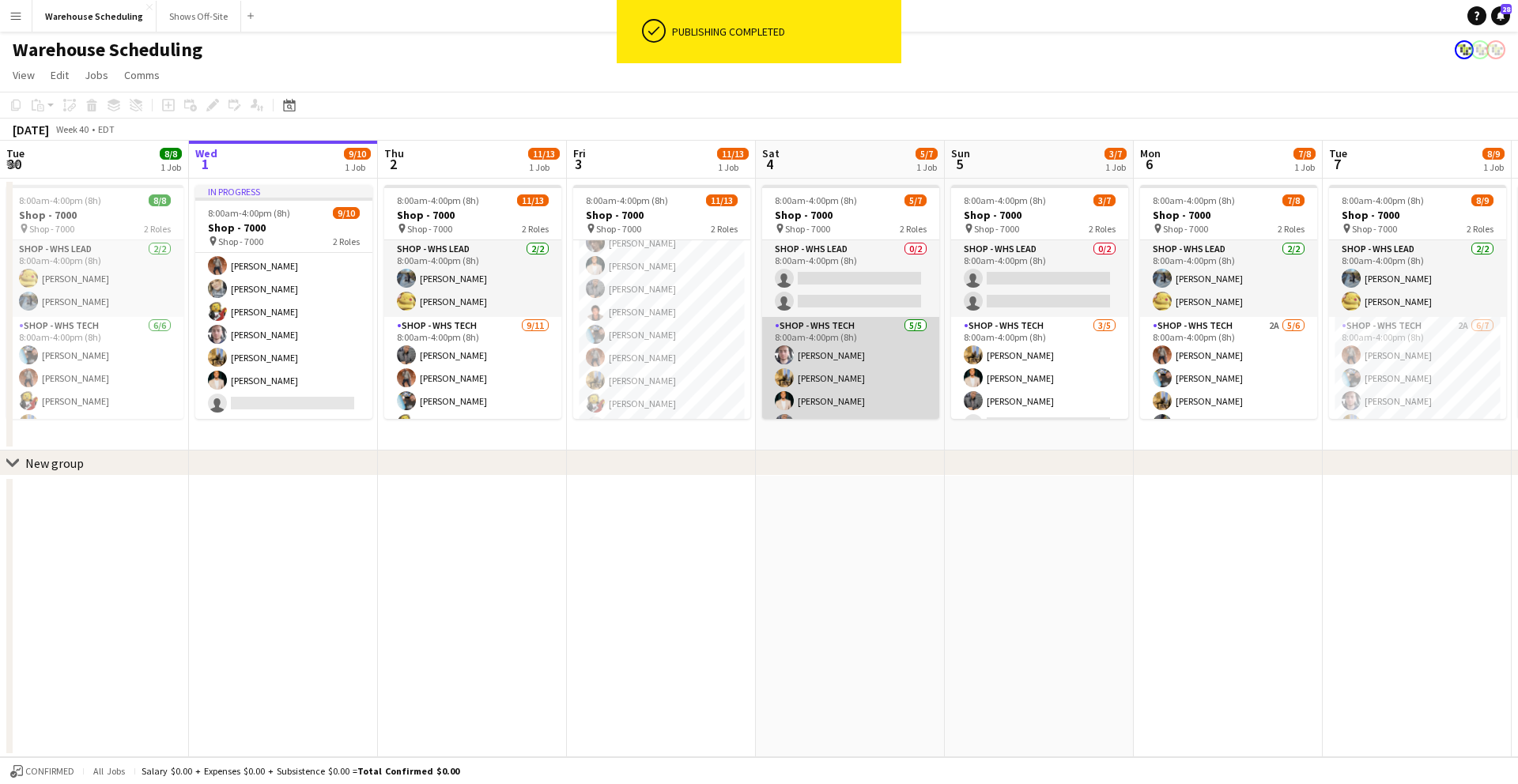
scroll to position [43, 0]
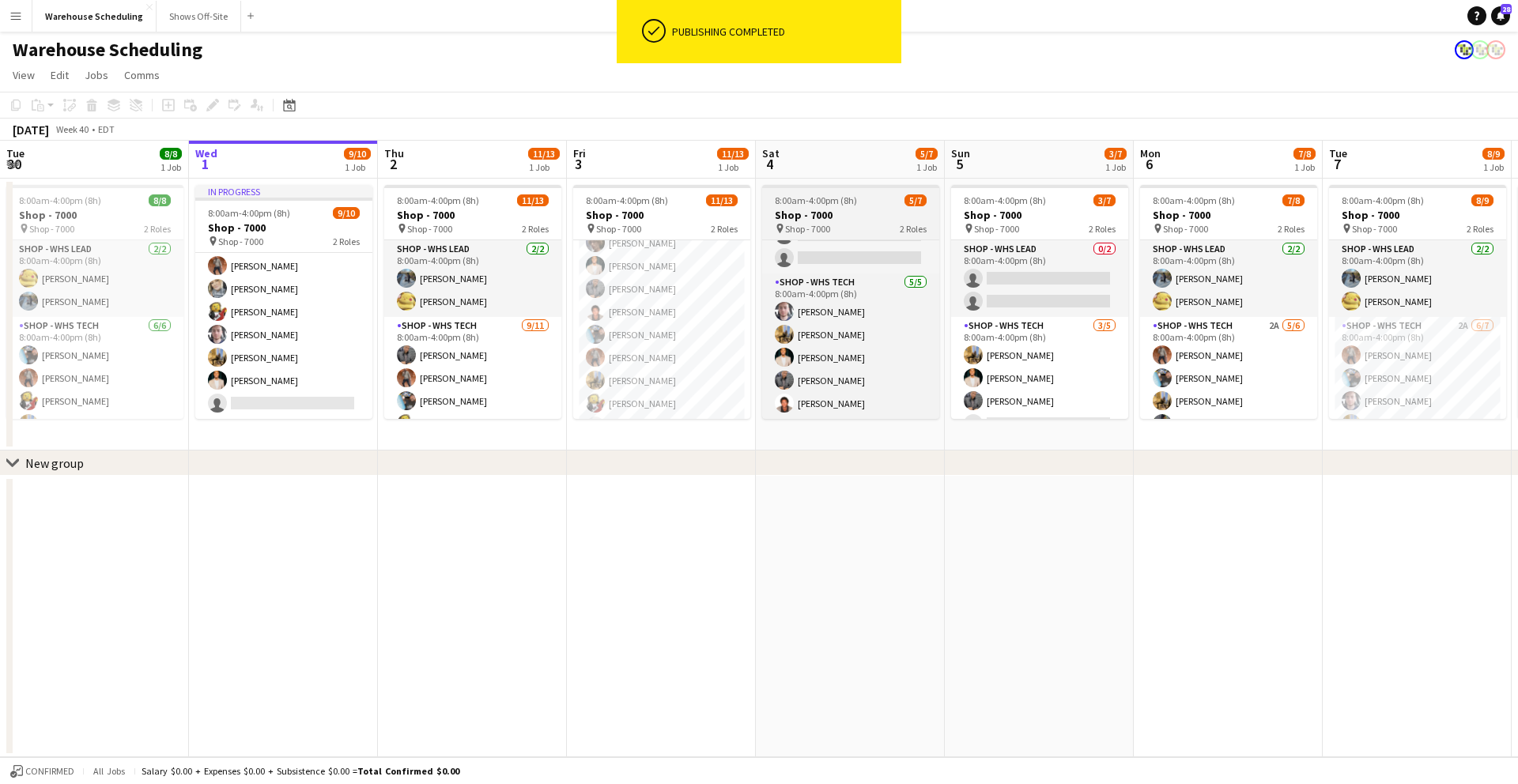
click at [815, 212] on h3 "Shop - 7000" at bounding box center [851, 215] width 177 height 14
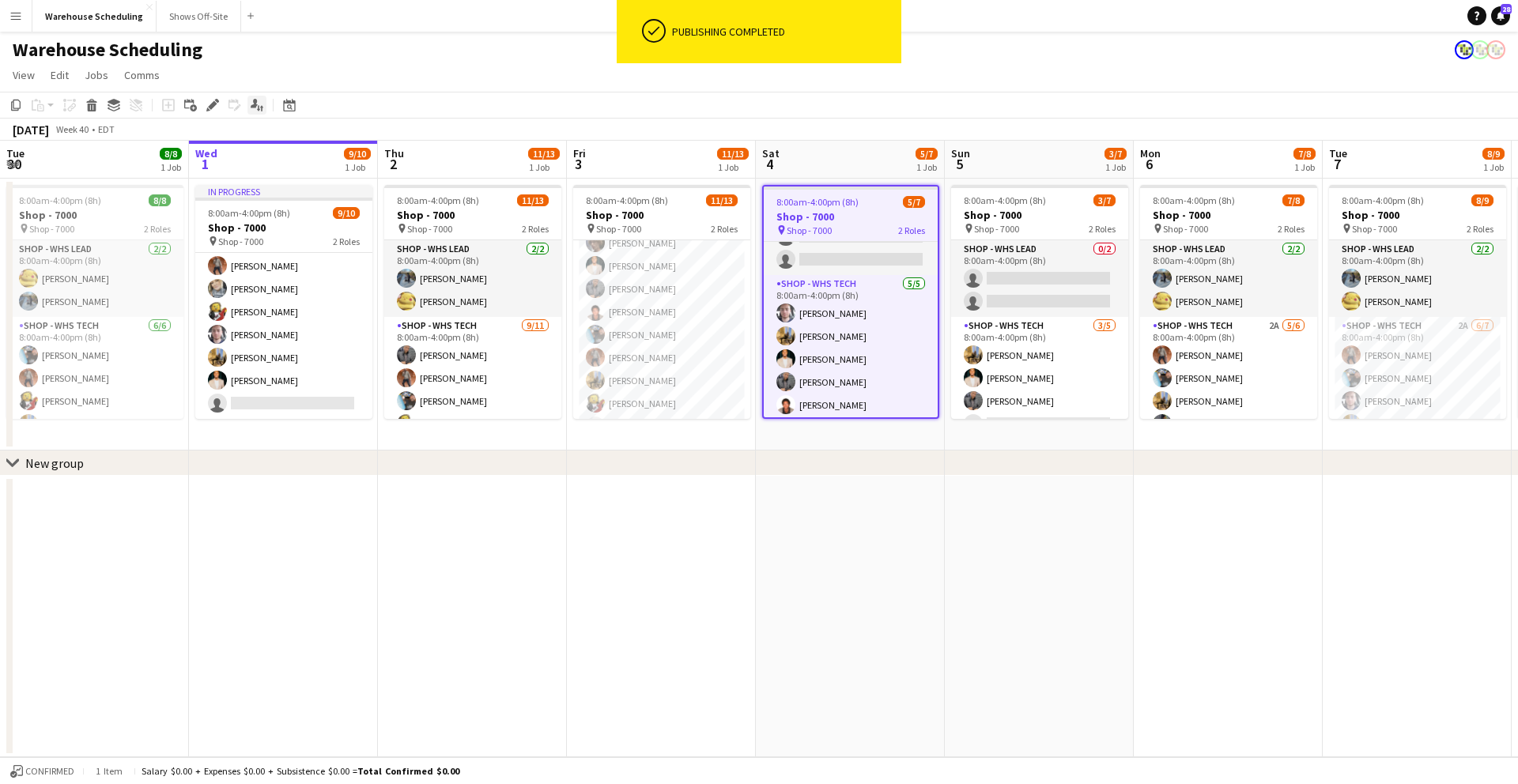
click at [214, 100] on icon "Edit" at bounding box center [213, 105] width 13 height 13
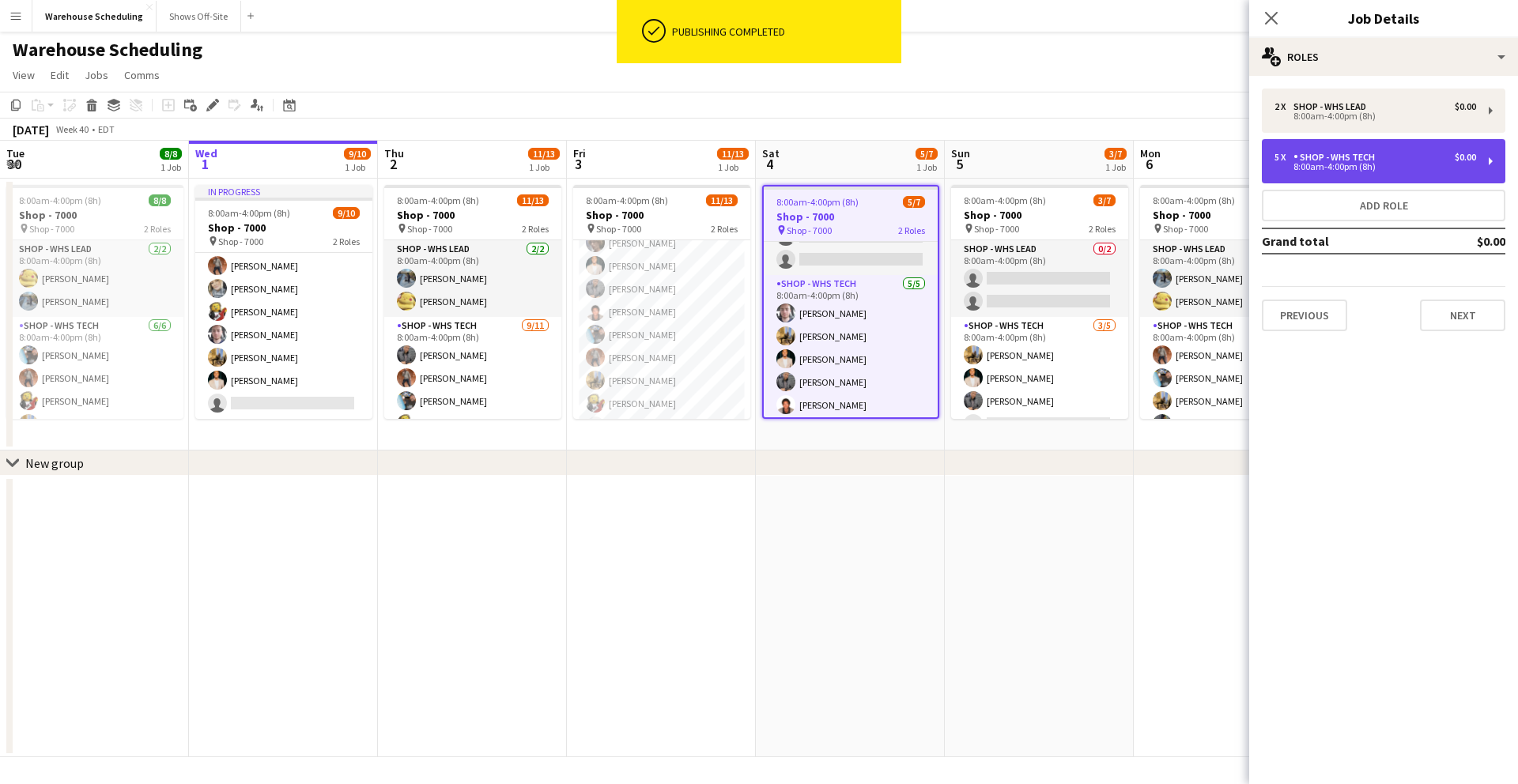
click at [1372, 175] on div "5 x Shop - WHS Tech $0.00 8:00am-4:00pm (8h)" at bounding box center [1383, 161] width 243 height 44
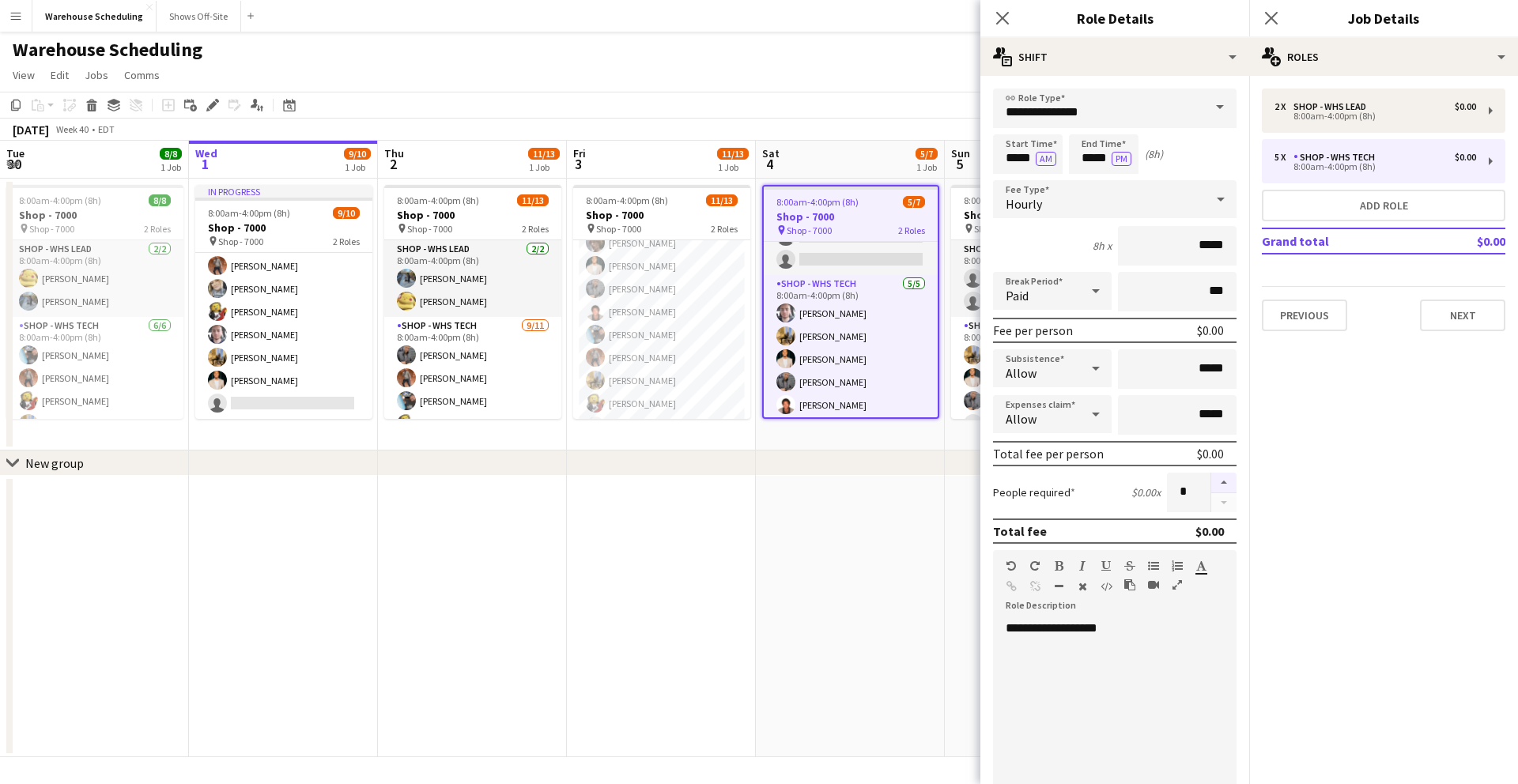
click at [1211, 482] on button "button" at bounding box center [1223, 482] width 25 height 21
type input "*"
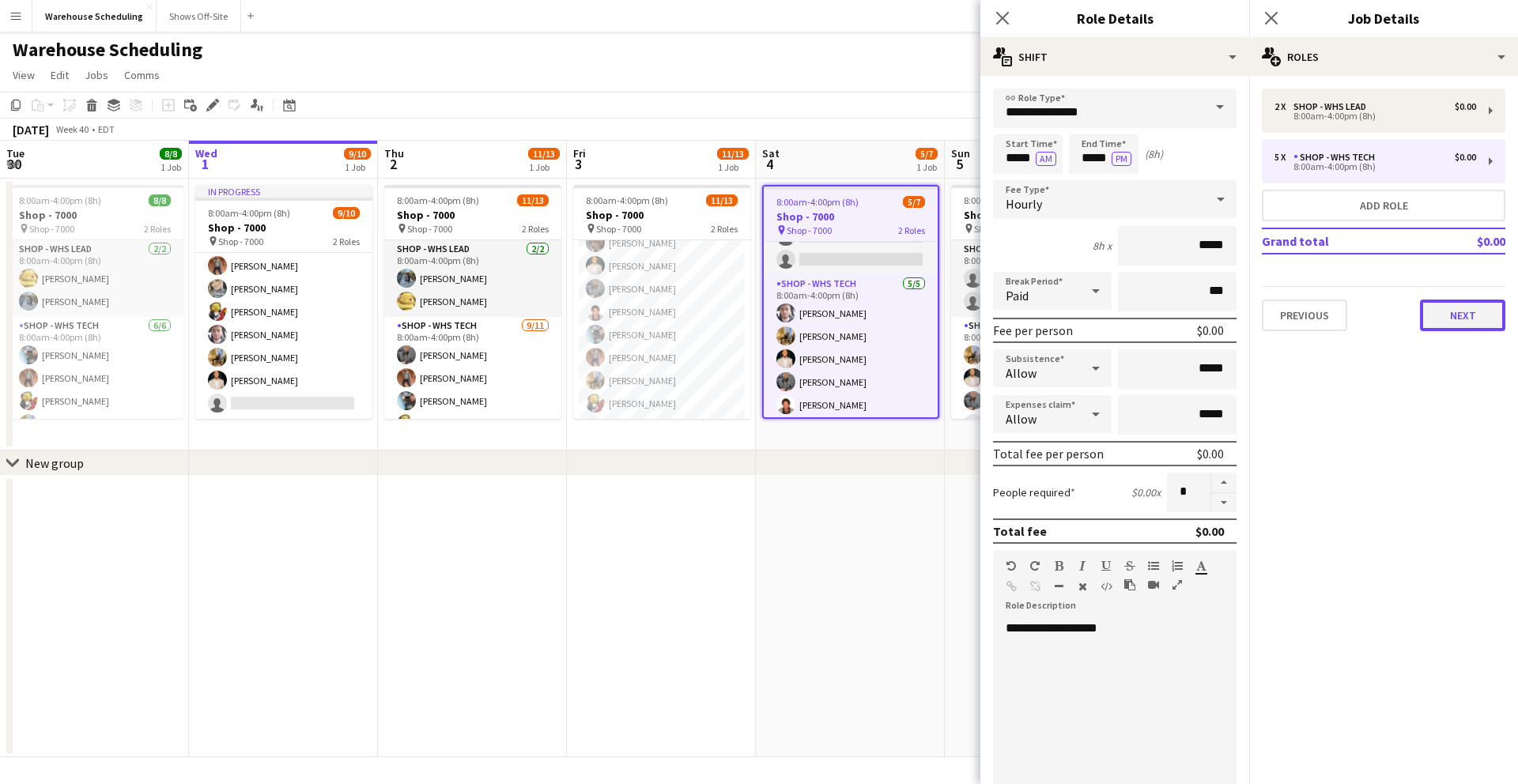
click at [1455, 308] on button "Next" at bounding box center [1462, 315] width 85 height 31
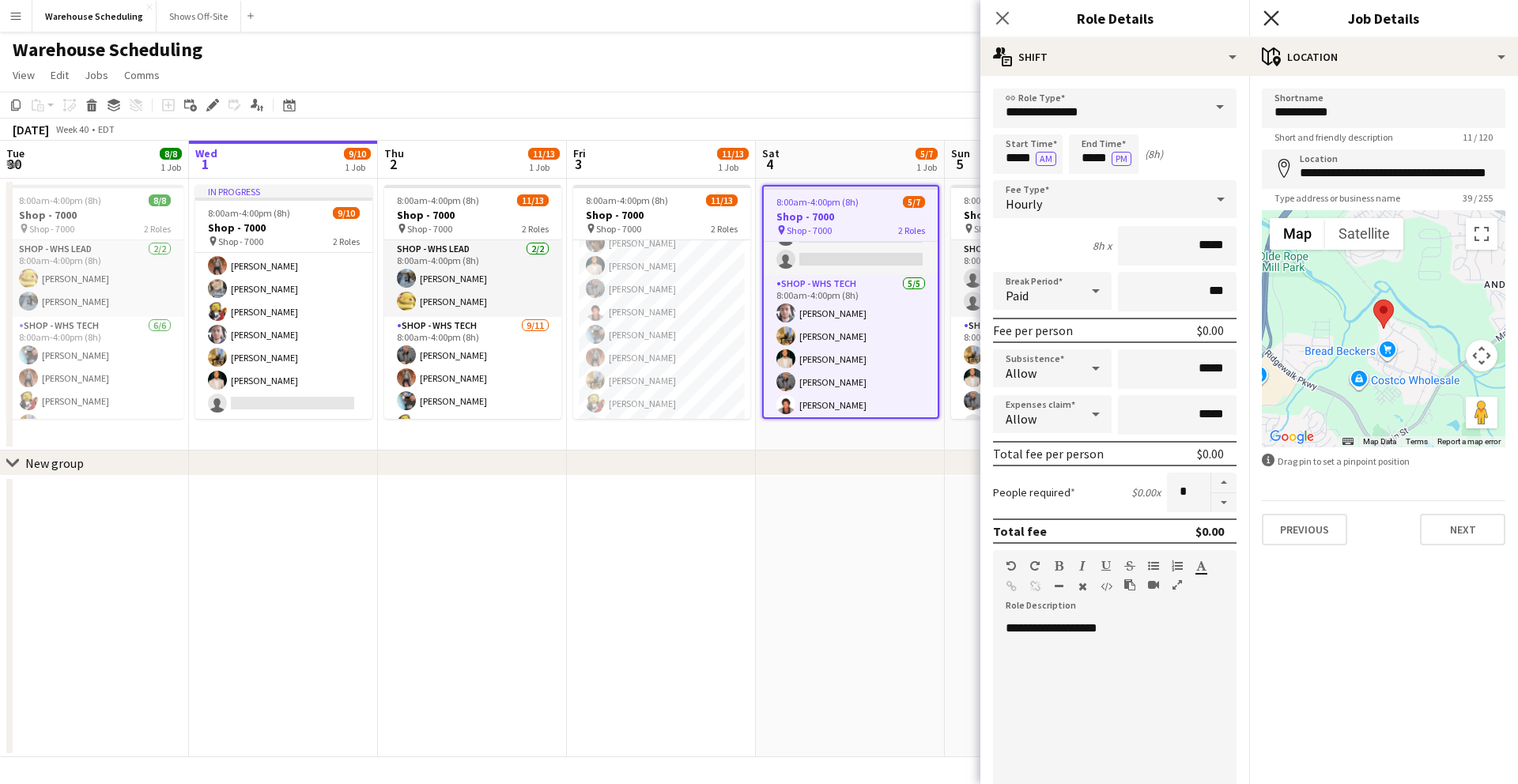
click at [1272, 18] on icon at bounding box center [1271, 17] width 15 height 15
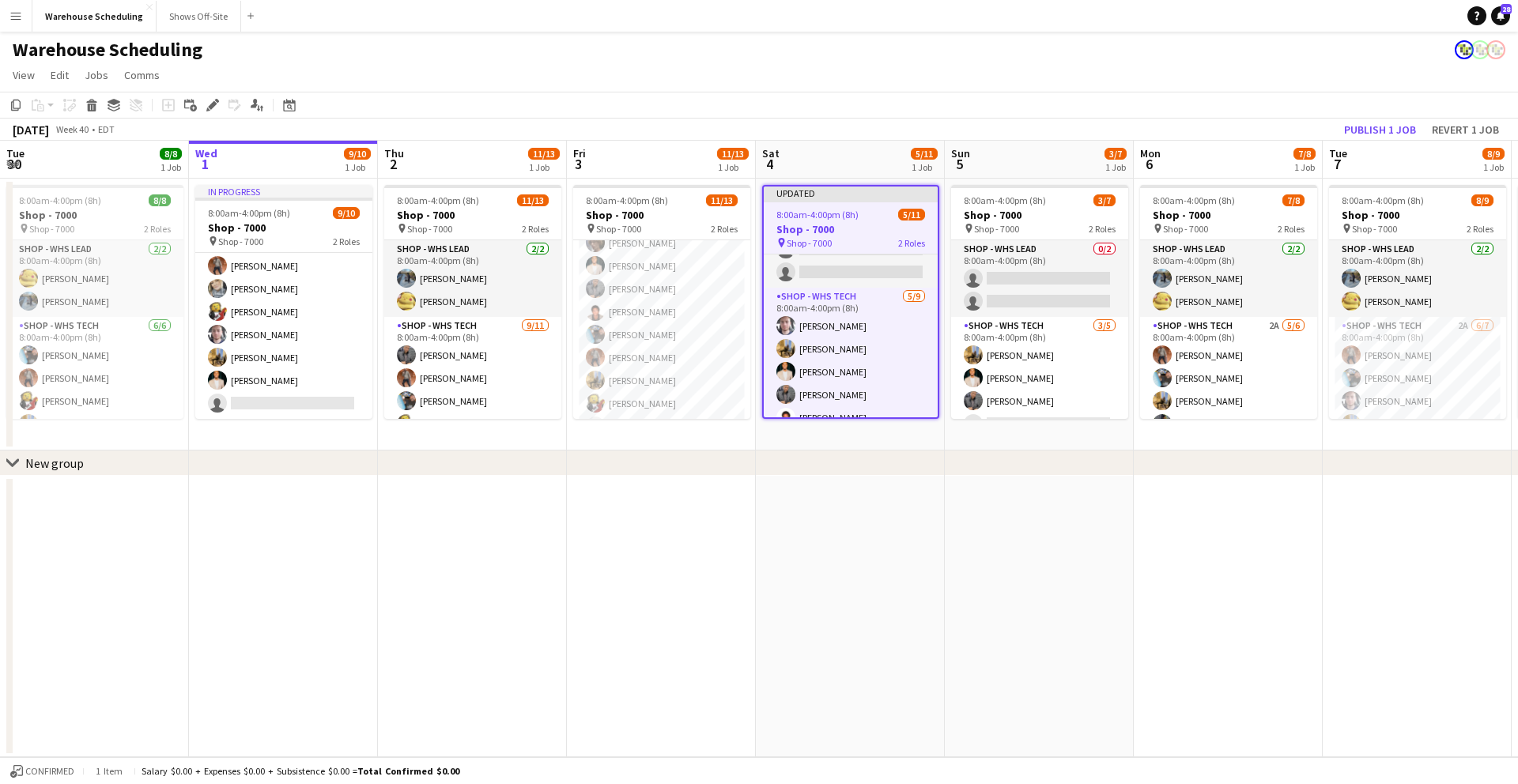
drag, startPoint x: 1291, startPoint y: 50, endPoint x: 1361, endPoint y: 84, distance: 77.8
click at [1292, 53] on div "Warehouse Scheduling" at bounding box center [759, 46] width 1518 height 30
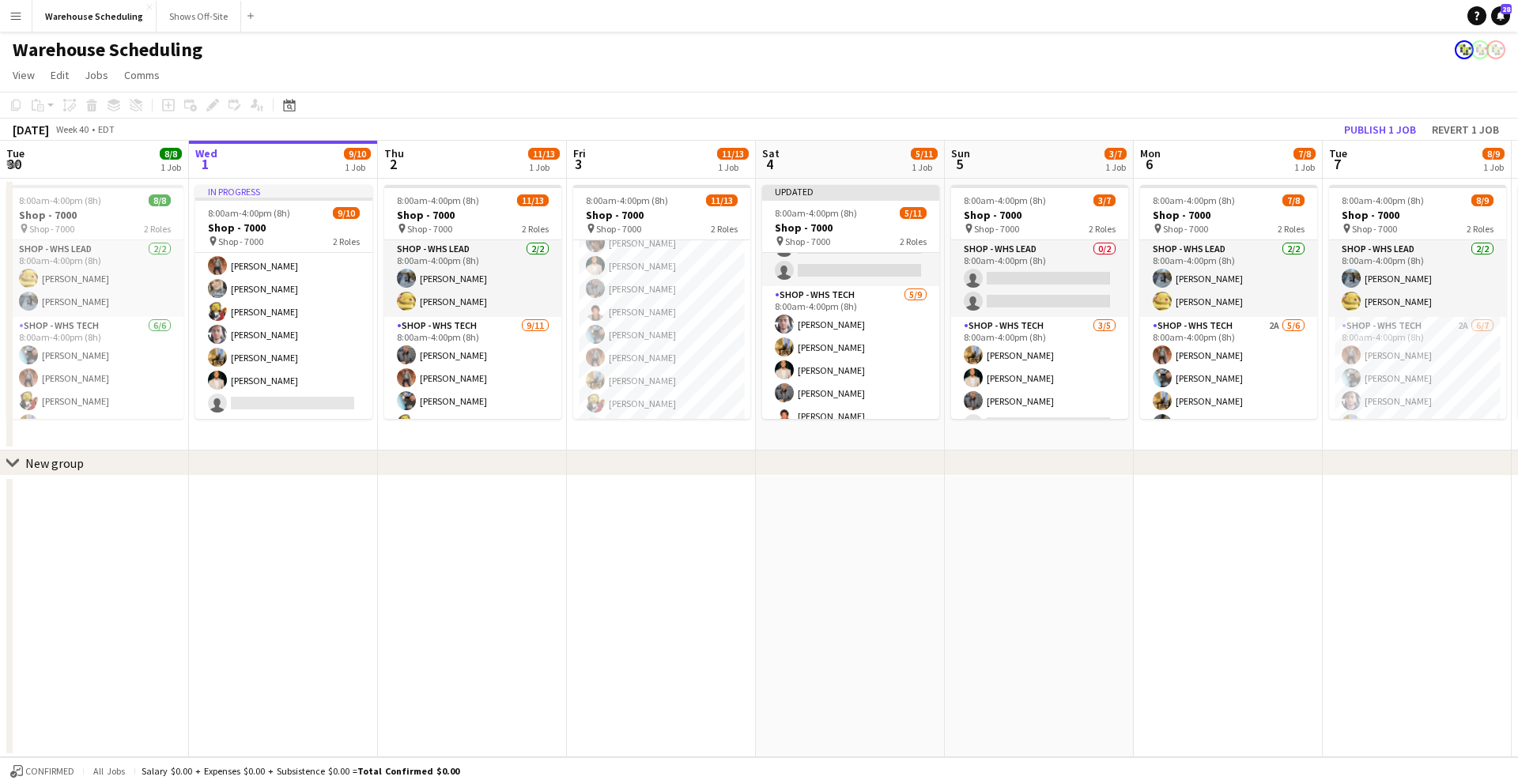
click at [1399, 142] on app-board-header-date "Tue 7 8/9 1 Job" at bounding box center [1417, 160] width 189 height 38
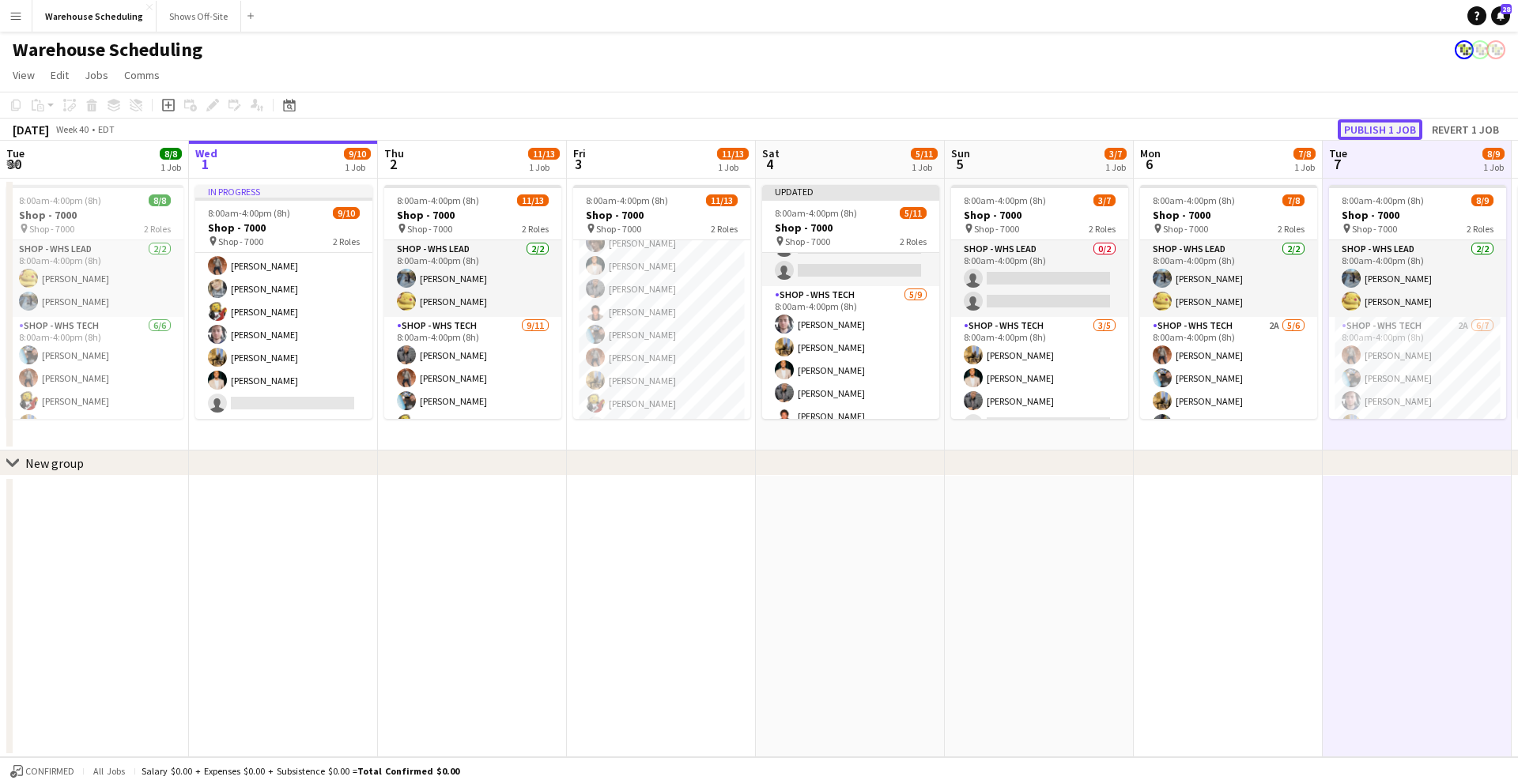
click at [1363, 128] on button "Publish 1 job" at bounding box center [1380, 129] width 84 height 21
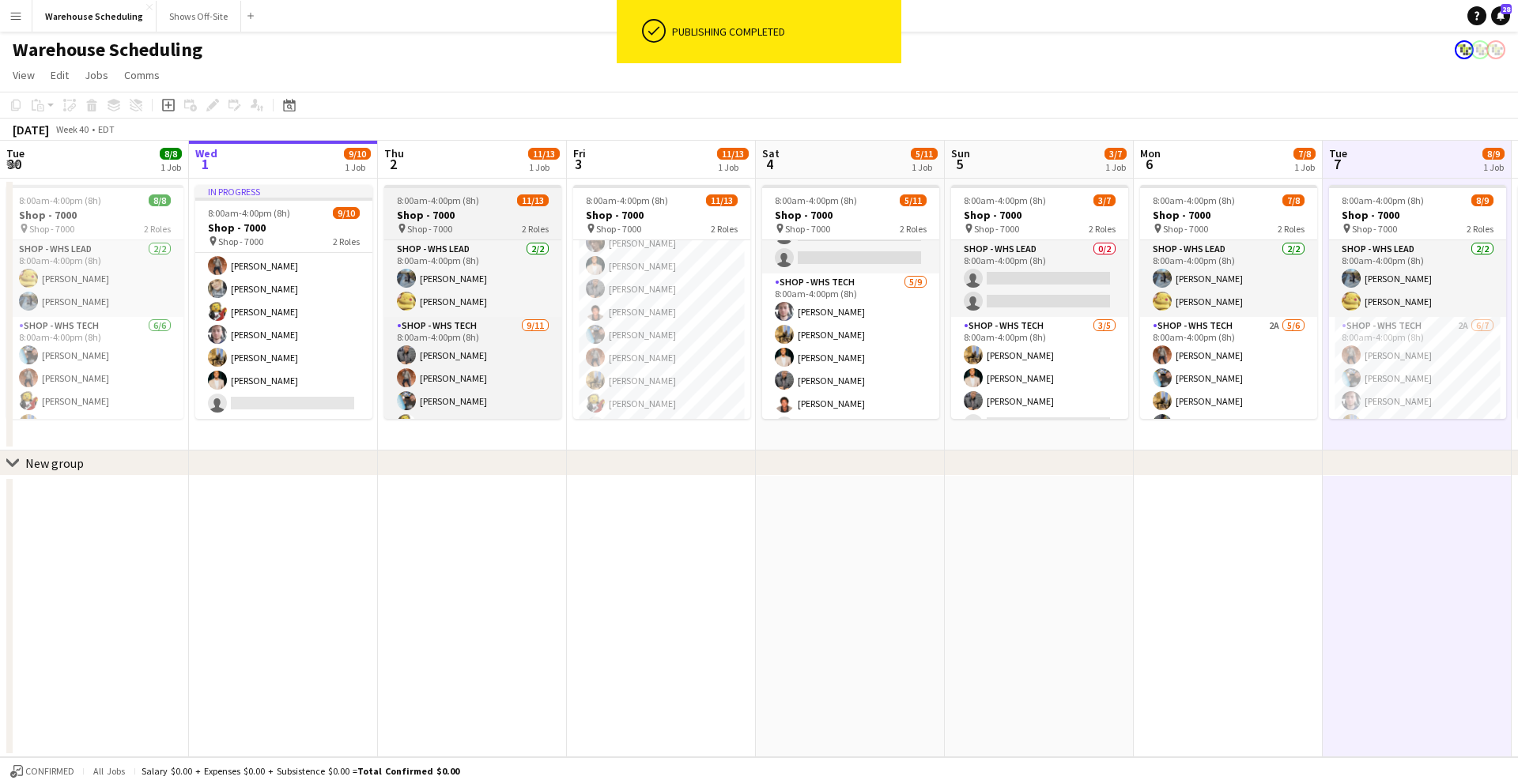
click at [472, 207] on h3 "Shop - 7000" at bounding box center [472, 215] width 177 height 14
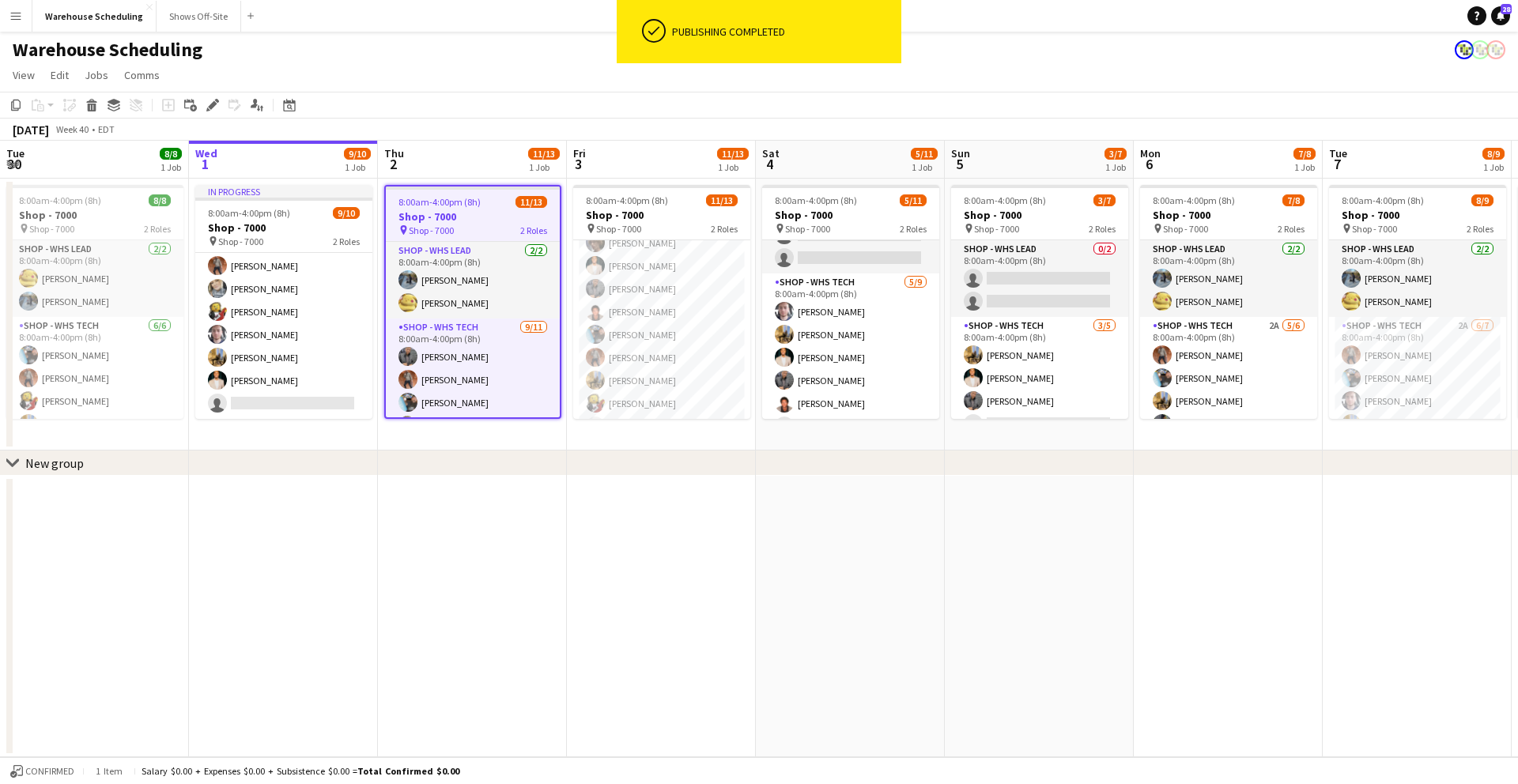
scroll to position [0, 377]
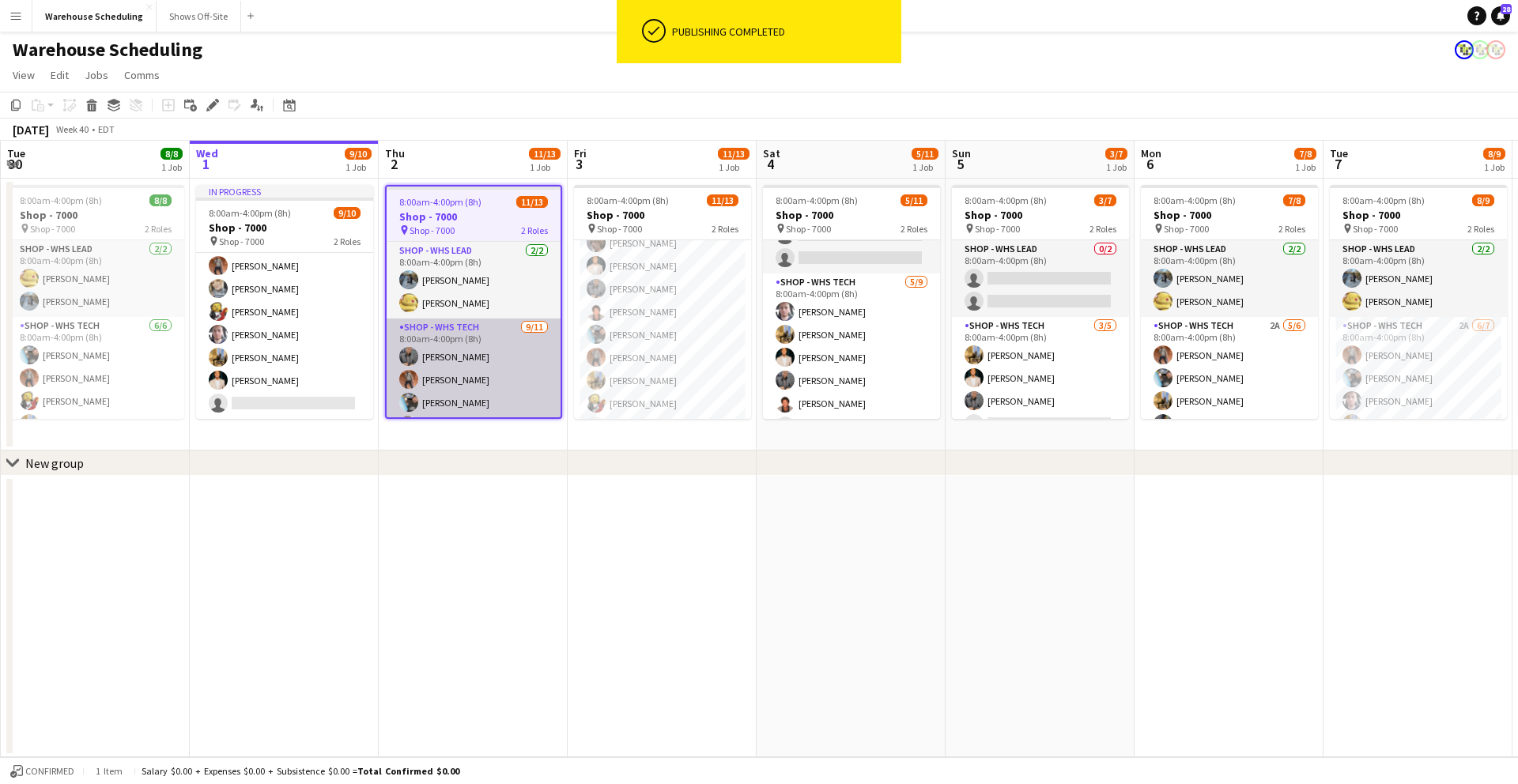
click at [474, 359] on app-card-role "Shop - WHS Tech [DATE] 8:00am-4:00pm (8h) [PERSON_NAME]-[PERSON_NAME] [PERSON_N…" at bounding box center [473, 460] width 174 height 283
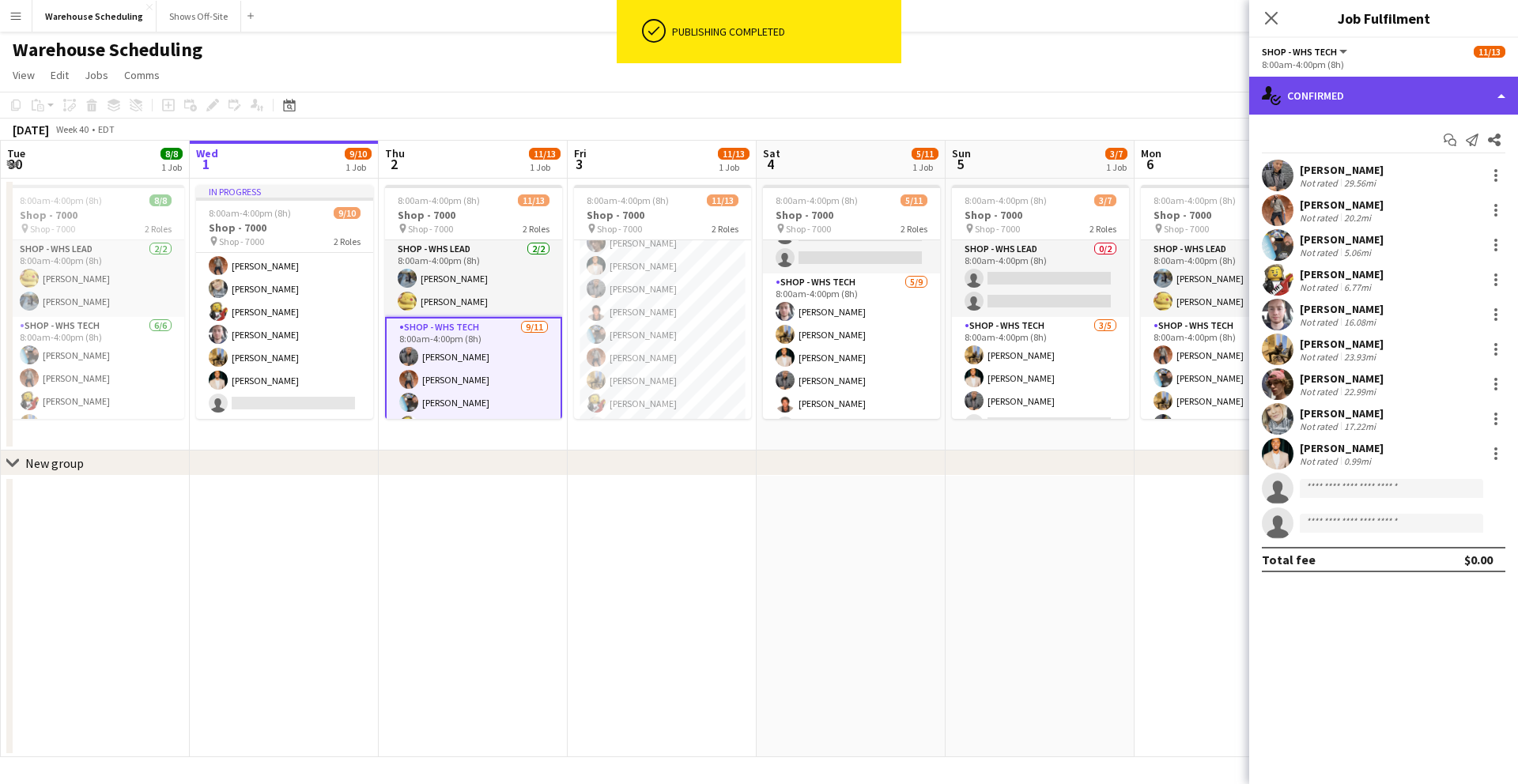
click at [1341, 96] on div "single-neutral-actions-check-2 Confirmed" at bounding box center [1383, 95] width 269 height 38
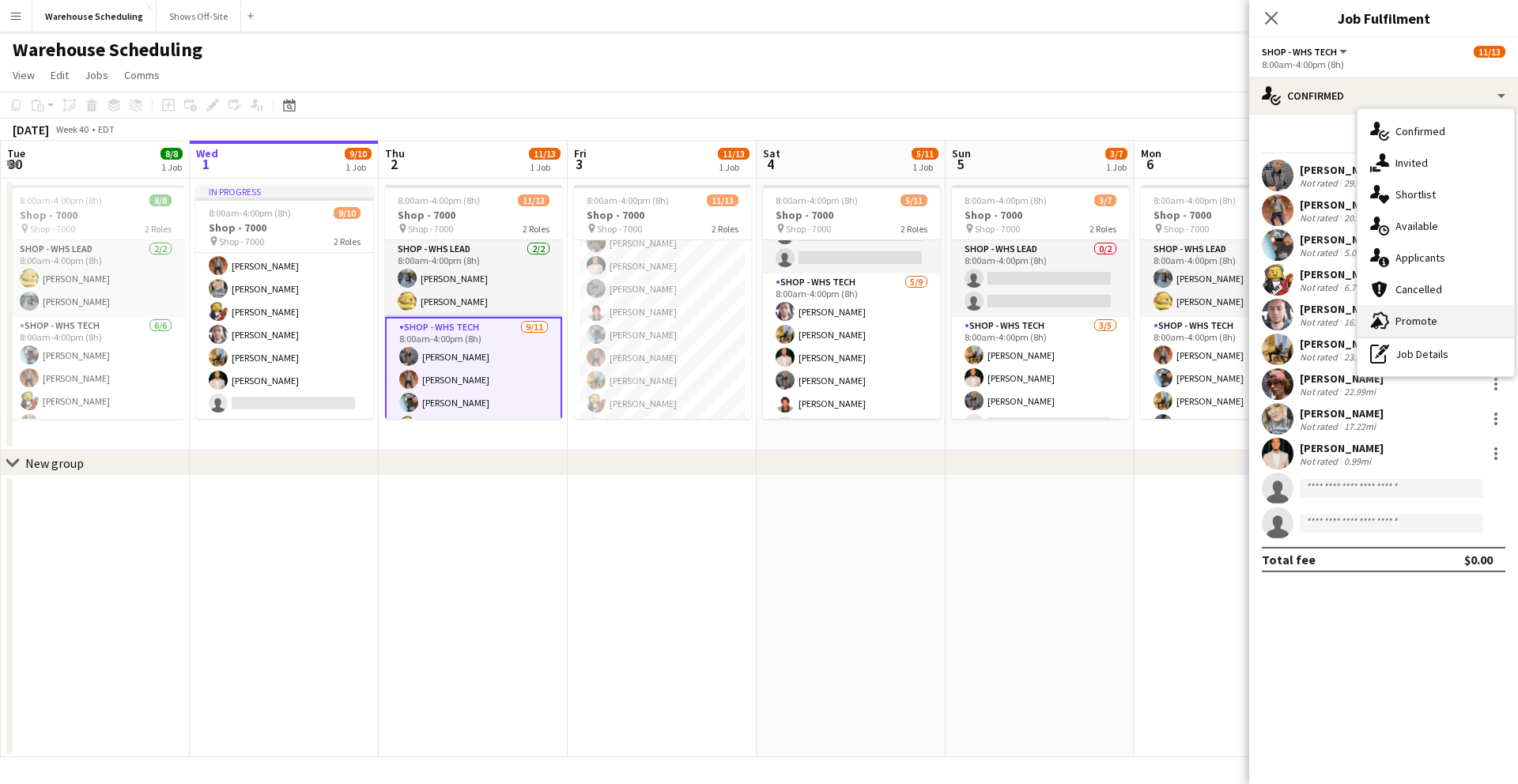
click at [1399, 330] on div "advertising-megaphone Promote" at bounding box center [1435, 321] width 156 height 31
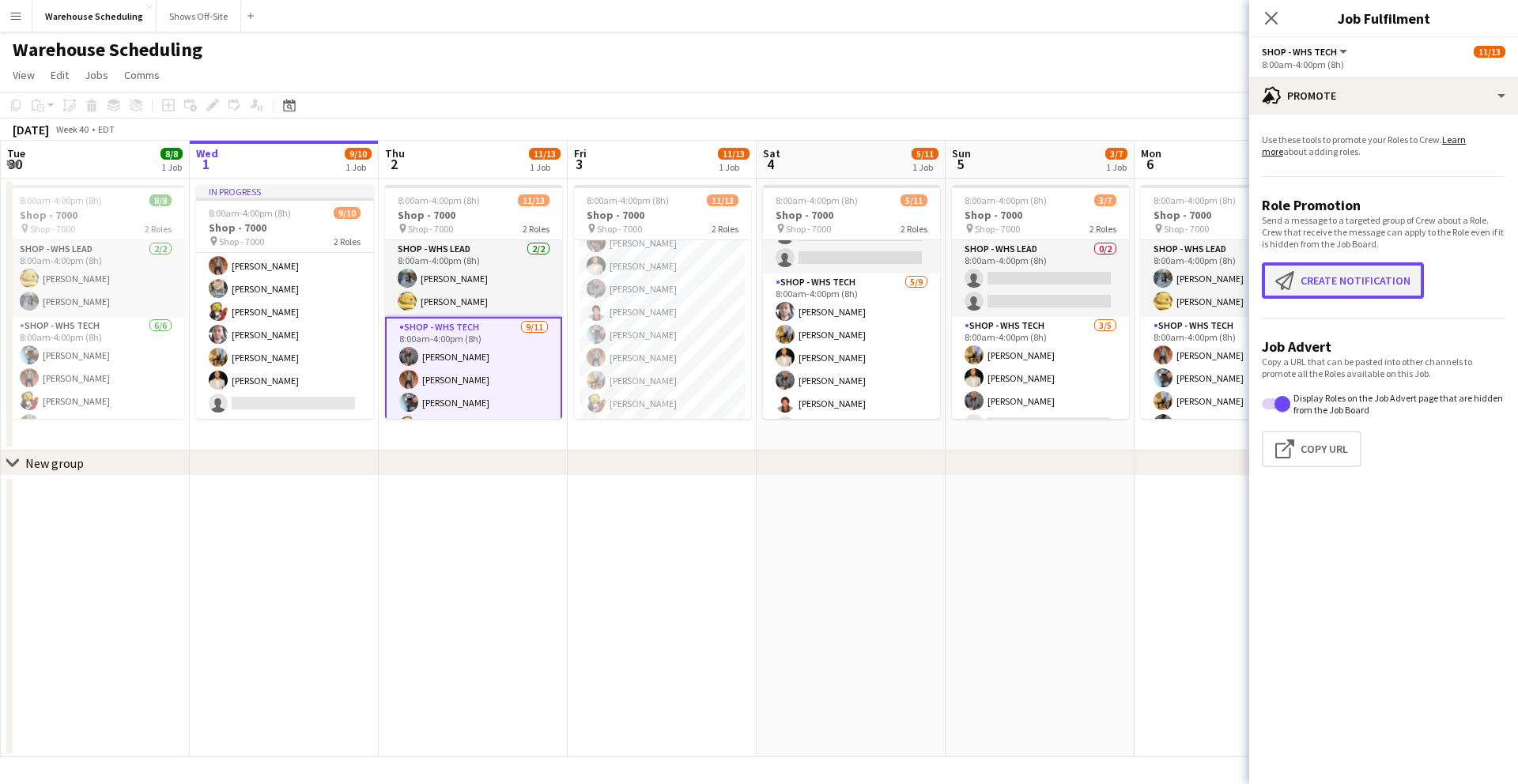
click at [1352, 282] on button "Create notification Create notification" at bounding box center [1343, 280] width 162 height 36
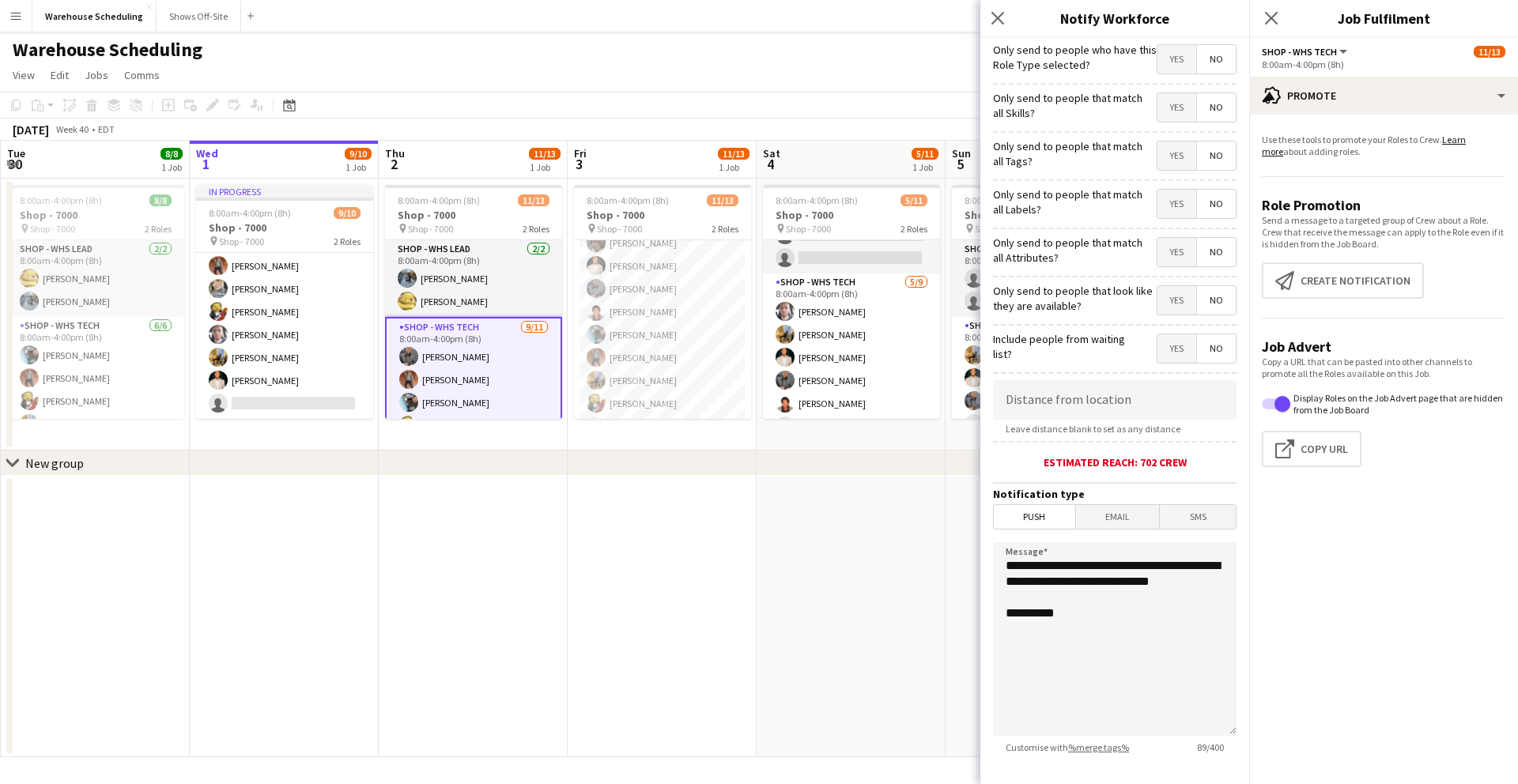
click at [1169, 63] on span "Yes" at bounding box center [1177, 59] width 39 height 29
click at [1097, 392] on input at bounding box center [1115, 400] width 243 height 40
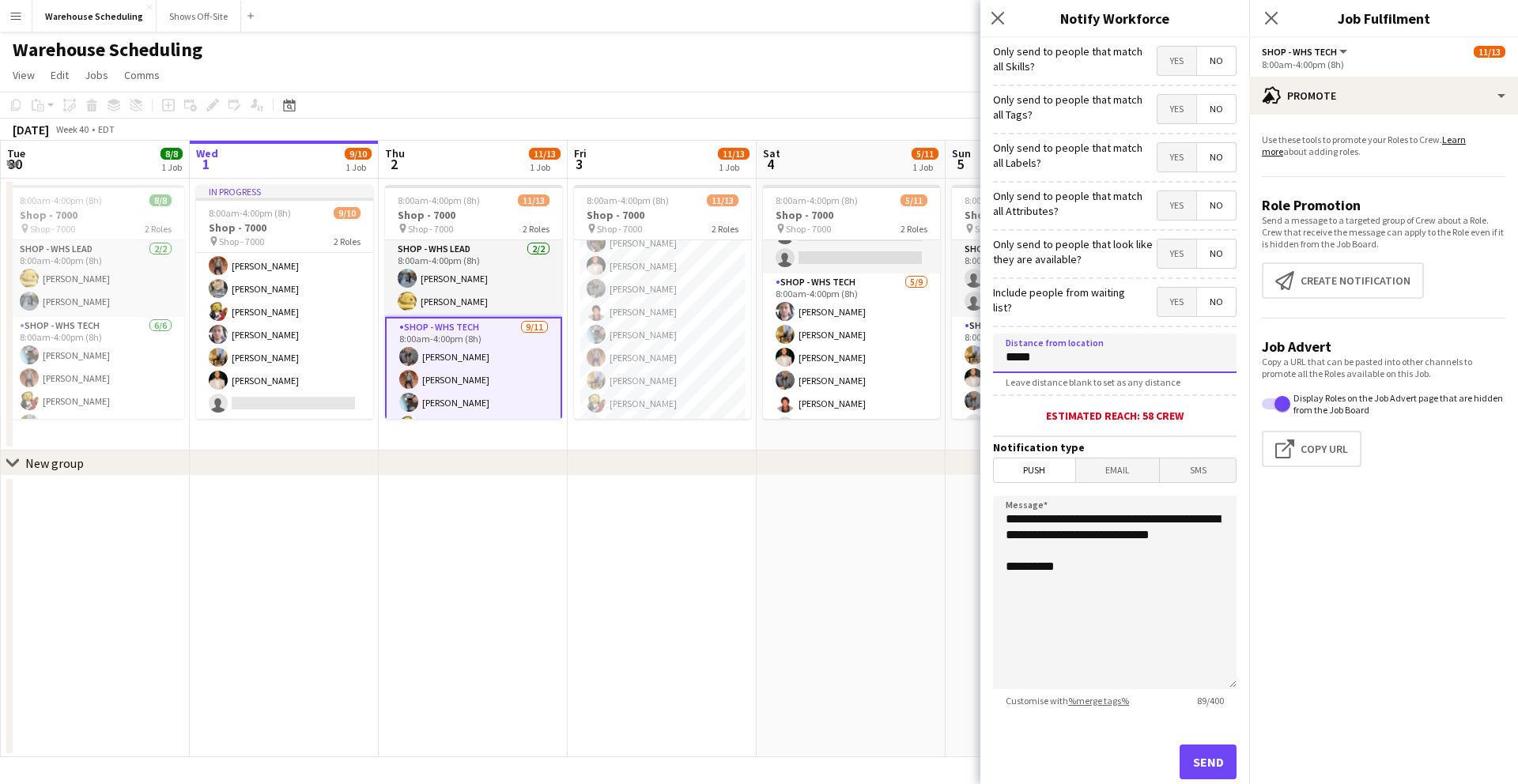
scroll to position [86, 0]
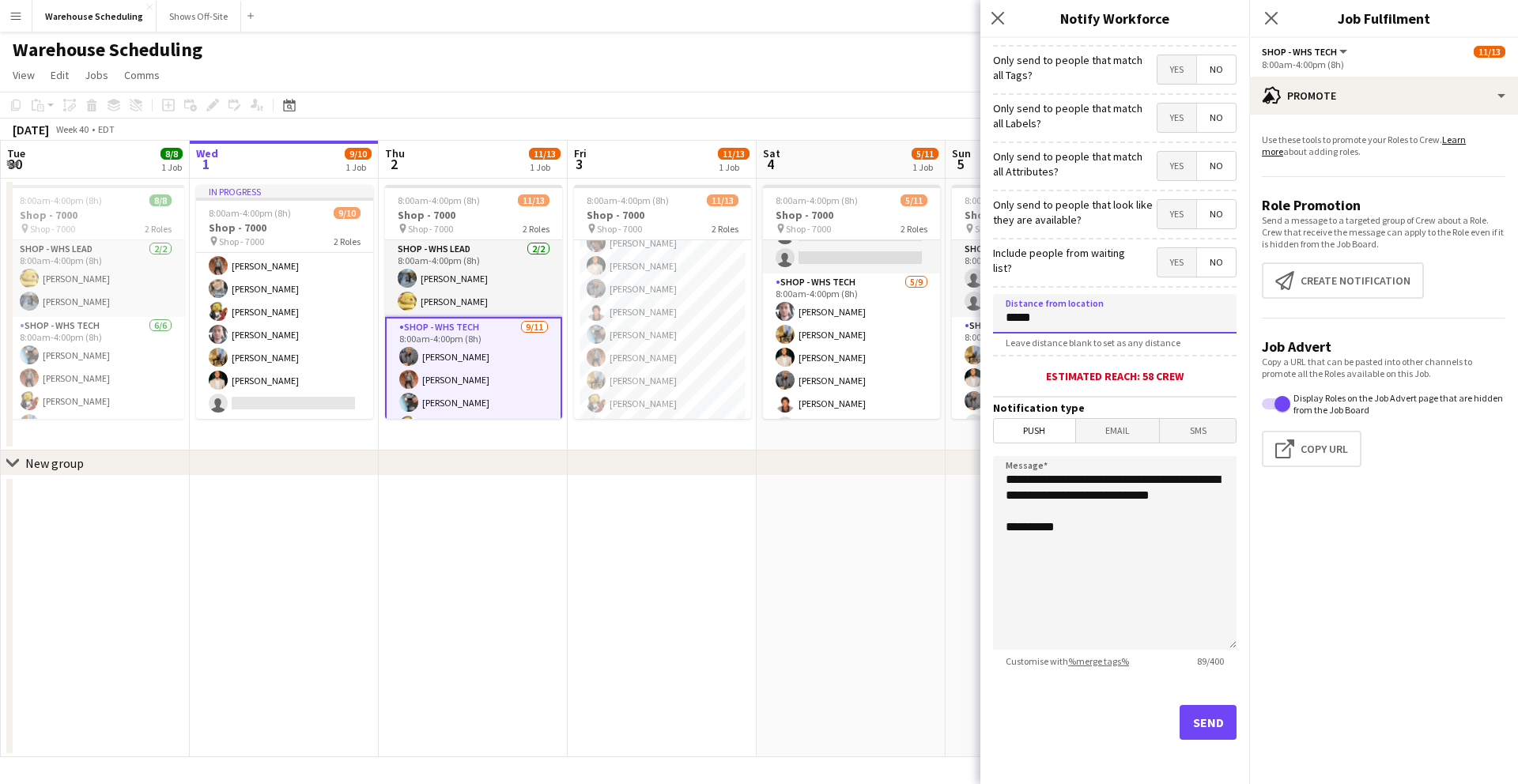
type input "*****"
click at [1182, 733] on button "Send" at bounding box center [1207, 722] width 57 height 35
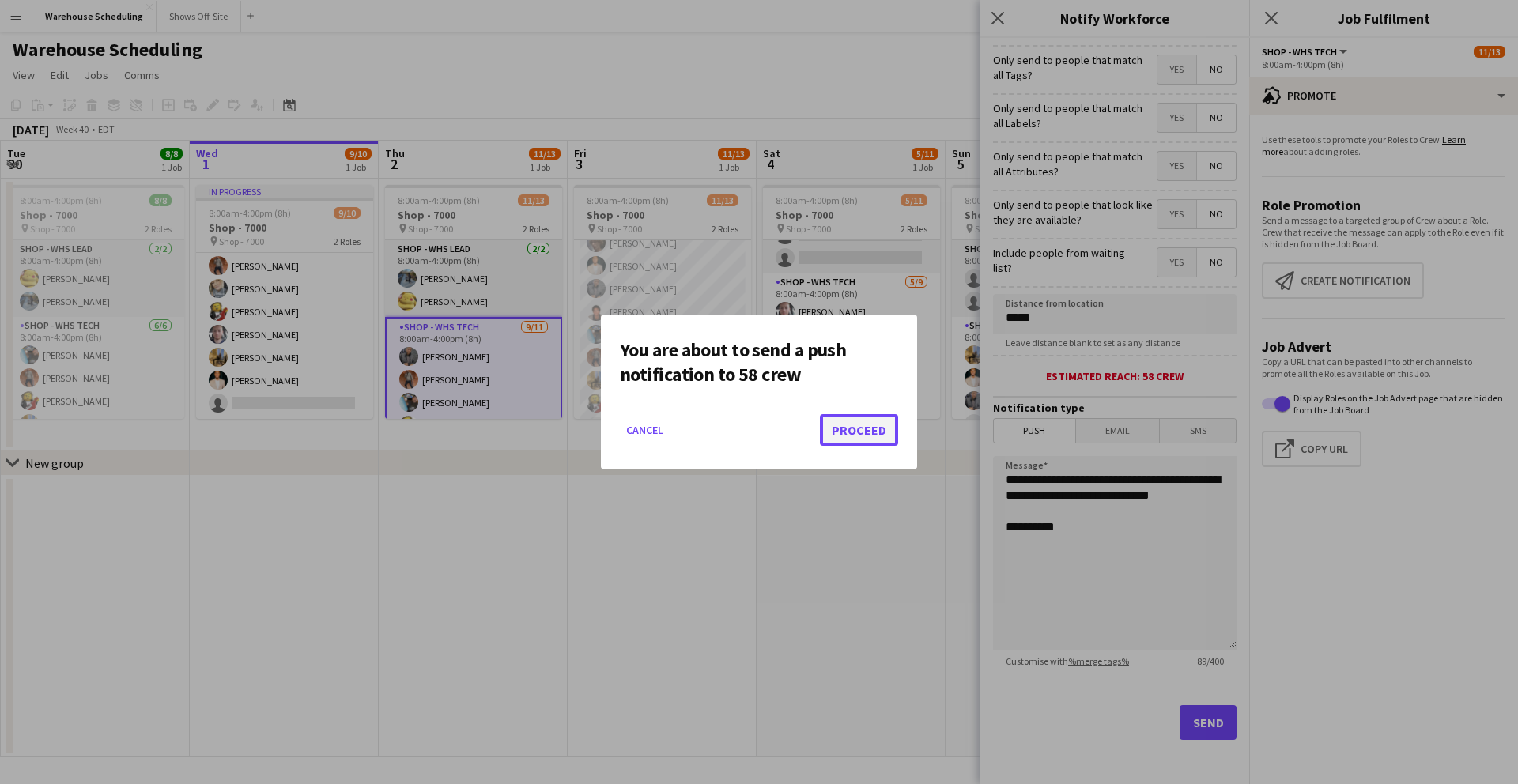
click at [852, 426] on button "Proceed" at bounding box center [859, 429] width 78 height 31
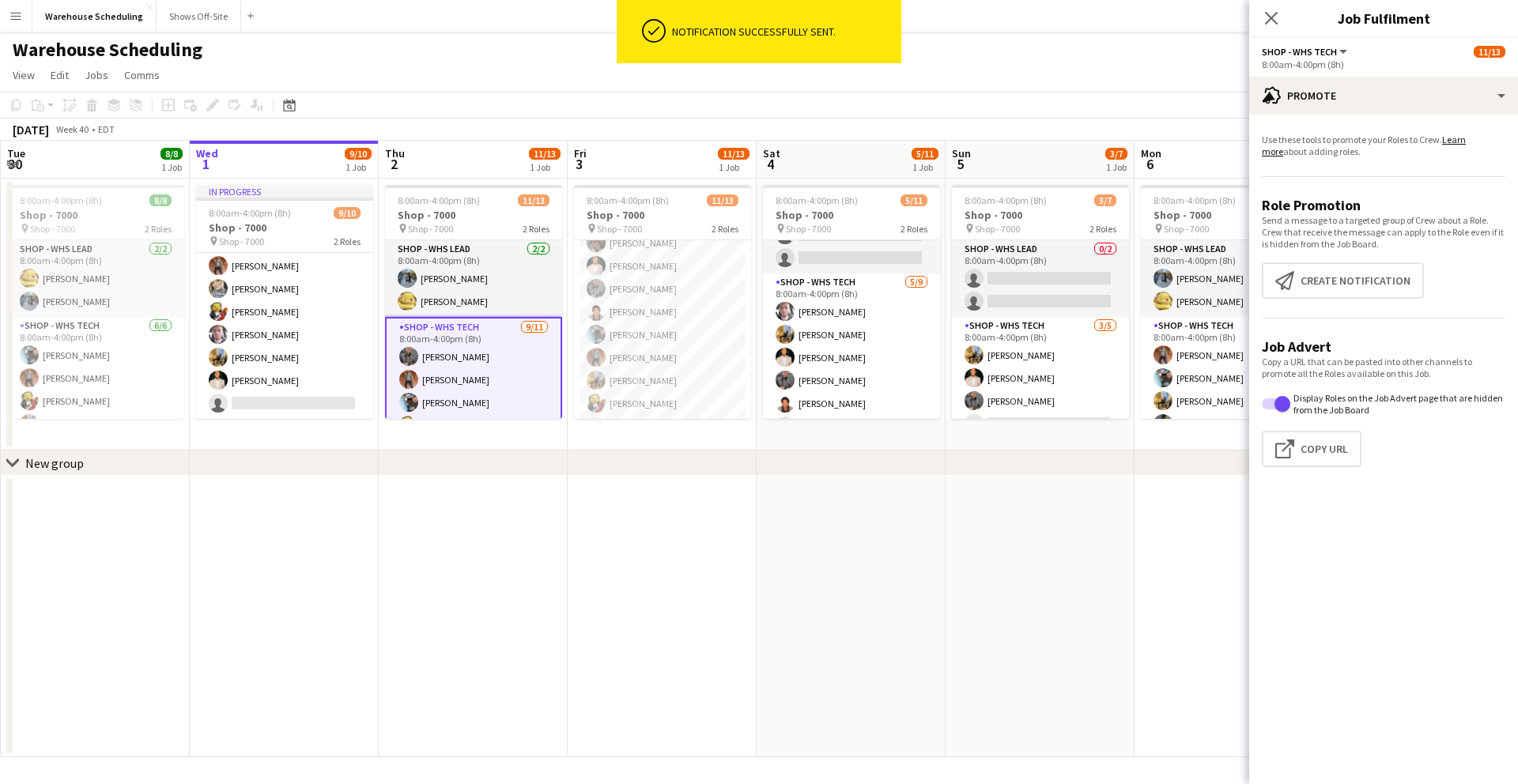
click at [1274, 17] on icon "Close pop-in" at bounding box center [1271, 18] width 13 height 13
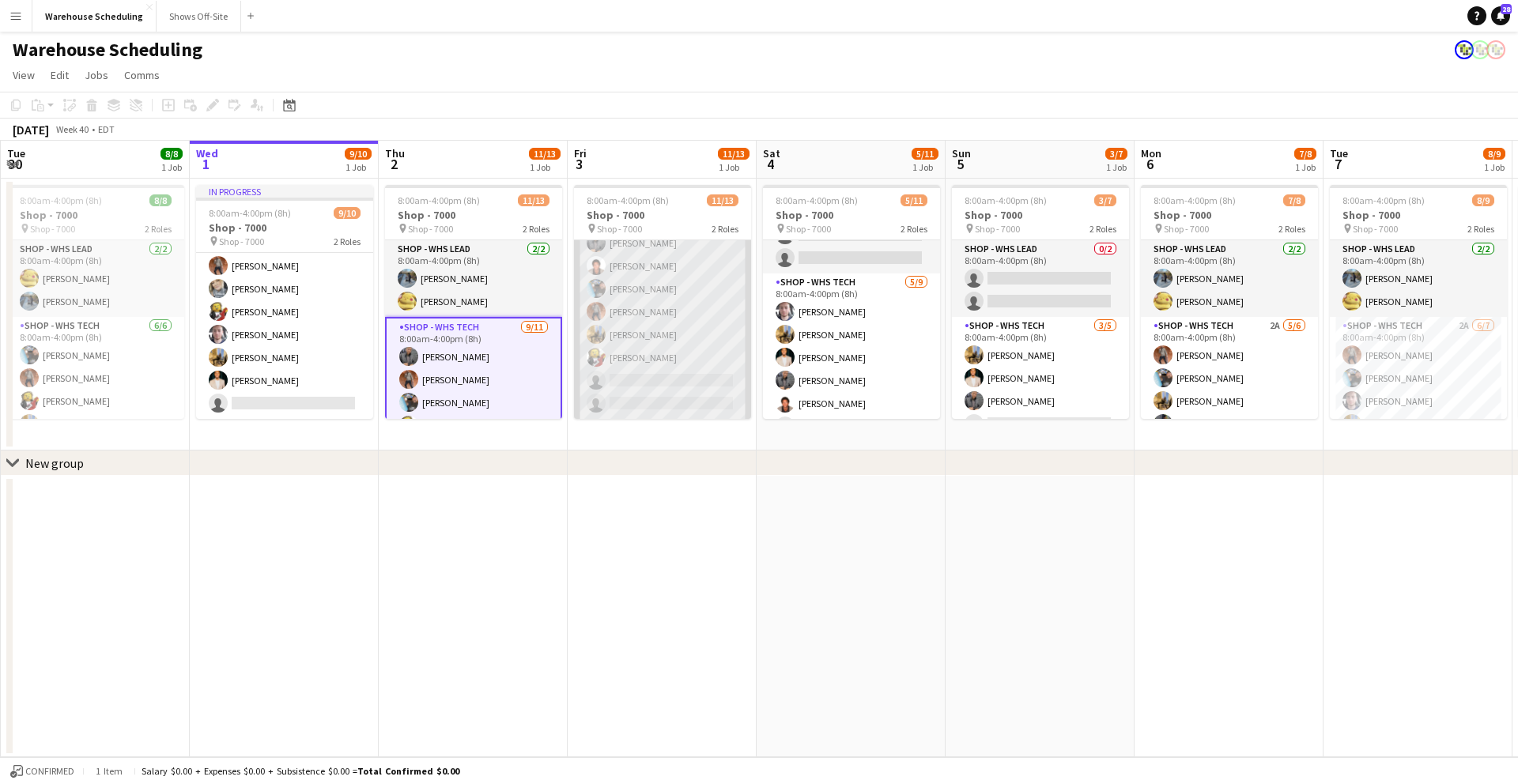
click at [651, 292] on app-card-role "Shop - WHS Tech 1A [DATE] 8:00am-4:00pm (8h) [PERSON_NAME] [PERSON_NAME] [PERSO…" at bounding box center [662, 277] width 177 height 283
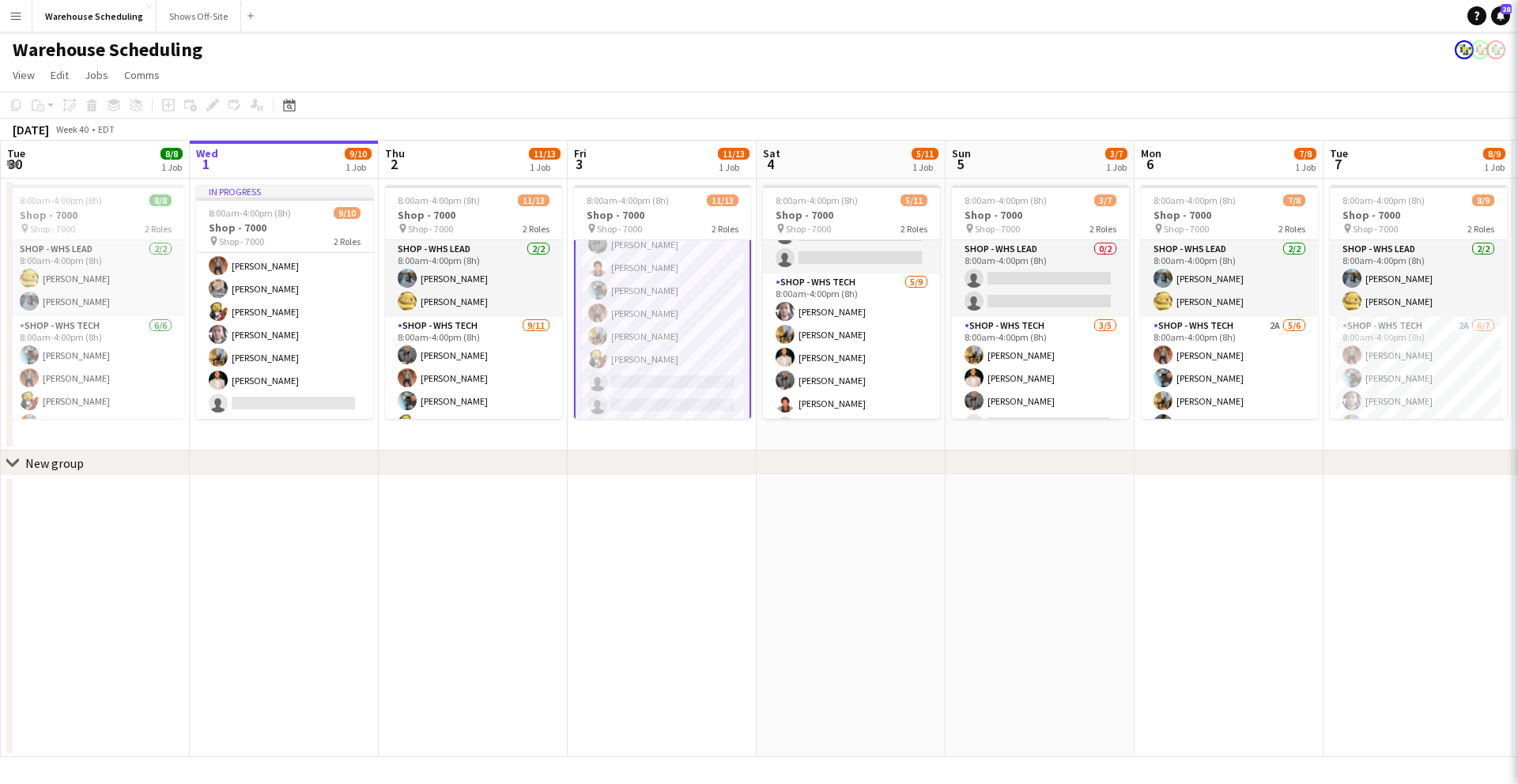
scroll to position [182, 0]
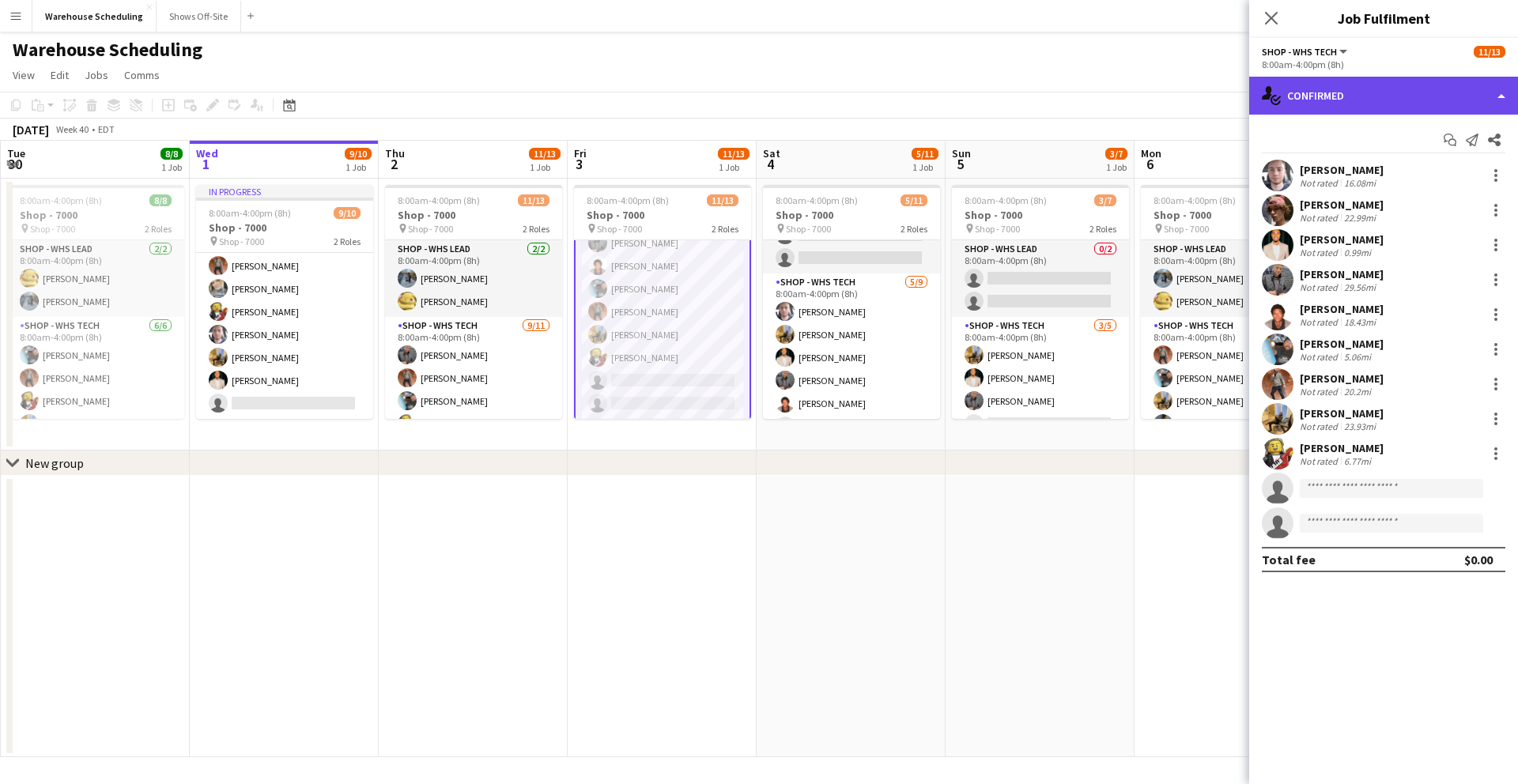
click at [1304, 89] on div "single-neutral-actions-check-2 Confirmed" at bounding box center [1383, 95] width 269 height 38
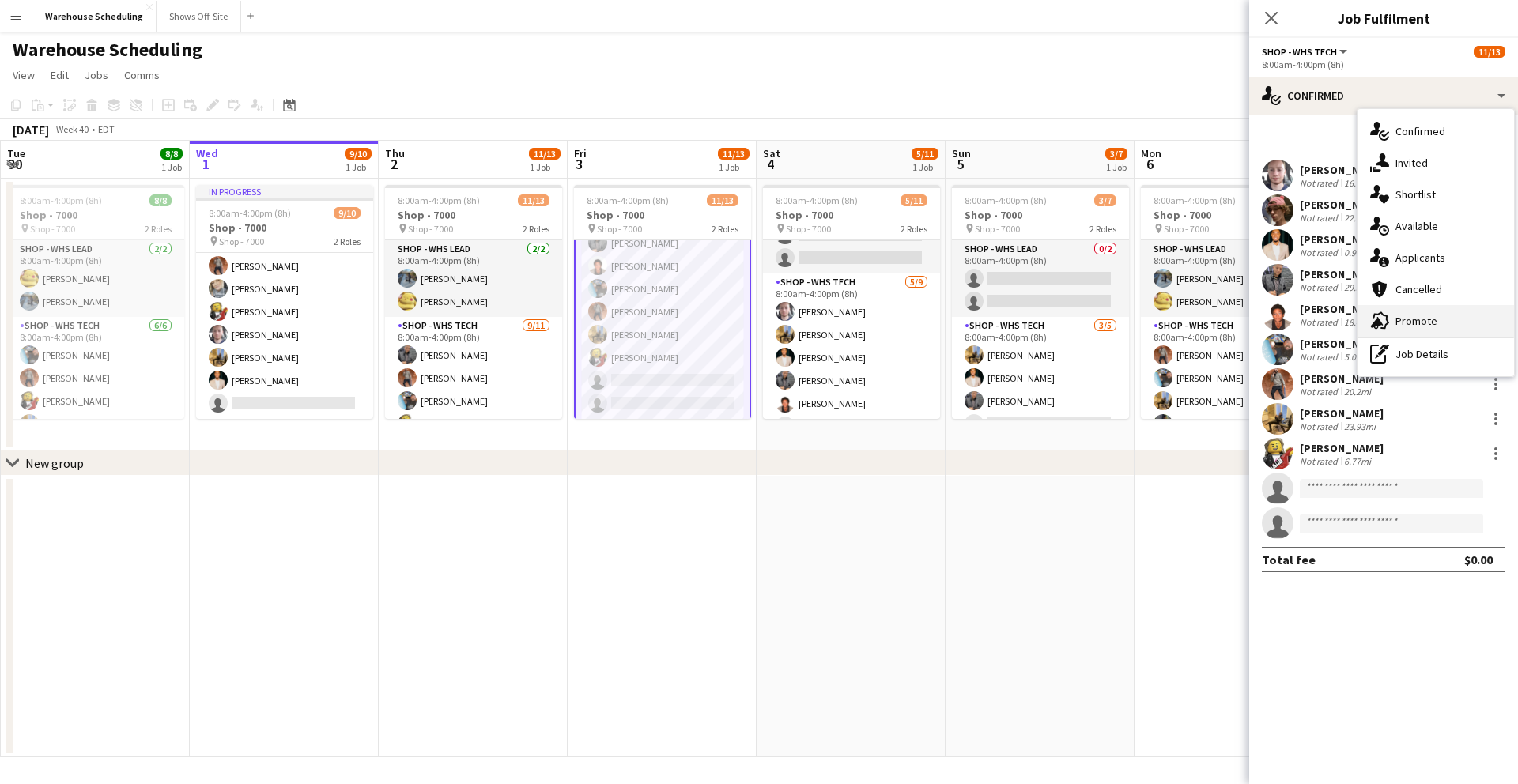
click at [1421, 320] on span "Promote" at bounding box center [1417, 321] width 42 height 14
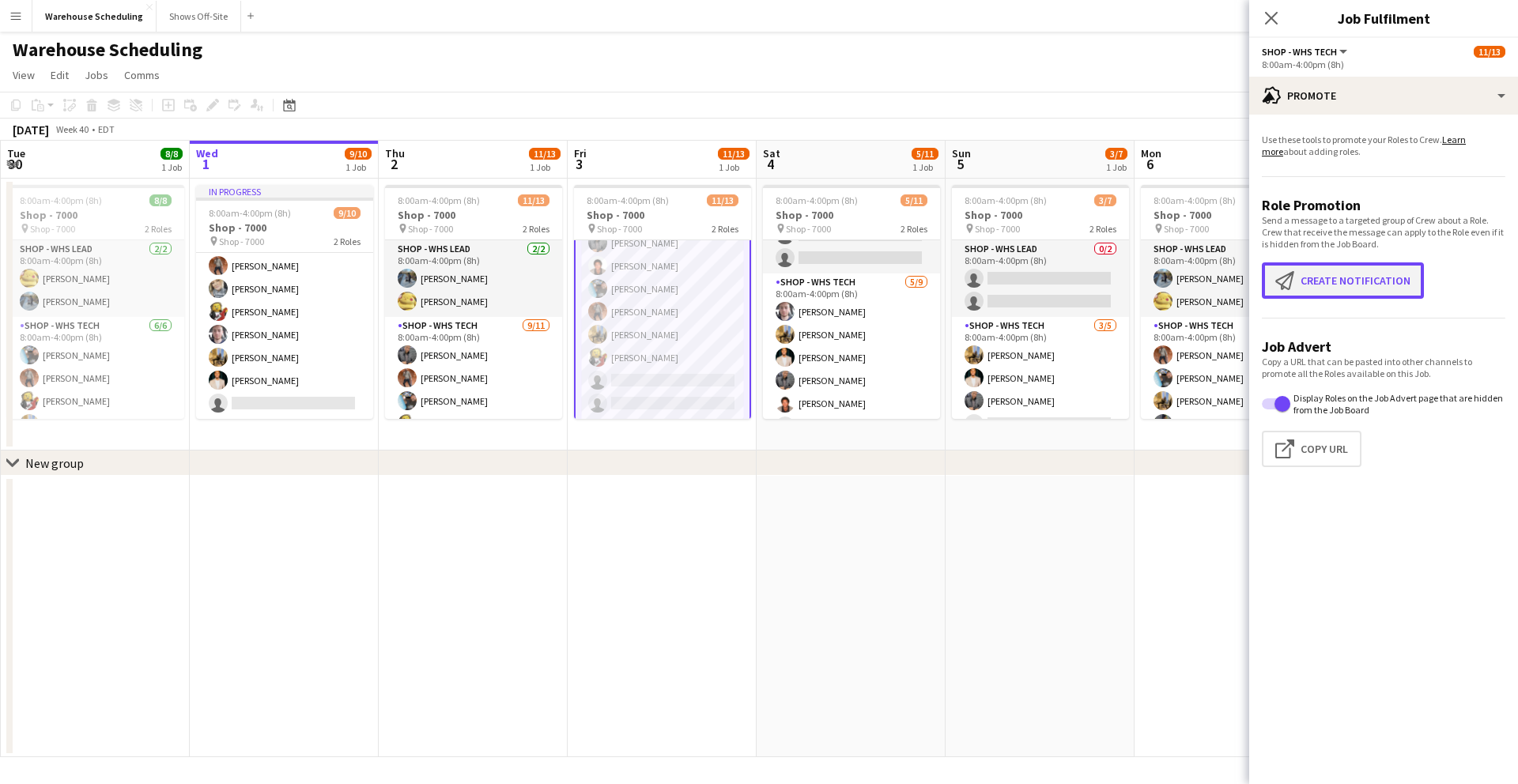
click at [1334, 288] on button "Create notification Create notification" at bounding box center [1343, 280] width 162 height 36
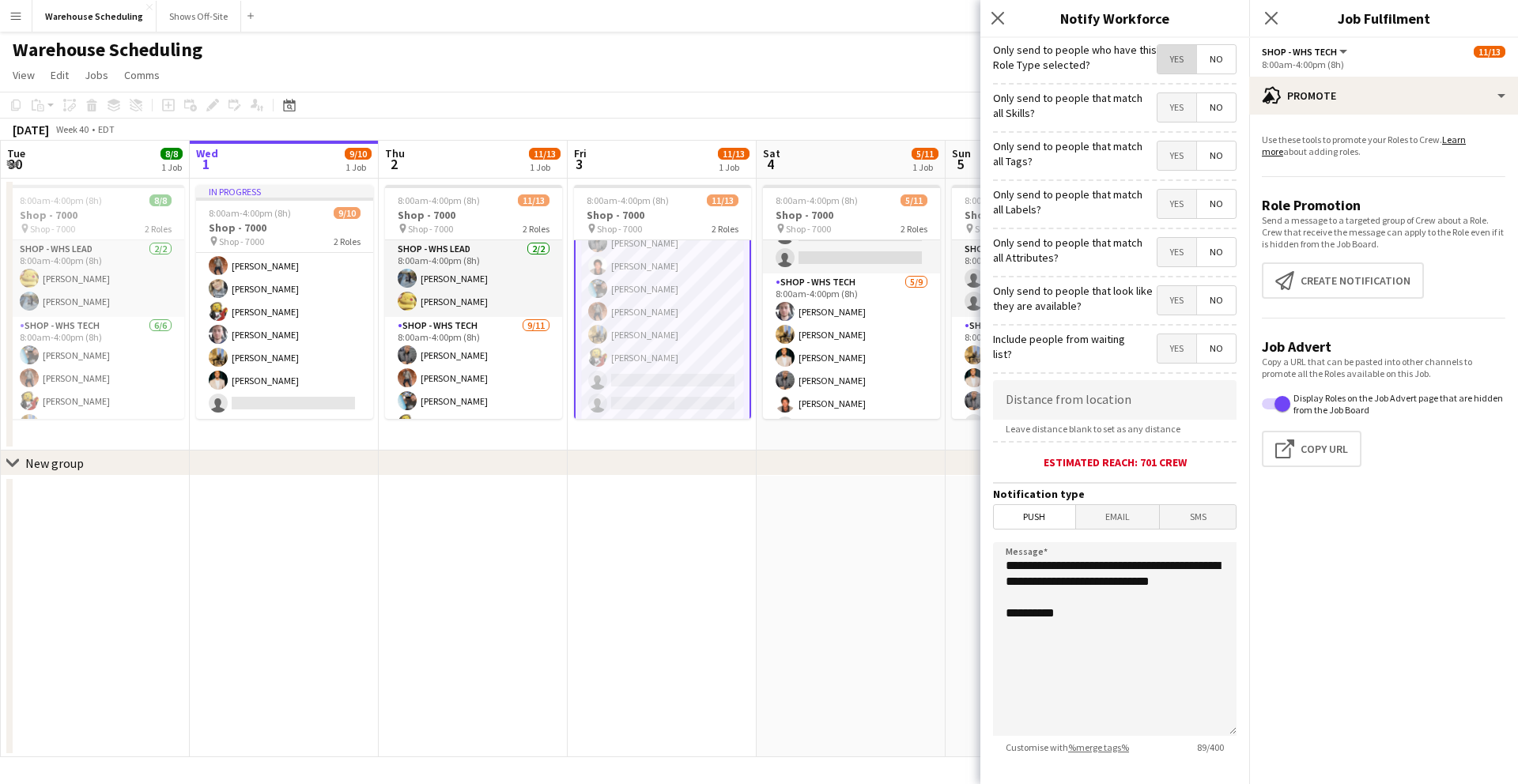
click at [1177, 59] on span "Yes" at bounding box center [1177, 59] width 39 height 29
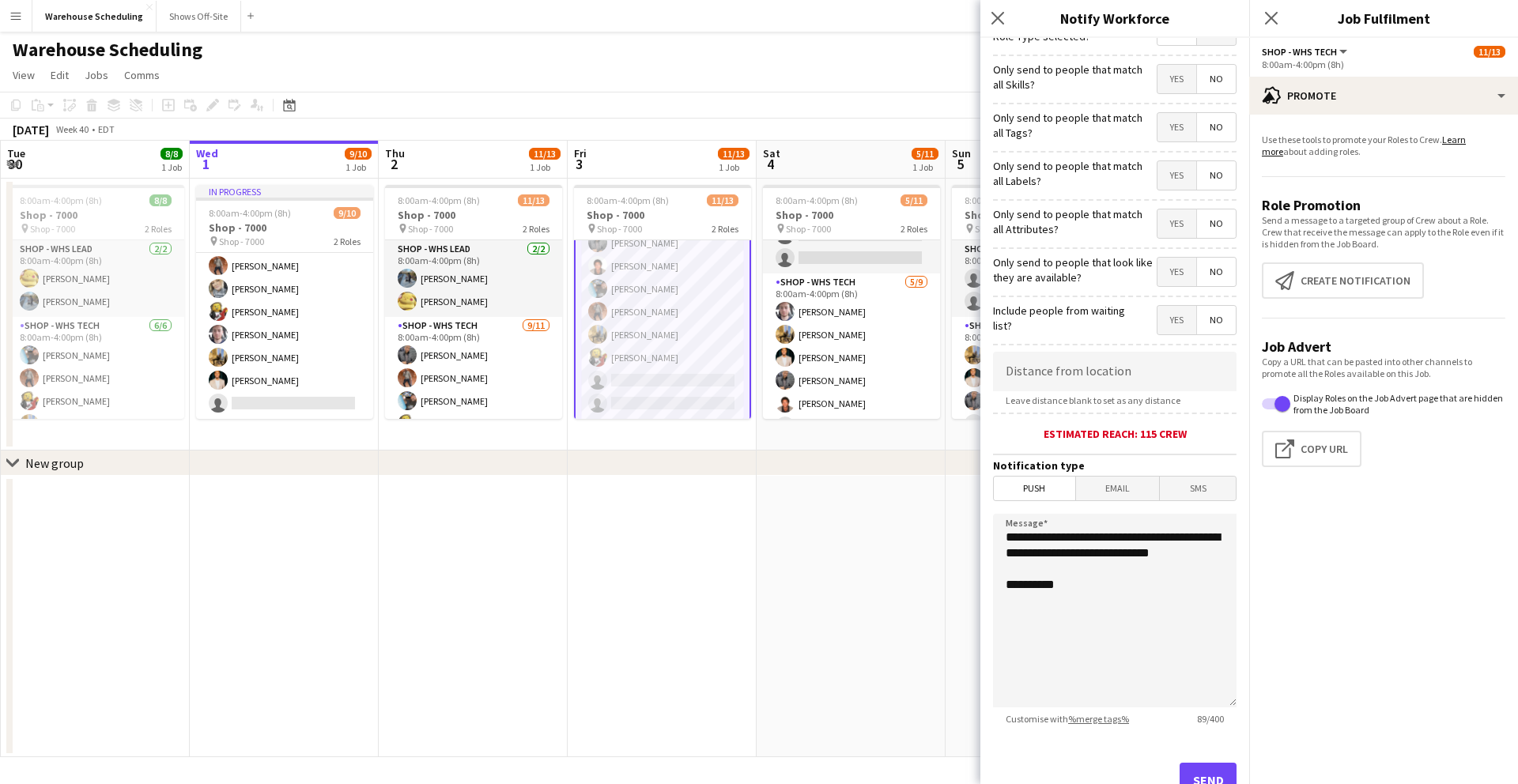
scroll to position [86, 0]
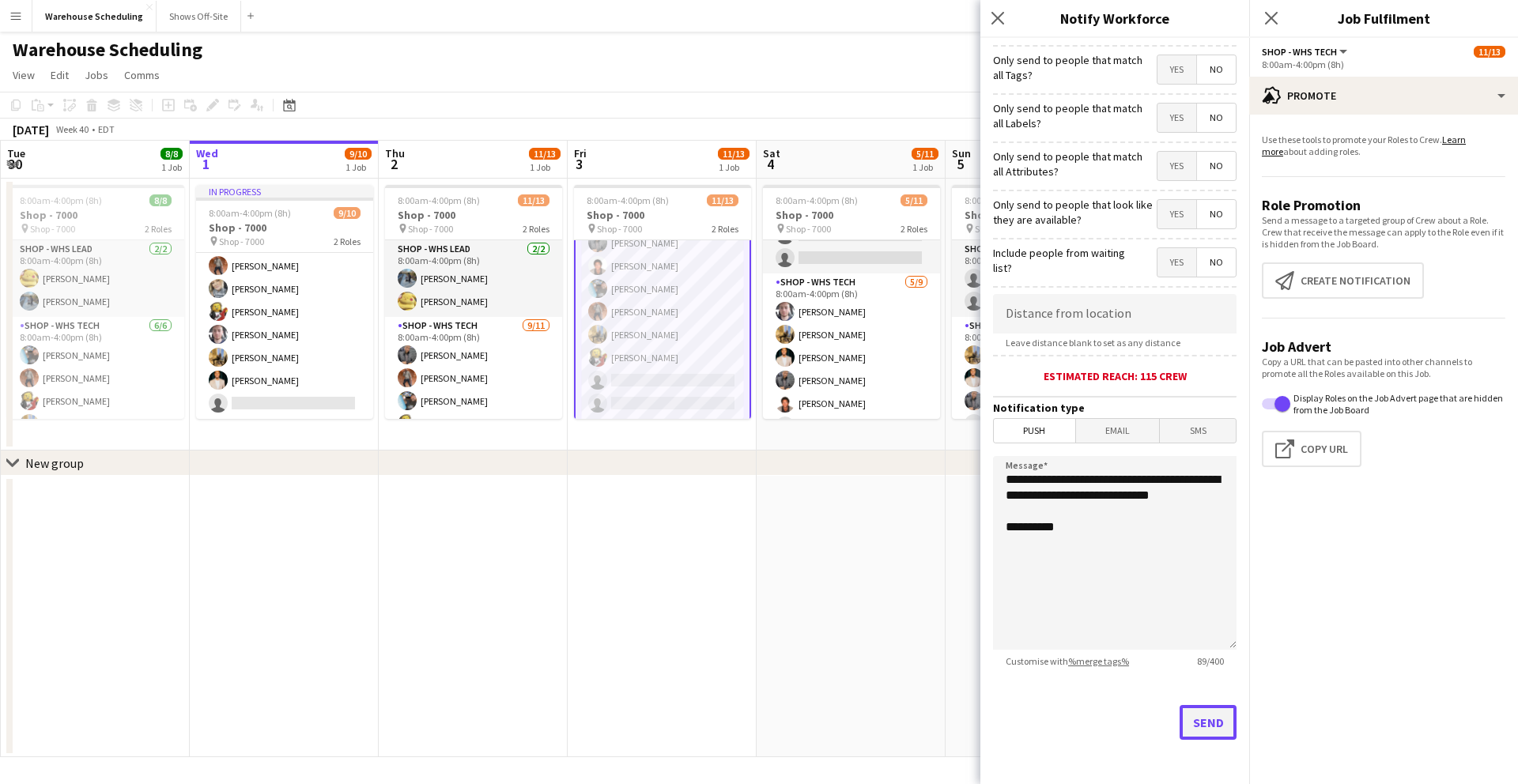
click at [1202, 725] on button "Send" at bounding box center [1207, 722] width 57 height 35
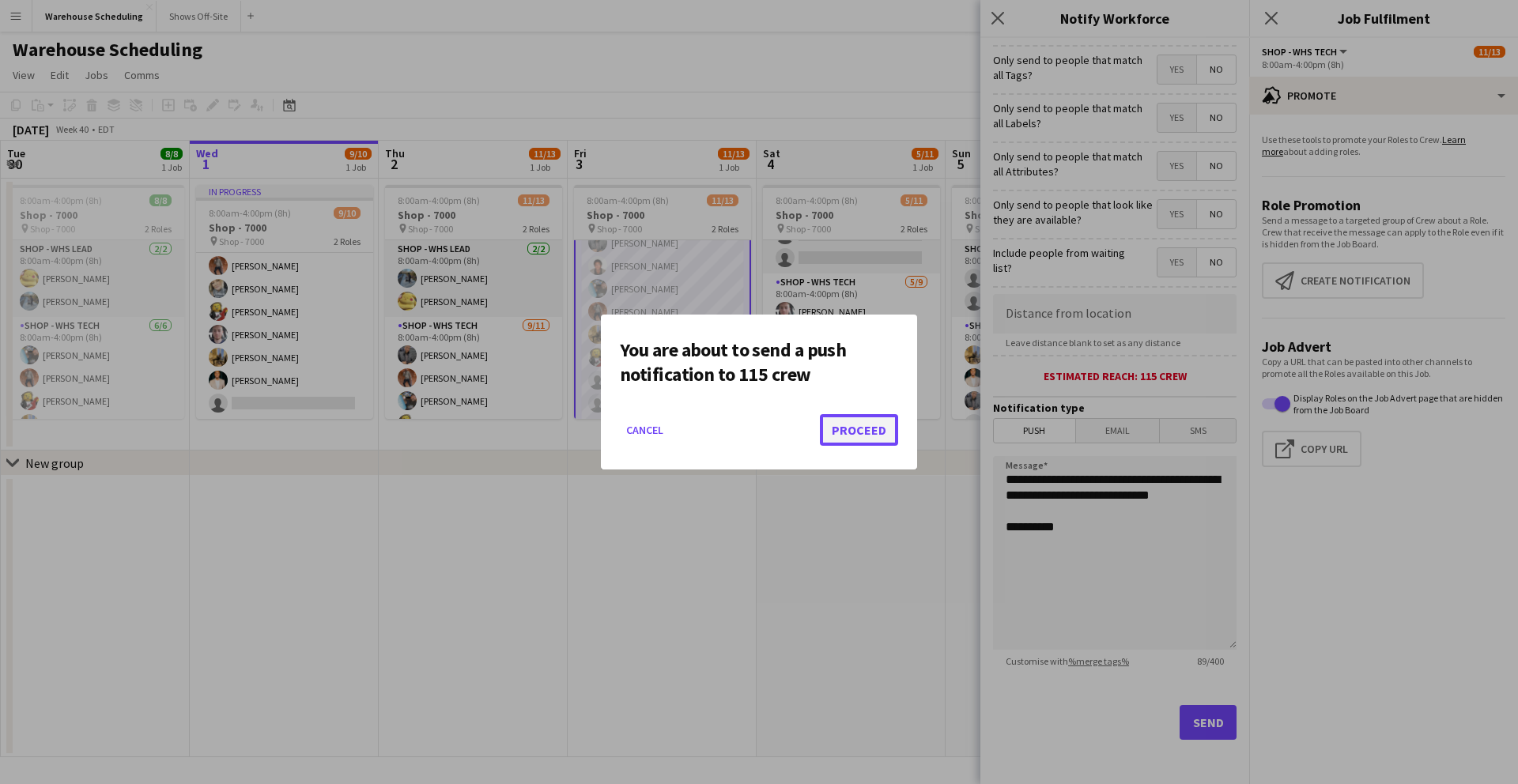
click at [840, 426] on button "Proceed" at bounding box center [859, 429] width 78 height 31
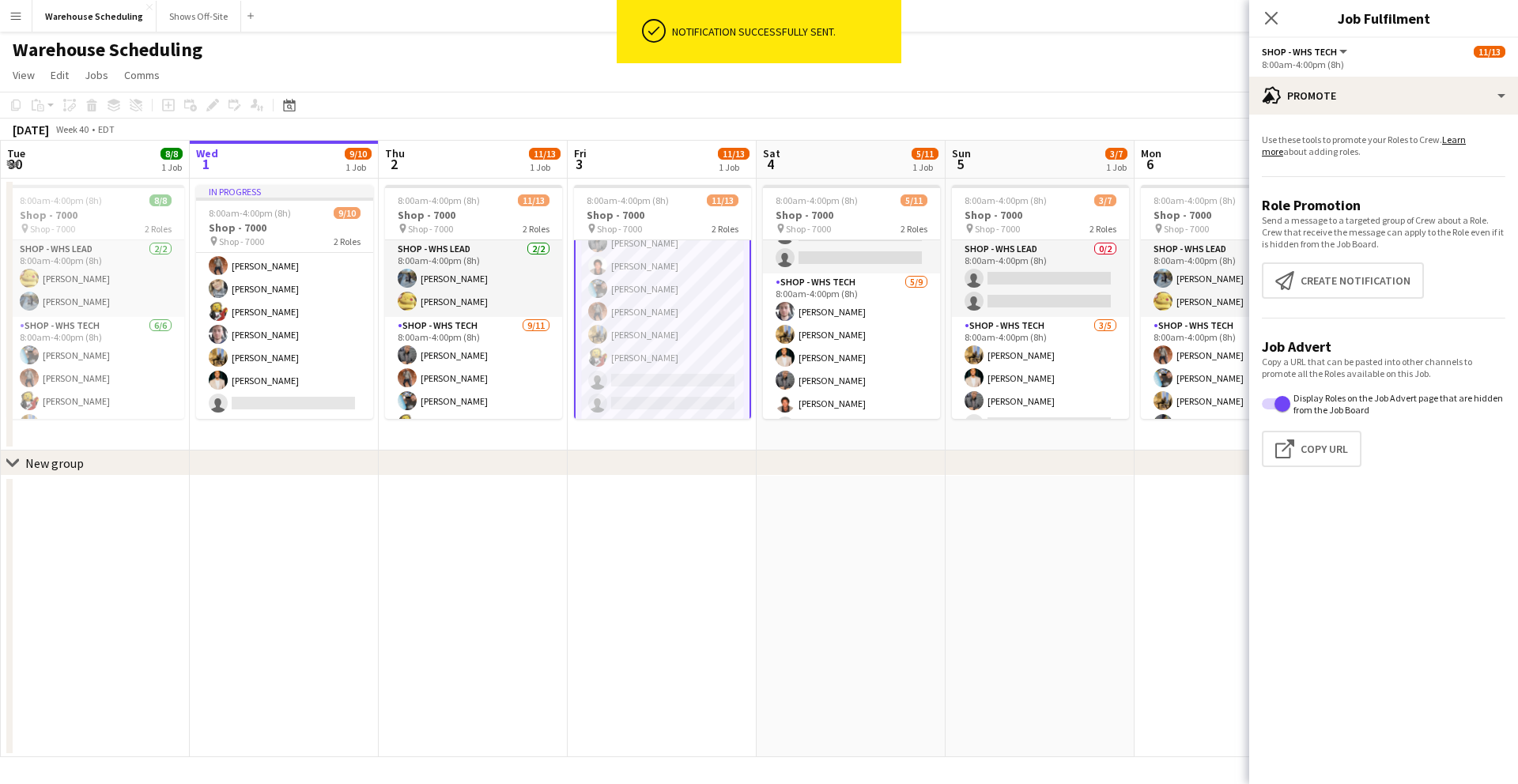
drag, startPoint x: 1275, startPoint y: 20, endPoint x: 1276, endPoint y: 30, distance: 10.0
click at [1275, 22] on icon "Close pop-in" at bounding box center [1271, 18] width 13 height 13
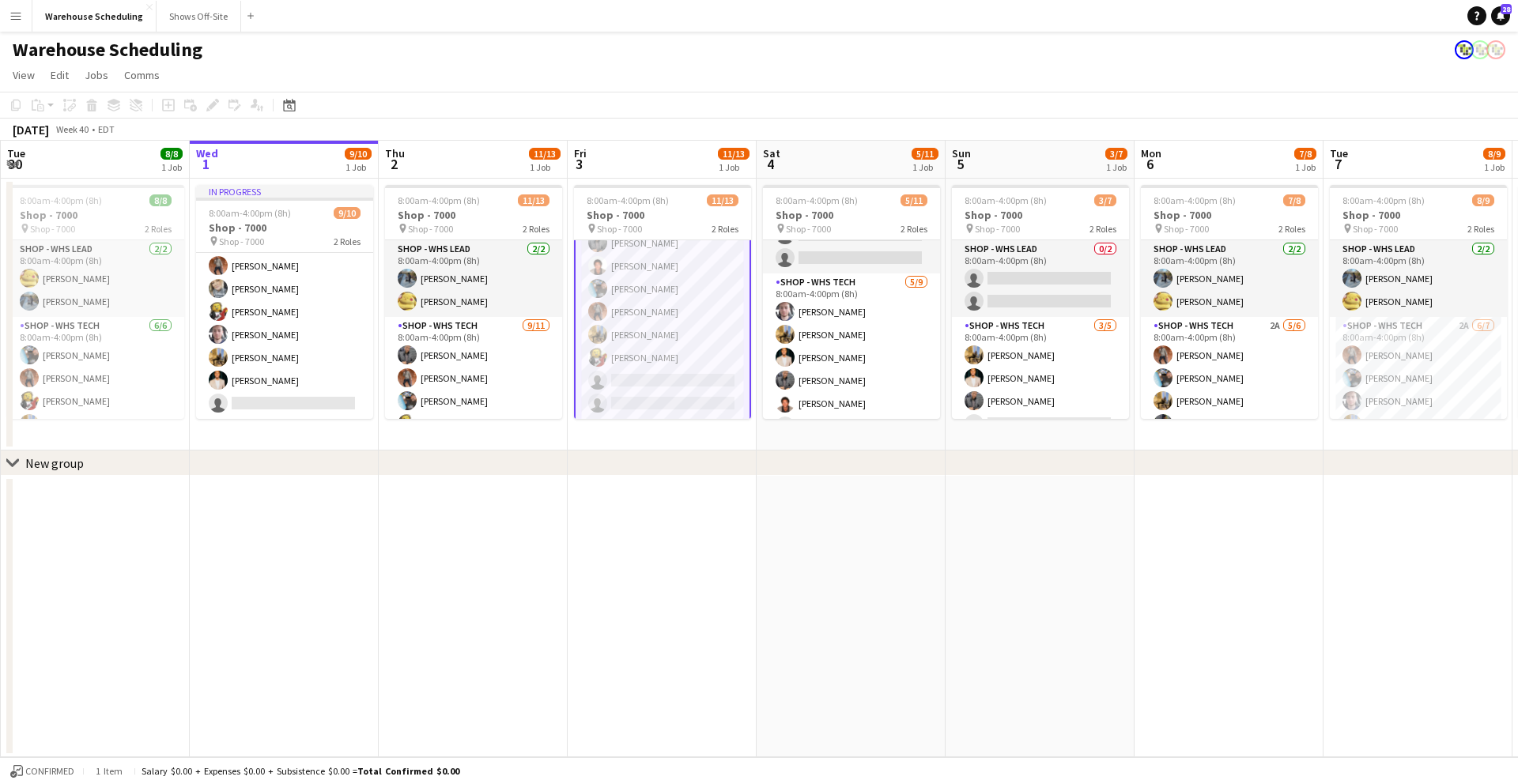
click at [1261, 125] on div "[DATE] Week 40 • EDT" at bounding box center [759, 129] width 1518 height 22
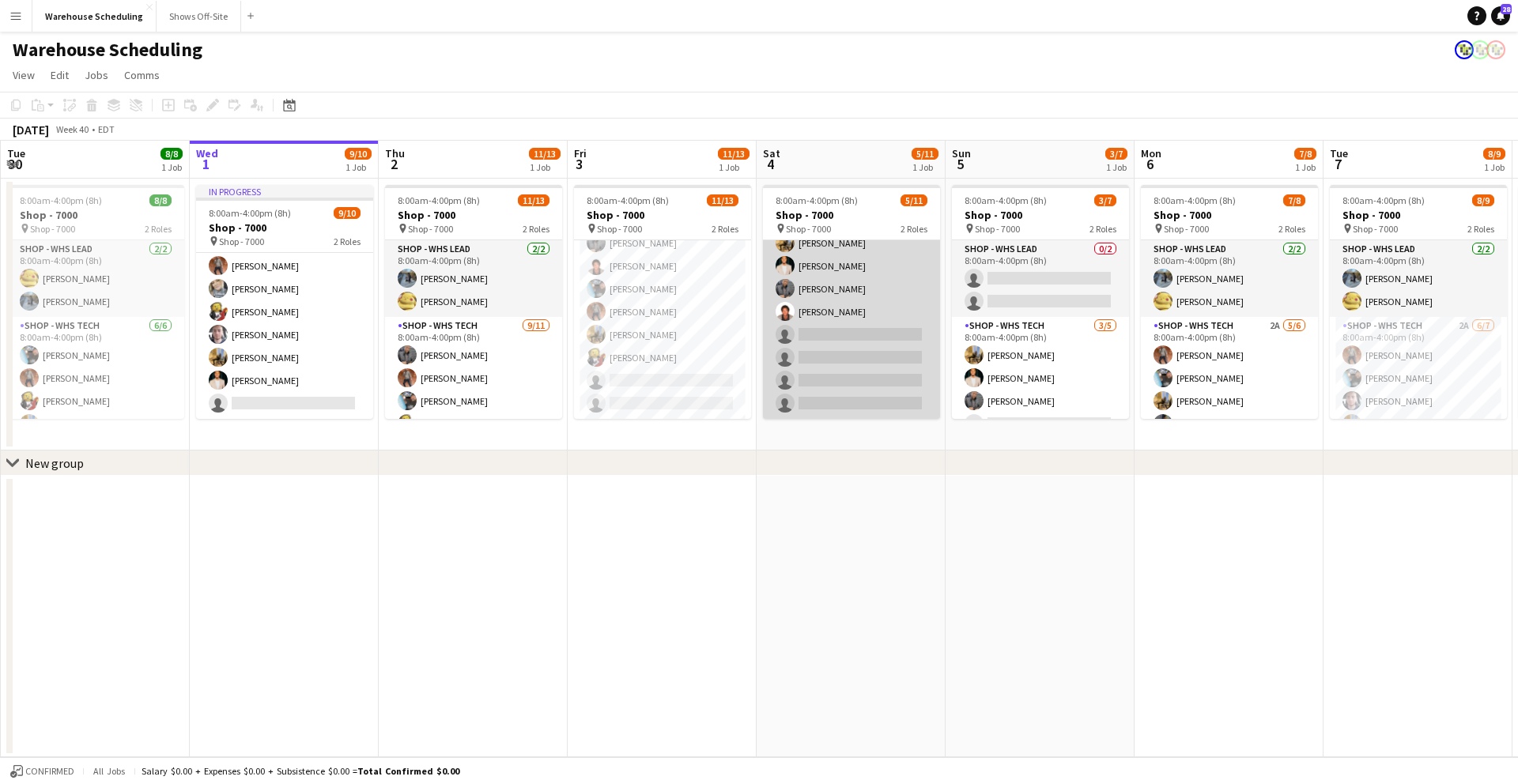
click at [860, 337] on app-card-role "Shop - WHS Tech [DATE] 8:00am-4:00pm (8h) [PERSON_NAME] [PERSON_NAME] [PERSON_N…" at bounding box center [851, 300] width 177 height 237
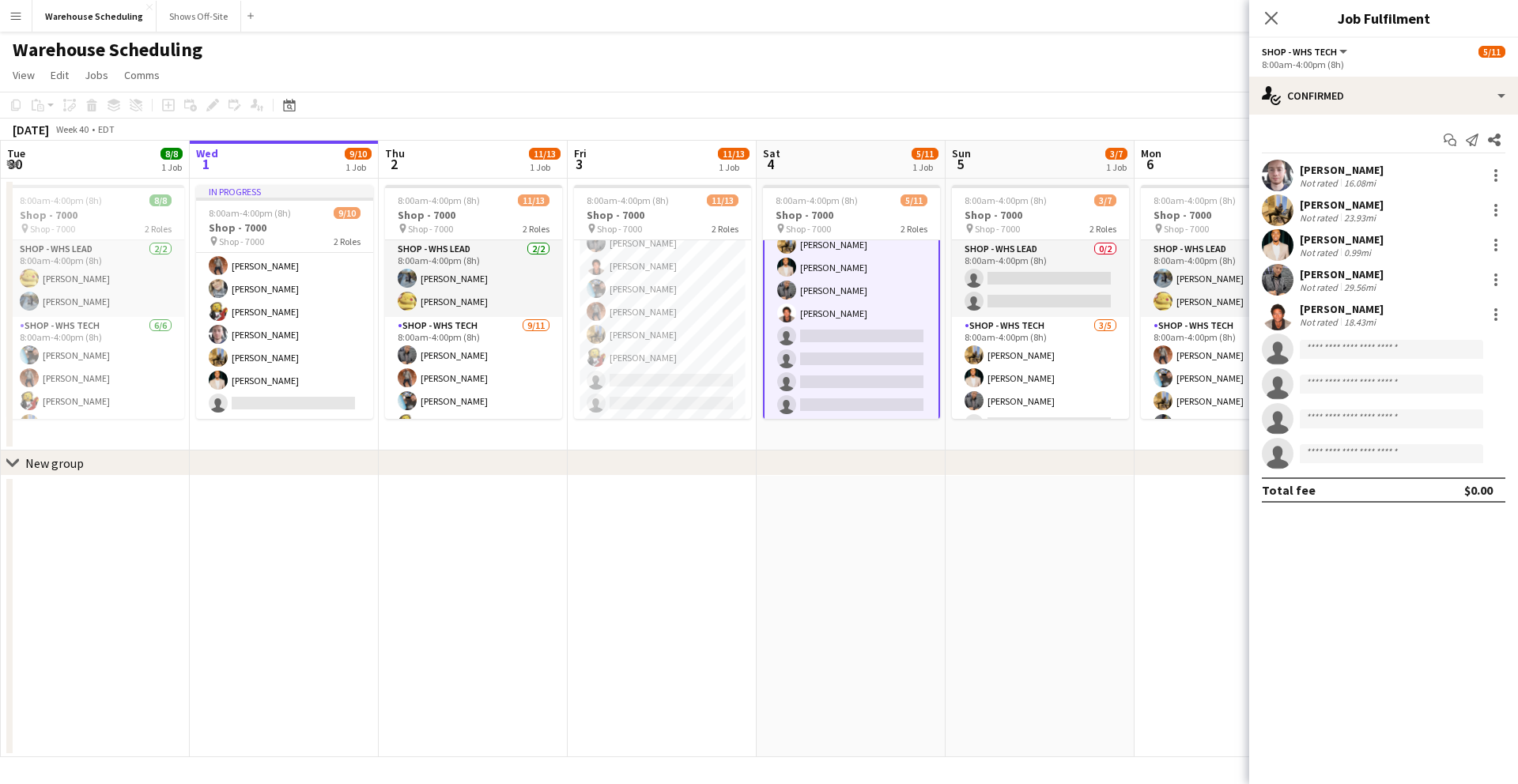
scroll to position [137, 0]
click at [1297, 105] on div "single-neutral-actions-check-2 Confirmed" at bounding box center [1383, 95] width 269 height 38
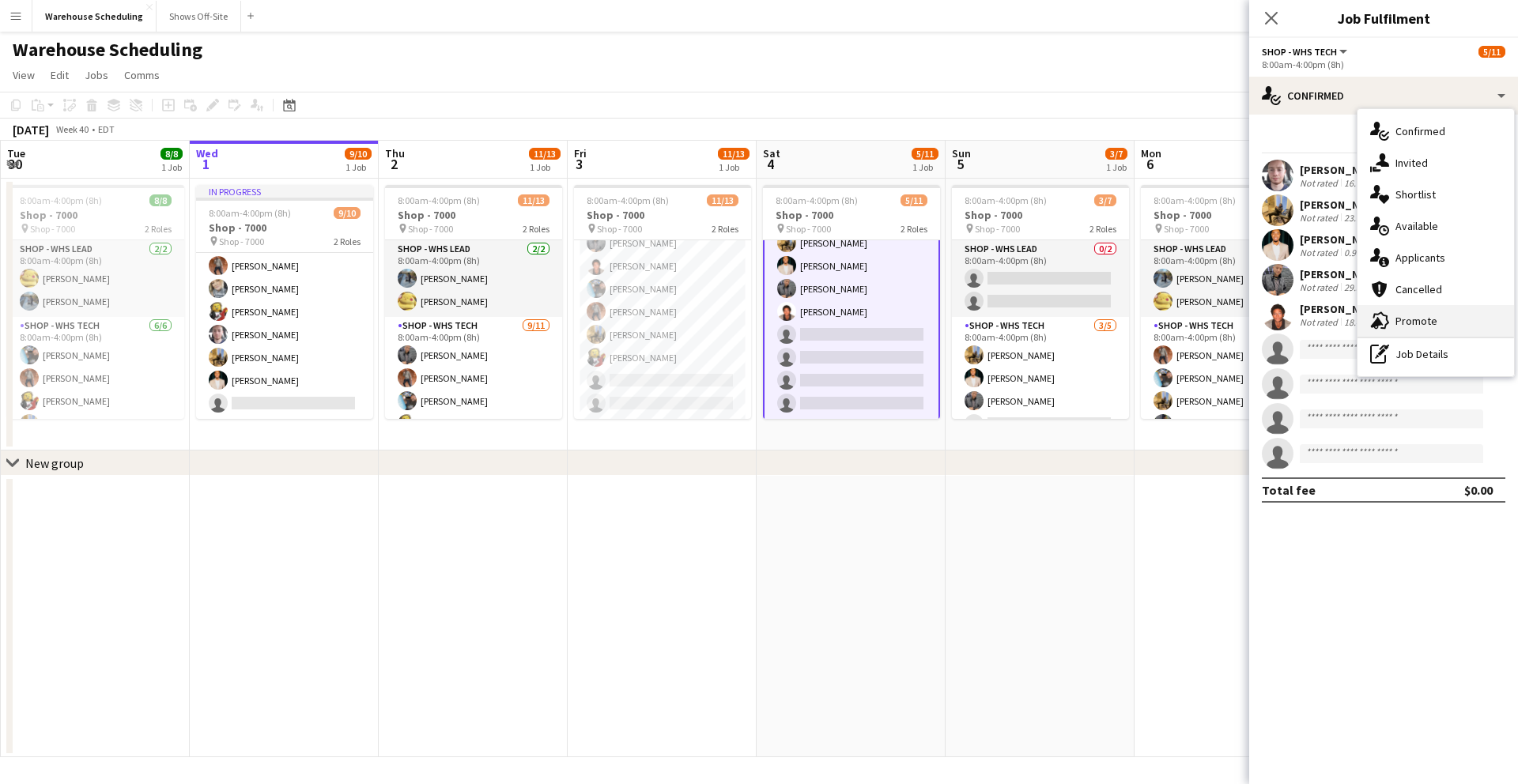
click at [1409, 317] on span "Promote" at bounding box center [1417, 321] width 42 height 14
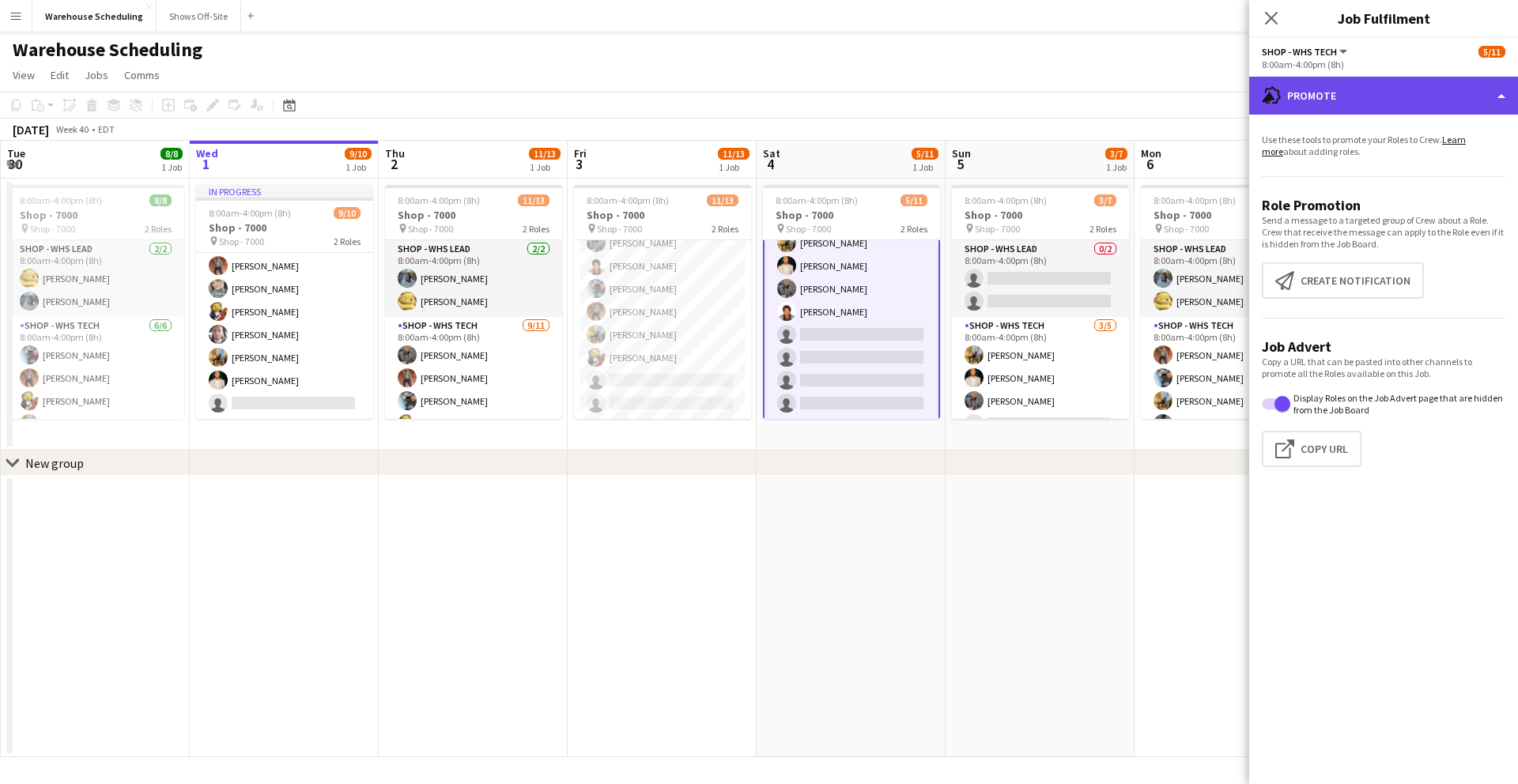
click at [1323, 103] on div "advertising-megaphone Promote" at bounding box center [1383, 95] width 269 height 38
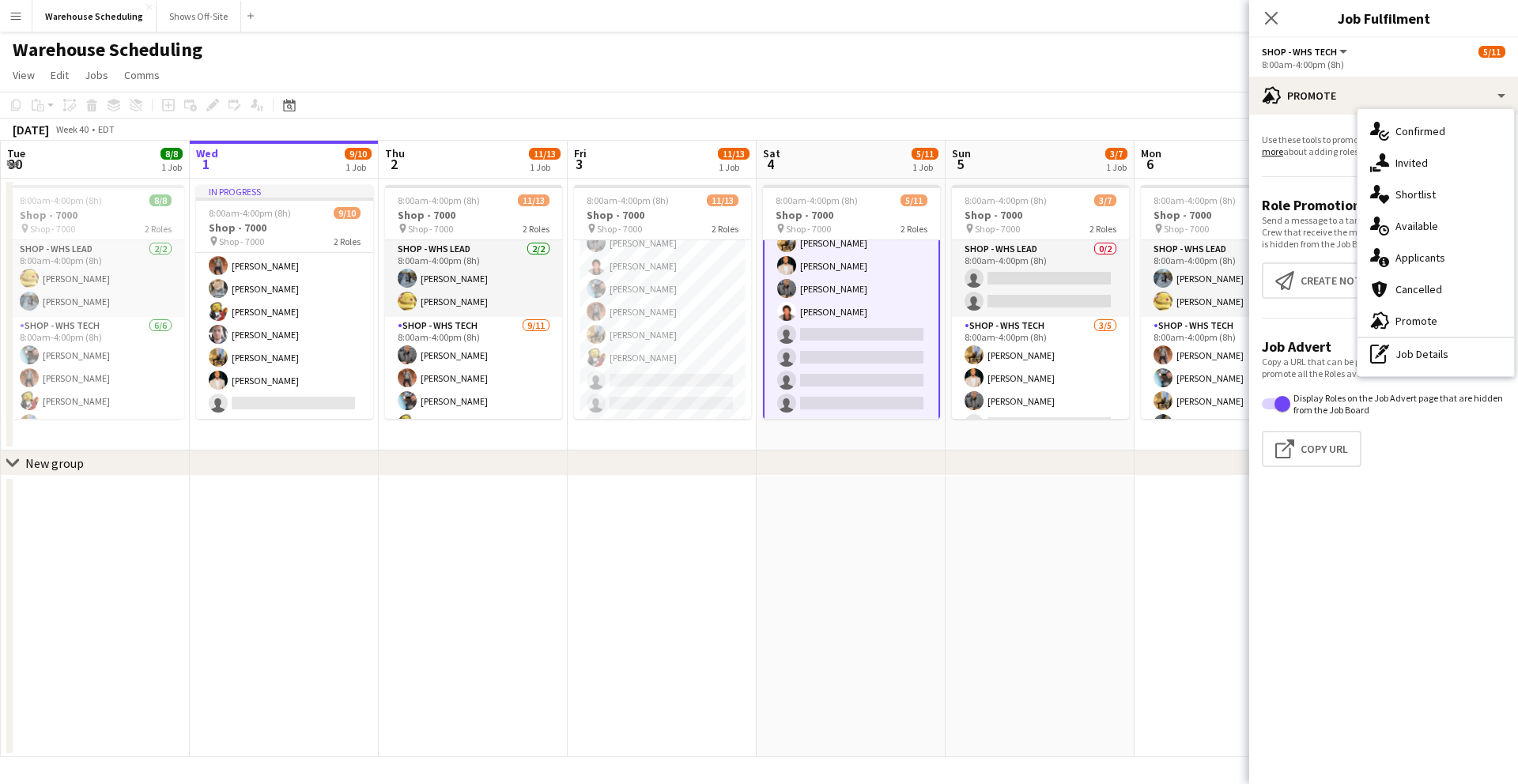
click at [1297, 156] on p "Use these tools to promote your Roles to Crew. Learn more about adding roles." at bounding box center [1383, 145] width 243 height 23
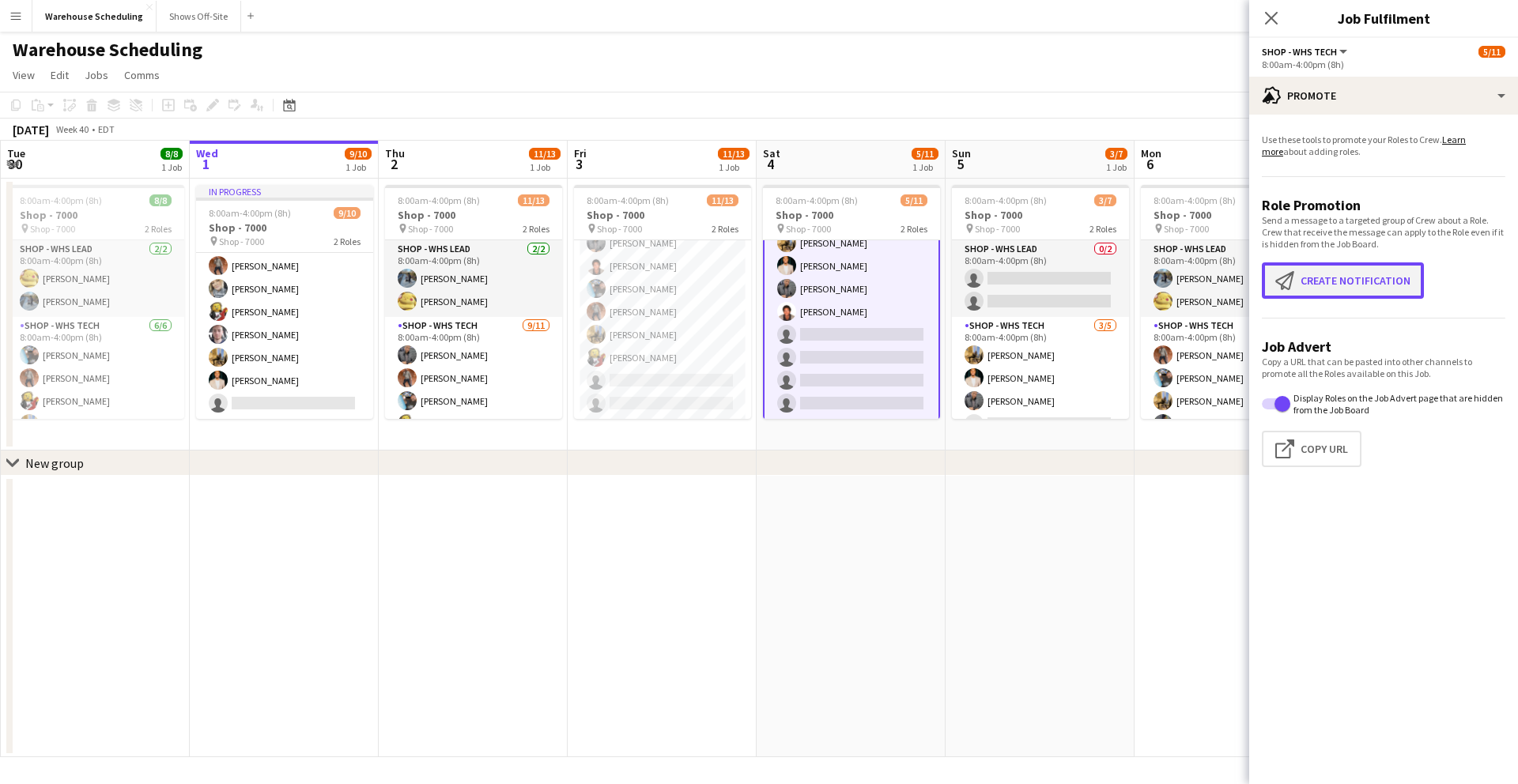
click at [1321, 275] on button "Create notification Create notification" at bounding box center [1343, 280] width 162 height 36
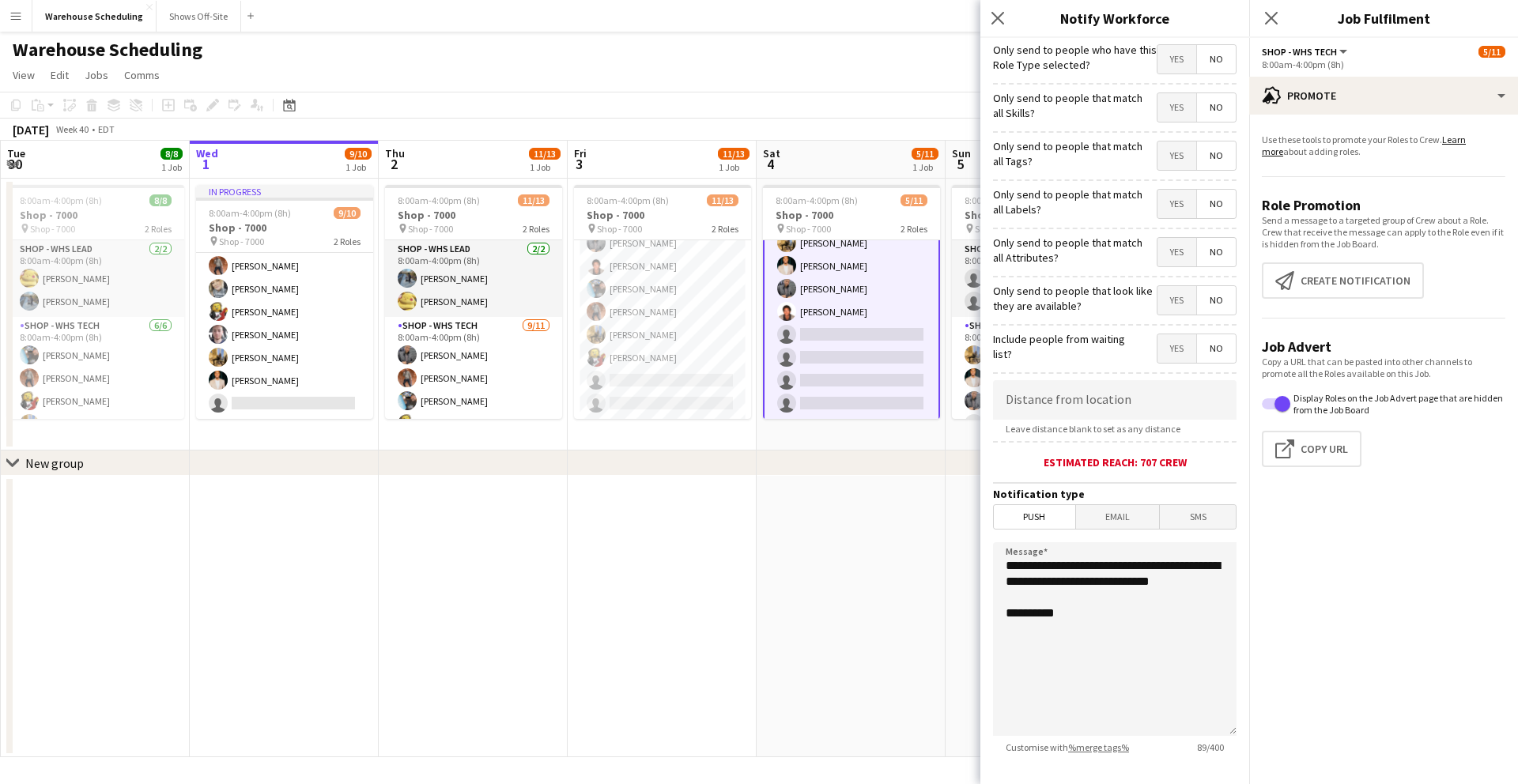
click at [1161, 65] on span "Yes" at bounding box center [1177, 59] width 39 height 29
drag, startPoint x: 989, startPoint y: 17, endPoint x: 1115, endPoint y: 21, distance: 126.1
click at [992, 17] on icon "Close pop-in" at bounding box center [998, 18] width 13 height 13
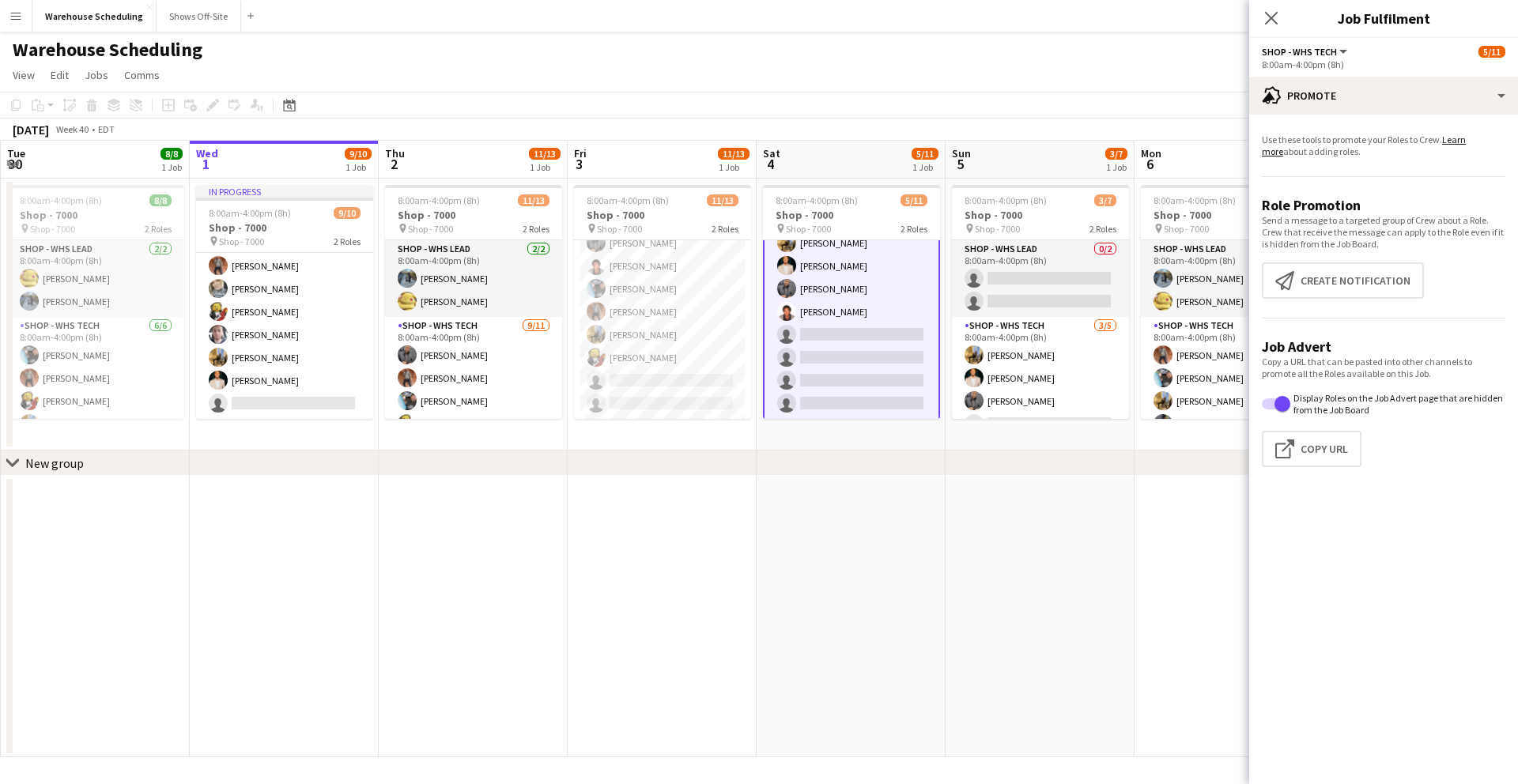
click at [1258, 22] on div "Close pop-in" at bounding box center [1271, 18] width 44 height 36
click at [1276, 22] on icon "Close pop-in" at bounding box center [1271, 17] width 15 height 15
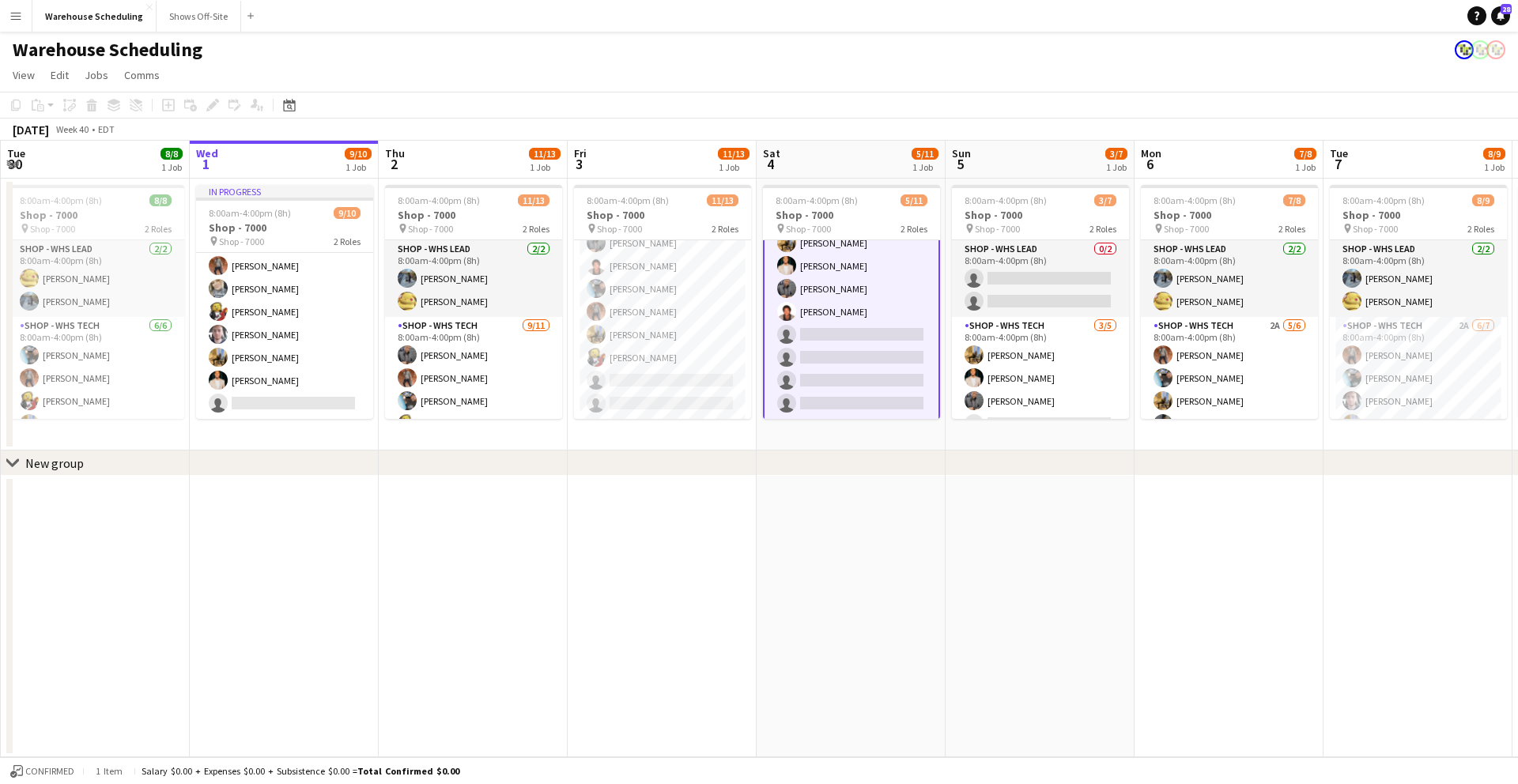
drag, startPoint x: 1270, startPoint y: 89, endPoint x: 1370, endPoint y: 129, distance: 107.7
click at [1270, 90] on app-page-menu "View Day view expanded Day view collapsed Month view Date picker Jump to [DATE]…" at bounding box center [759, 76] width 1518 height 30
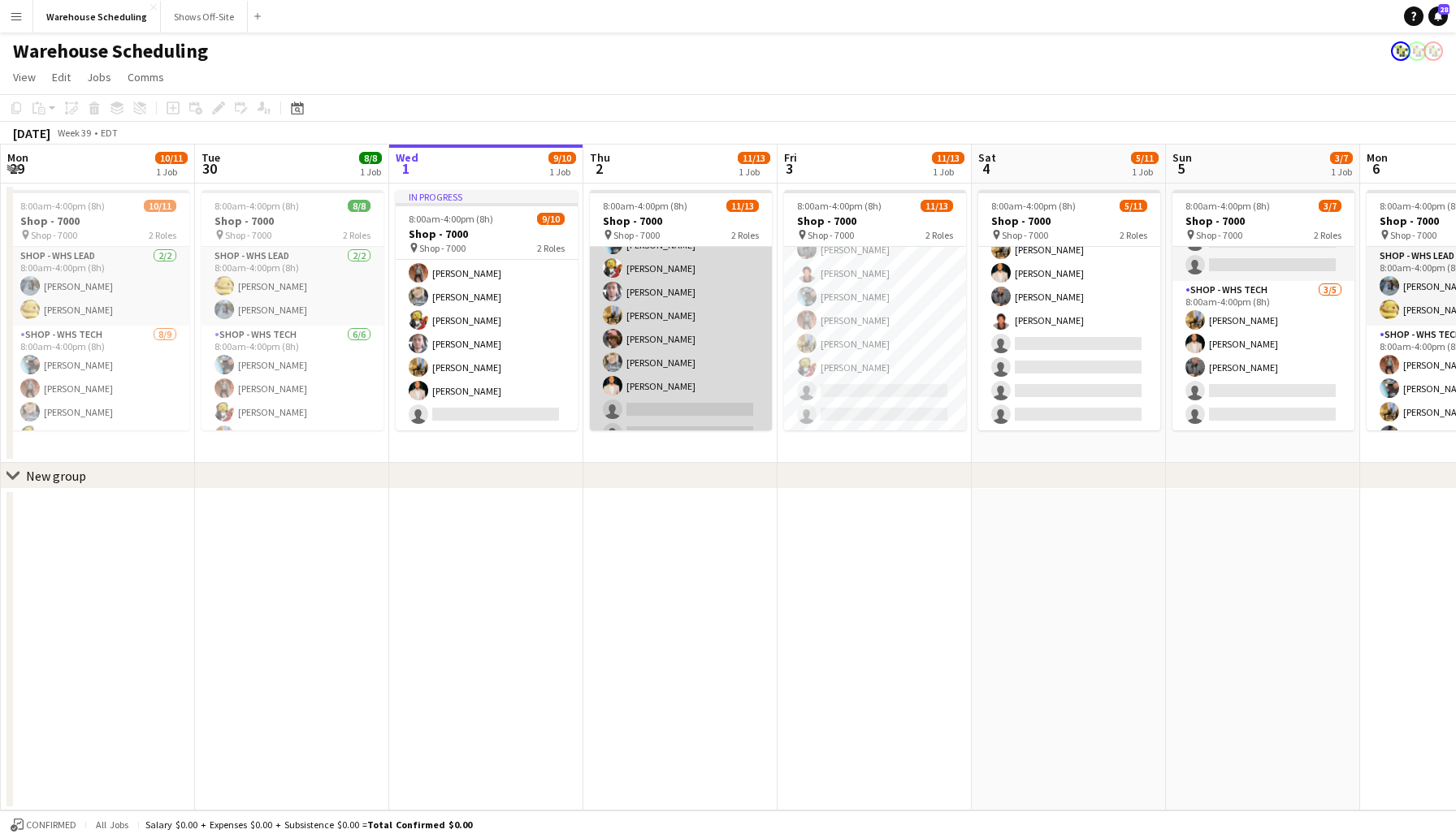
scroll to position [186, 0]
click at [666, 377] on app-card-role "Shop - WHS Tech [DATE] 8:00am-4:00pm (8h) [PERSON_NAME]-[PERSON_NAME] [PERSON_N…" at bounding box center [680, 284] width 182 height 291
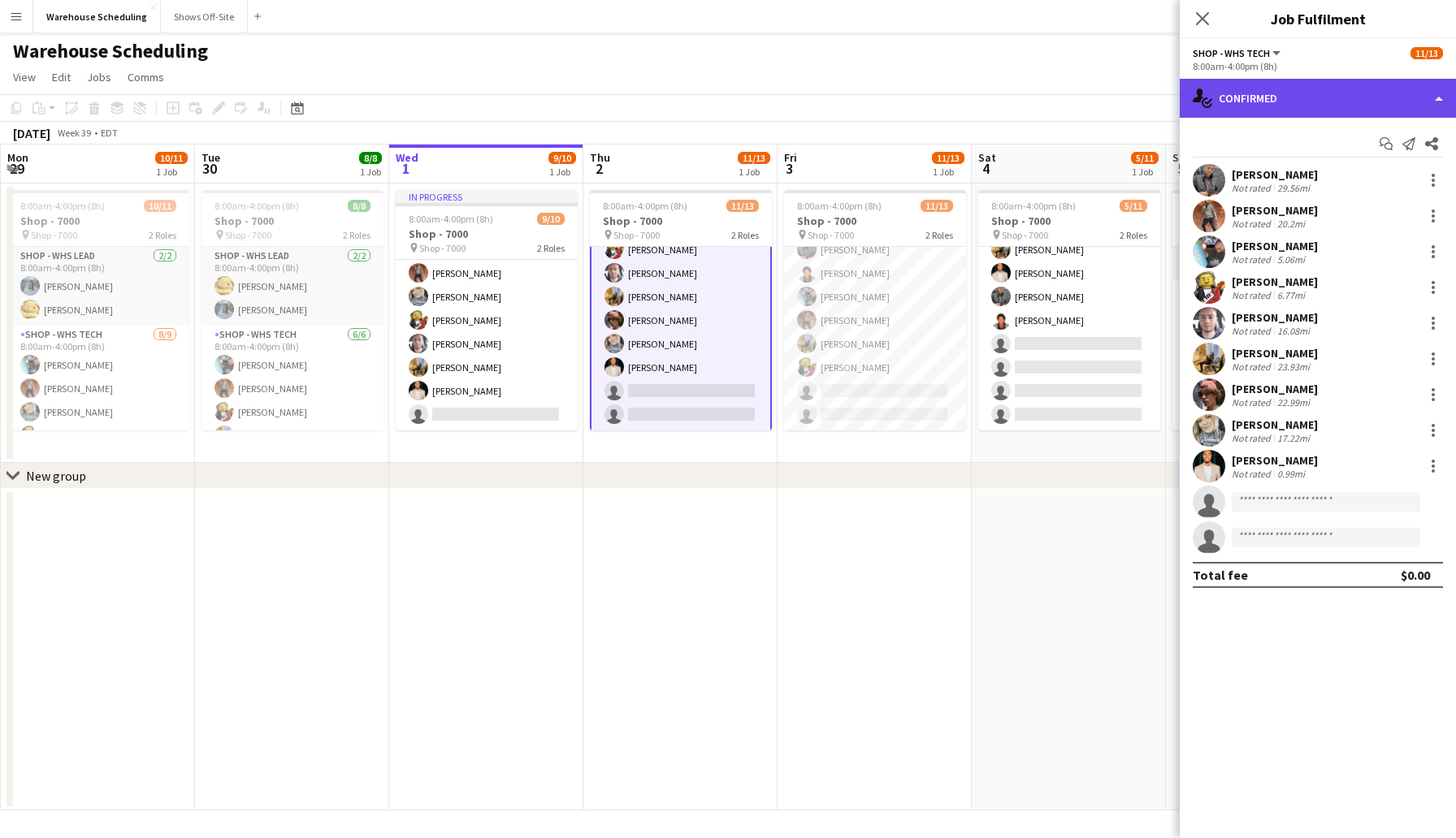
click at [1245, 90] on div "single-neutral-actions-check-2 Confirmed" at bounding box center [1318, 98] width 276 height 39
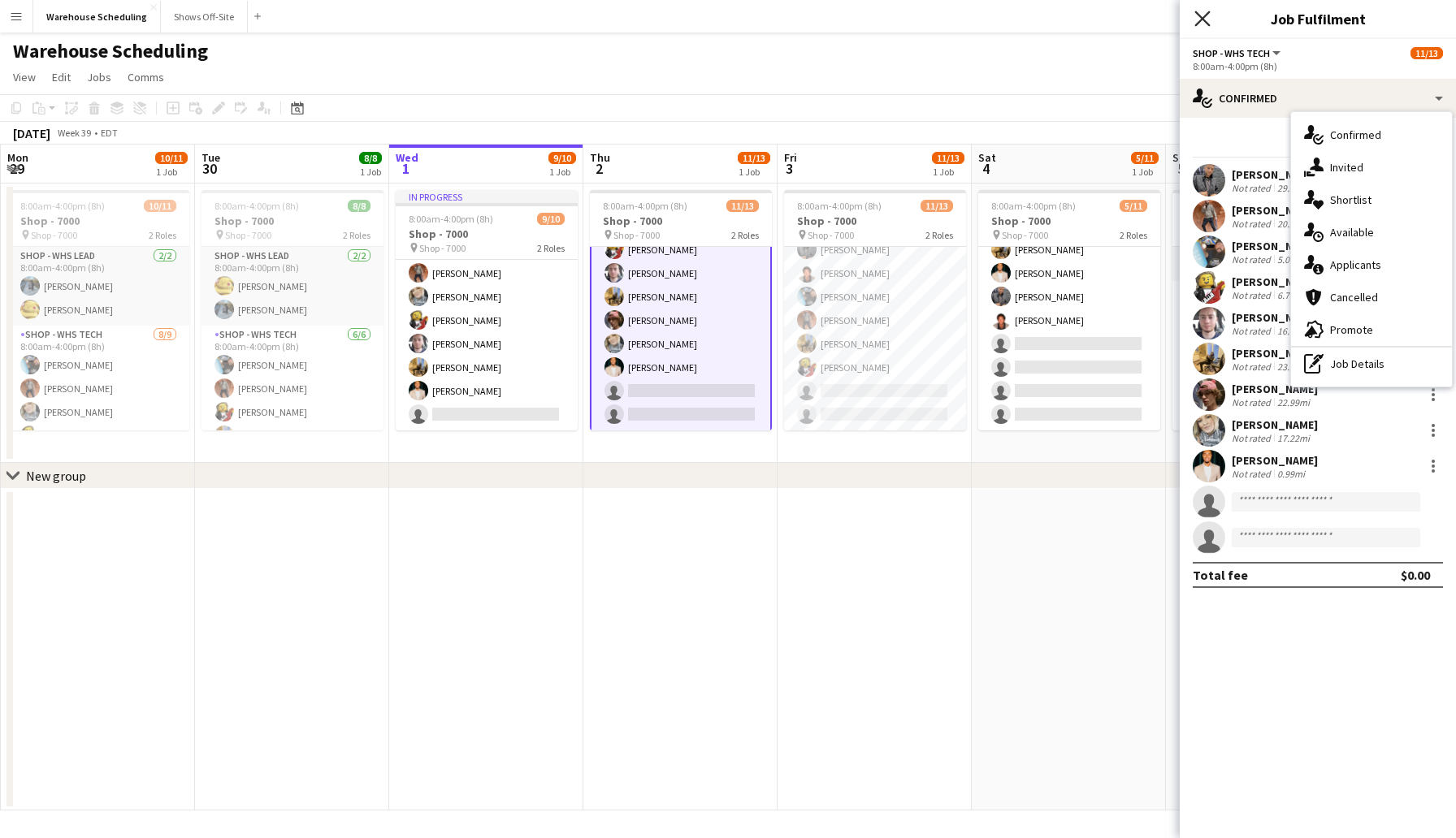
click at [1195, 19] on icon "Close pop-in" at bounding box center [1202, 18] width 16 height 16
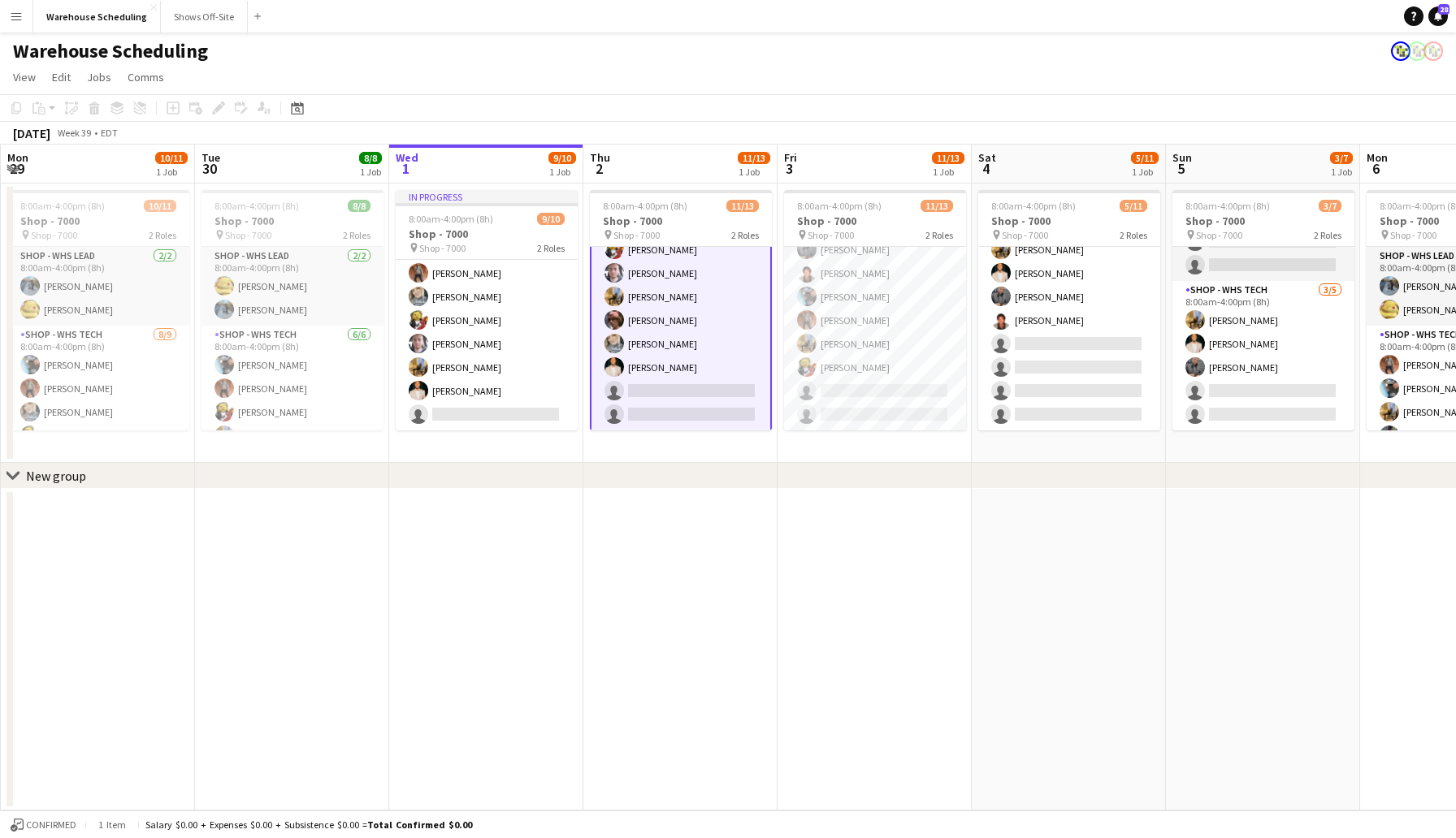
scroll to position [189, 0]
click at [675, 369] on app-card-role "Shop - WHS Tech [DATE] 8:00am-4:00pm (8h) [PERSON_NAME]-[PERSON_NAME] [PERSON_N…" at bounding box center [680, 283] width 182 height 294
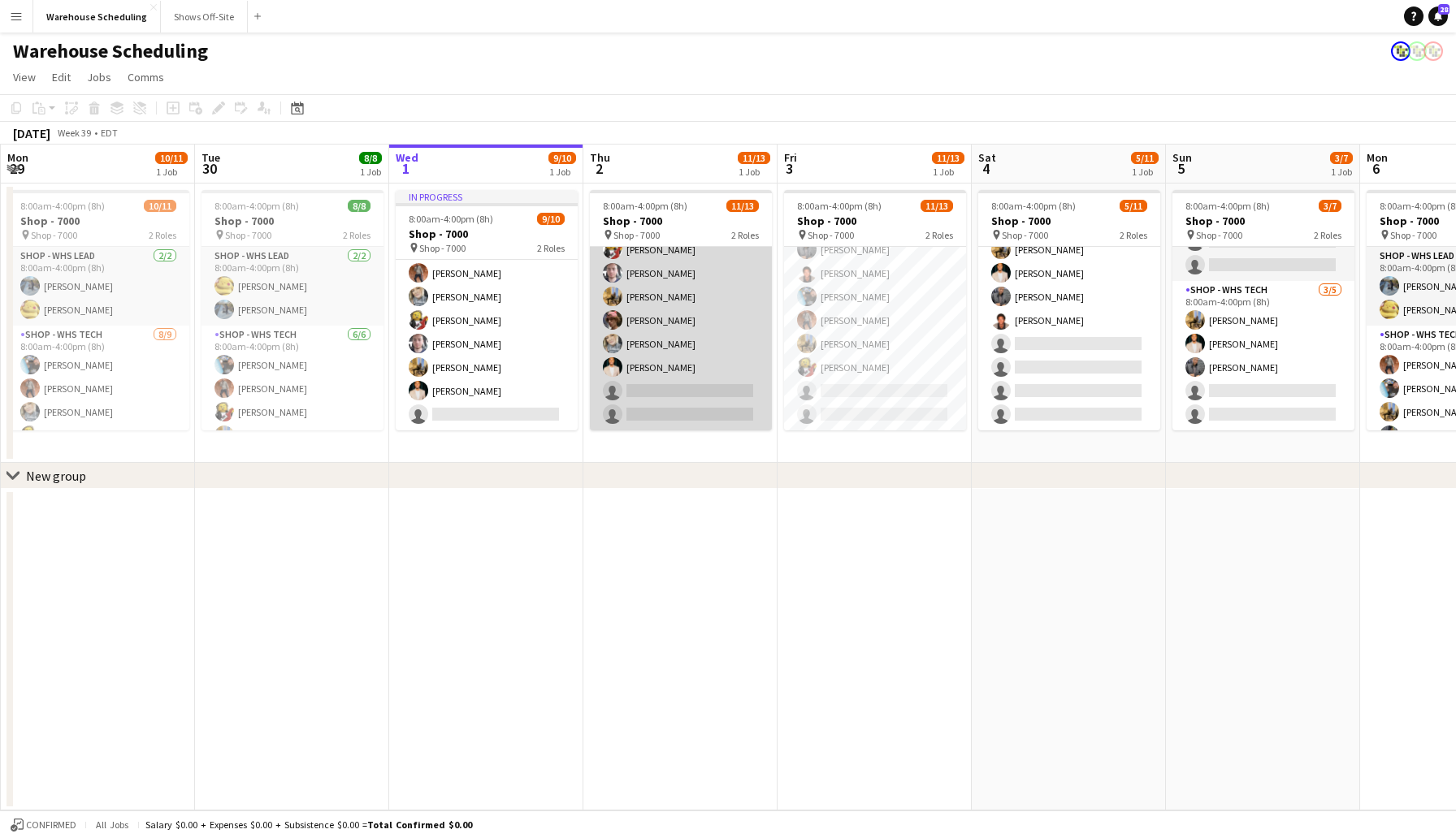
click at [680, 376] on app-card-role "Shop - WHS Tech [DATE] 8:00am-4:00pm (8h) [PERSON_NAME]-[PERSON_NAME] [PERSON_N…" at bounding box center [680, 284] width 182 height 291
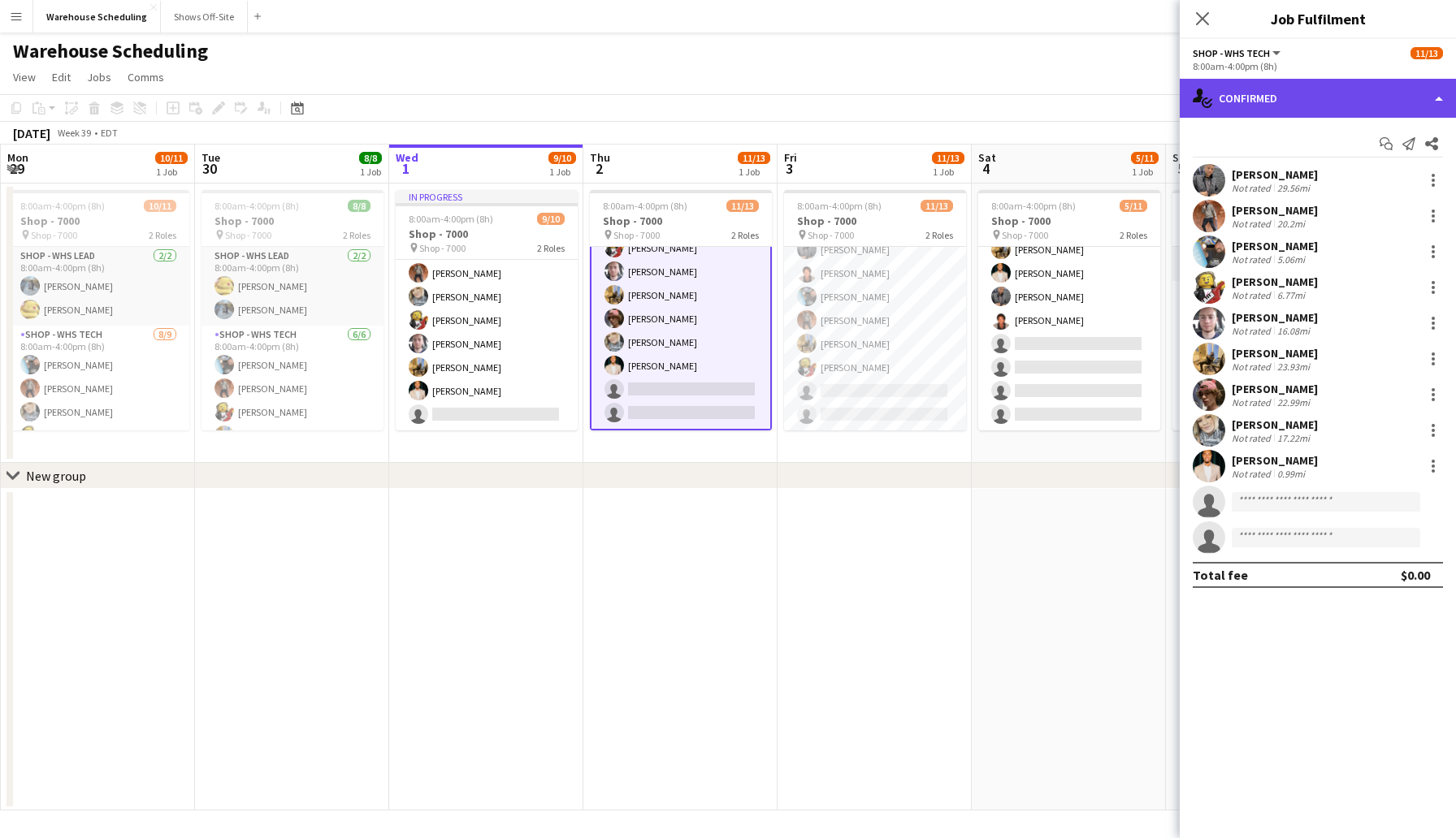
click at [1248, 88] on div "single-neutral-actions-check-2 Confirmed" at bounding box center [1318, 98] width 276 height 39
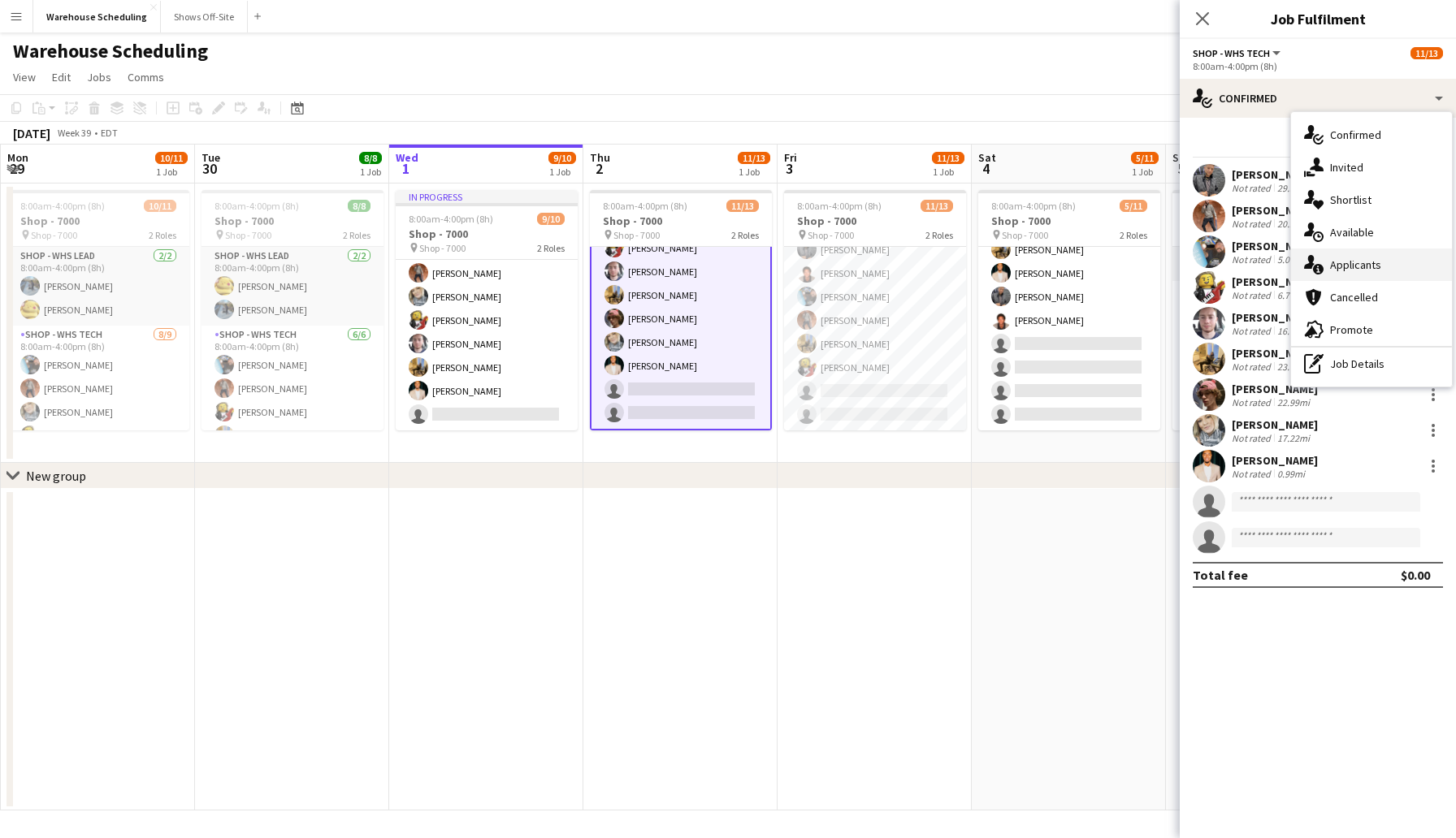
click at [1354, 264] on span "Applicants" at bounding box center [1355, 265] width 51 height 15
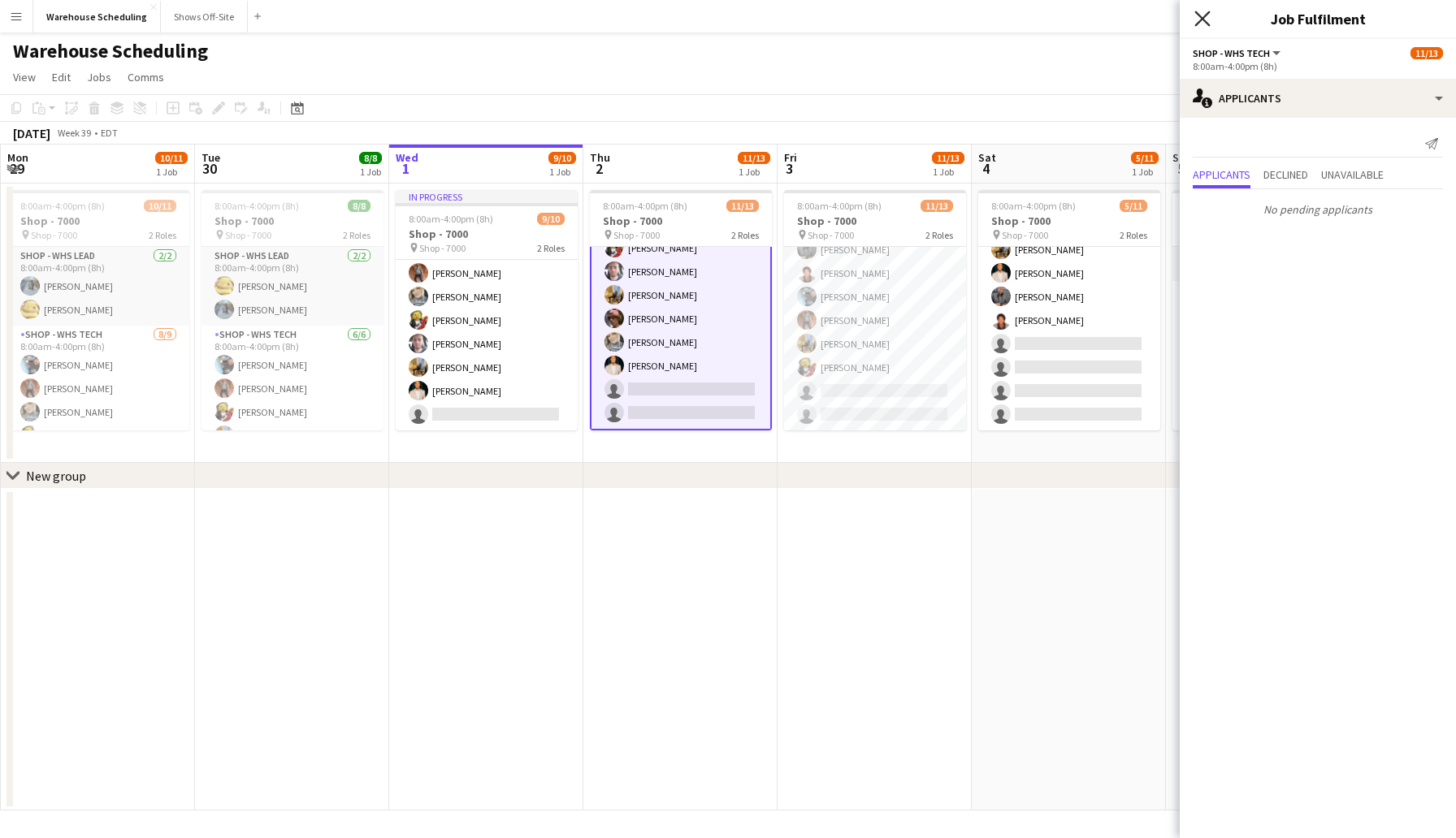
click at [1201, 19] on icon at bounding box center [1202, 18] width 16 height 16
